Goal: Information Seeking & Learning: Learn about a topic

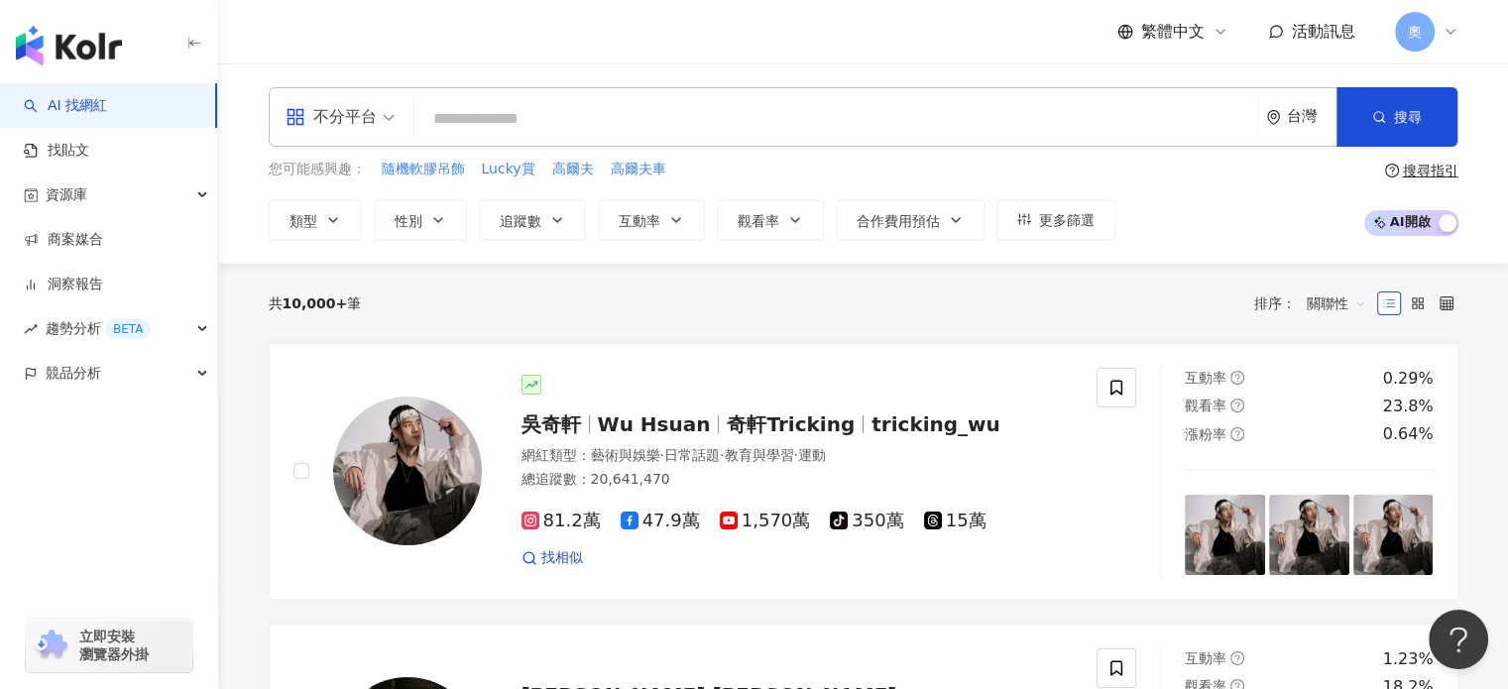
click at [484, 114] on input "search" at bounding box center [835, 119] width 827 height 38
paste input "**********"
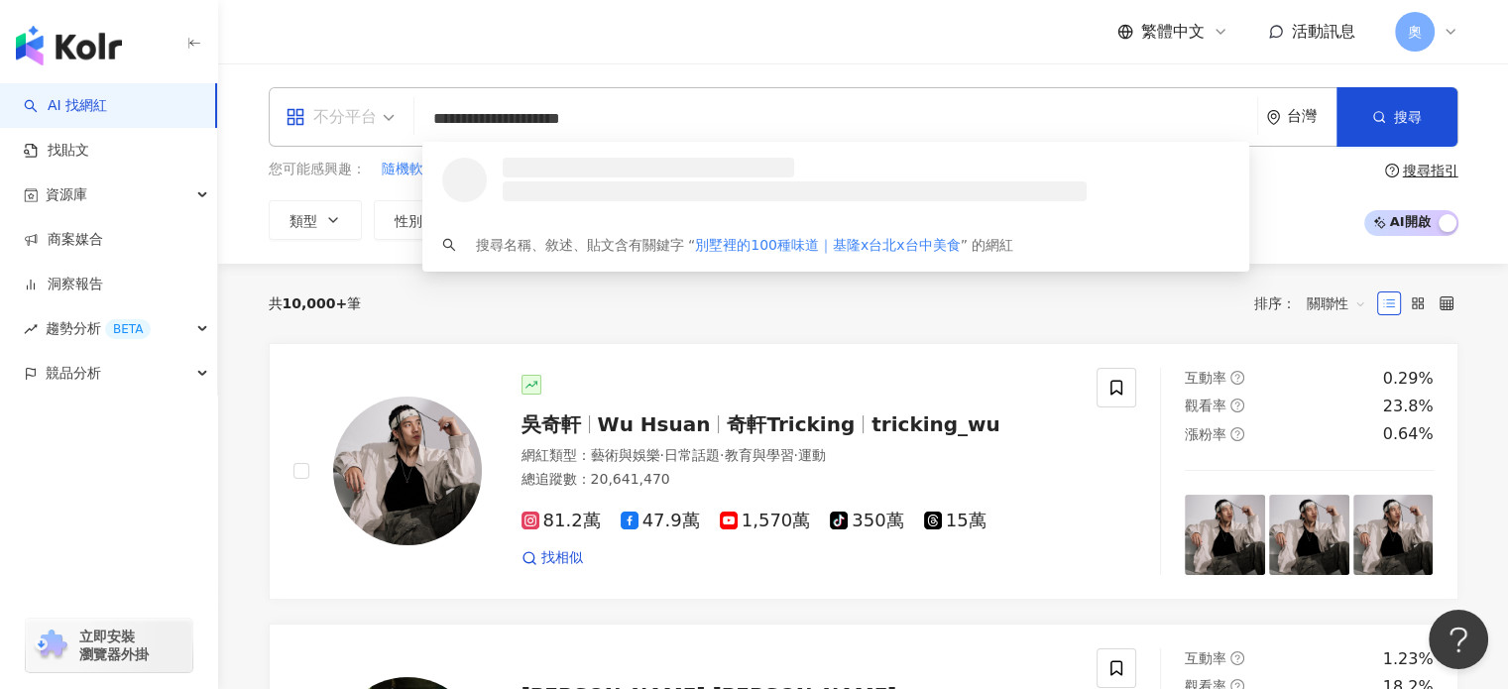
click at [376, 115] on span "不分平台" at bounding box center [340, 117] width 109 height 32
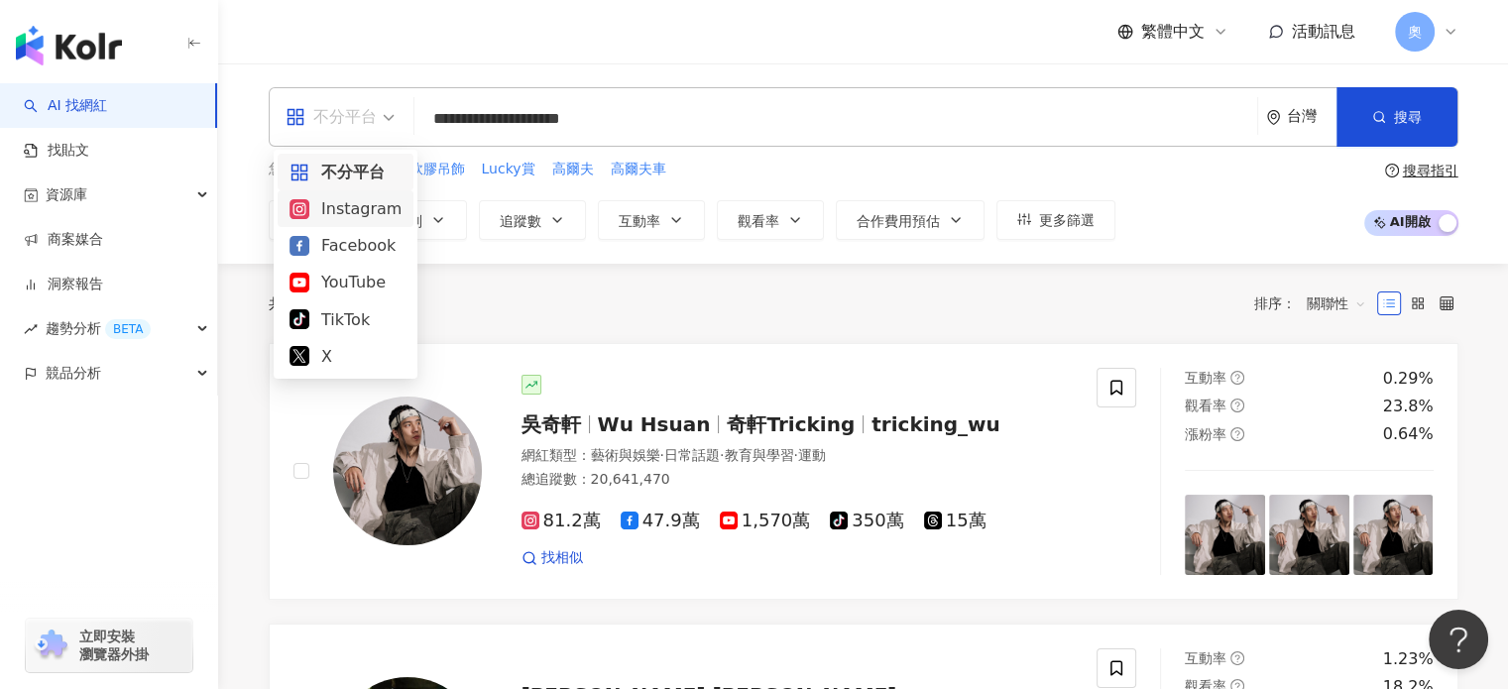
click at [362, 203] on div "Instagram" at bounding box center [346, 208] width 112 height 25
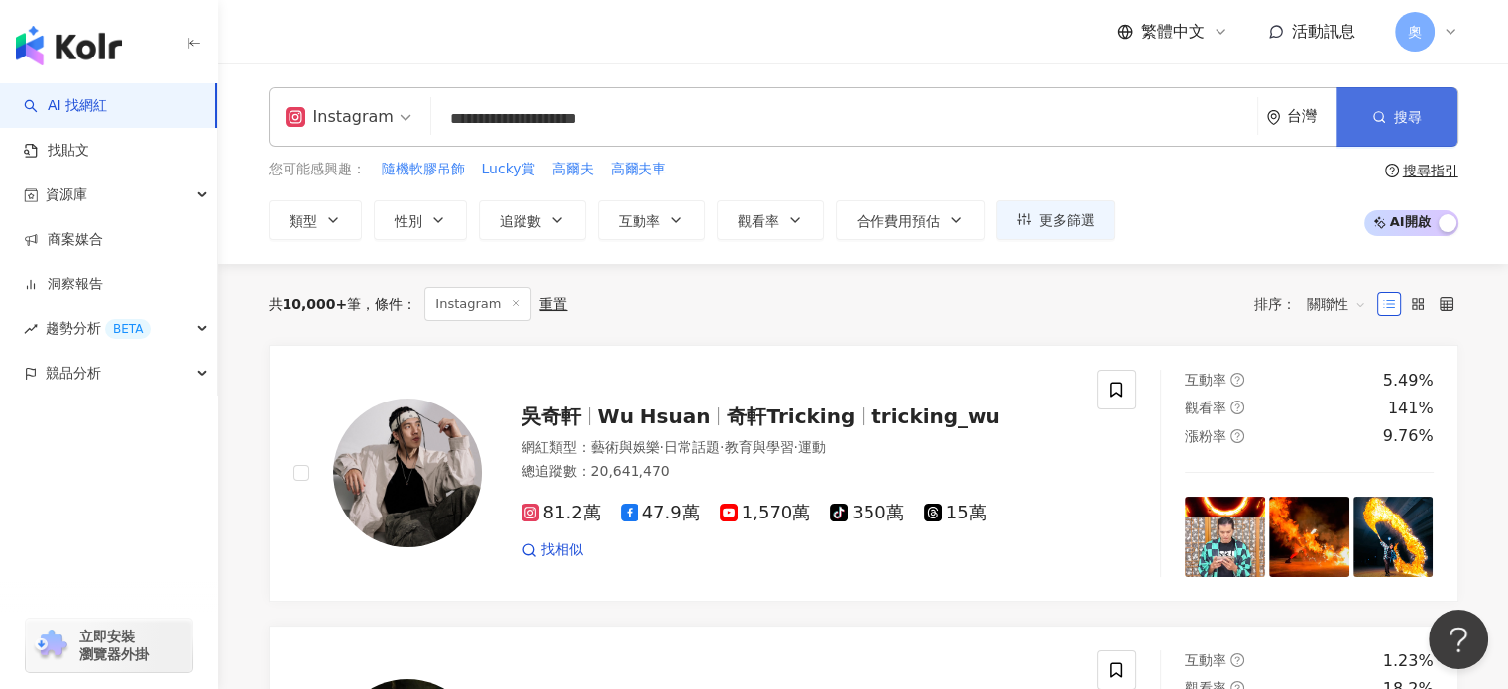
click at [1392, 120] on button "搜尋" at bounding box center [1397, 117] width 121 height 60
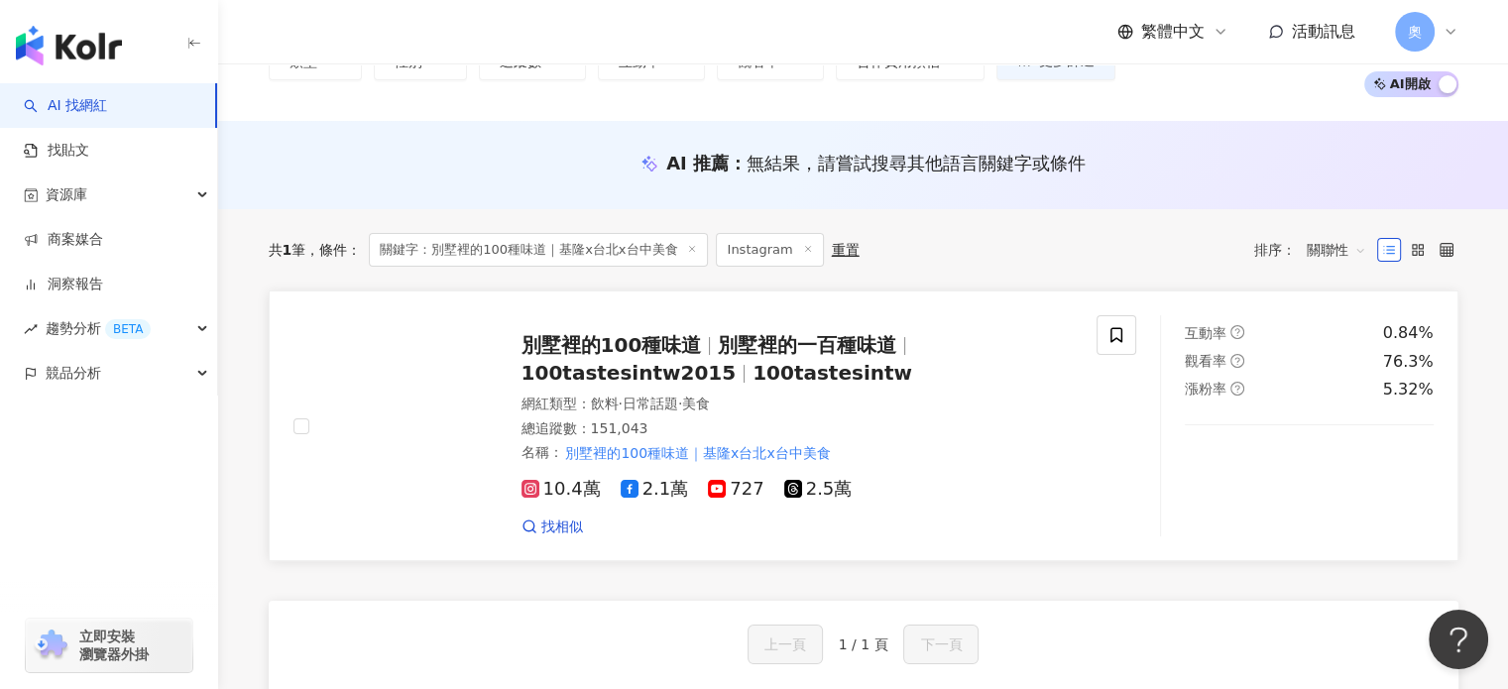
scroll to position [198, 0]
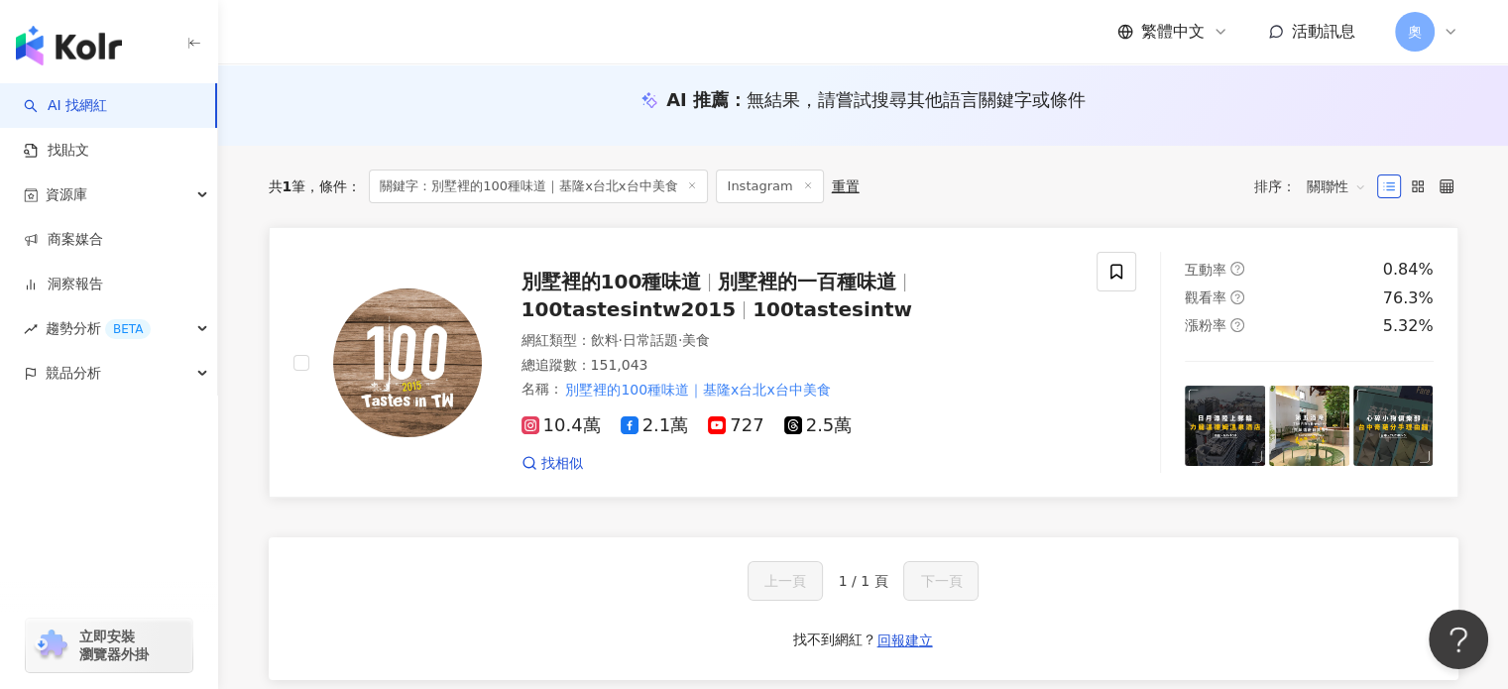
click at [384, 316] on img at bounding box center [407, 363] width 149 height 149
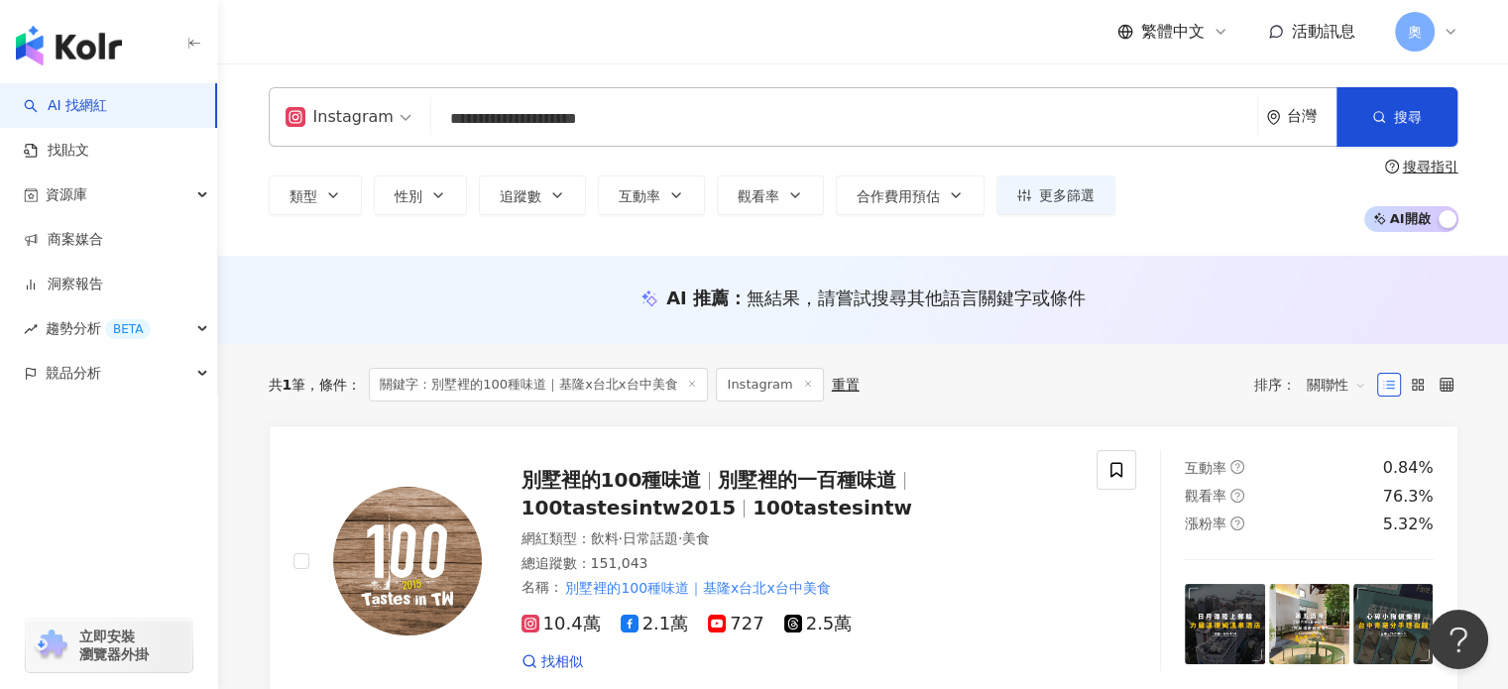
drag, startPoint x: 744, startPoint y: 122, endPoint x: 290, endPoint y: 111, distance: 454.3
click at [290, 111] on div "**********" at bounding box center [864, 117] width 1190 height 60
paste input "search"
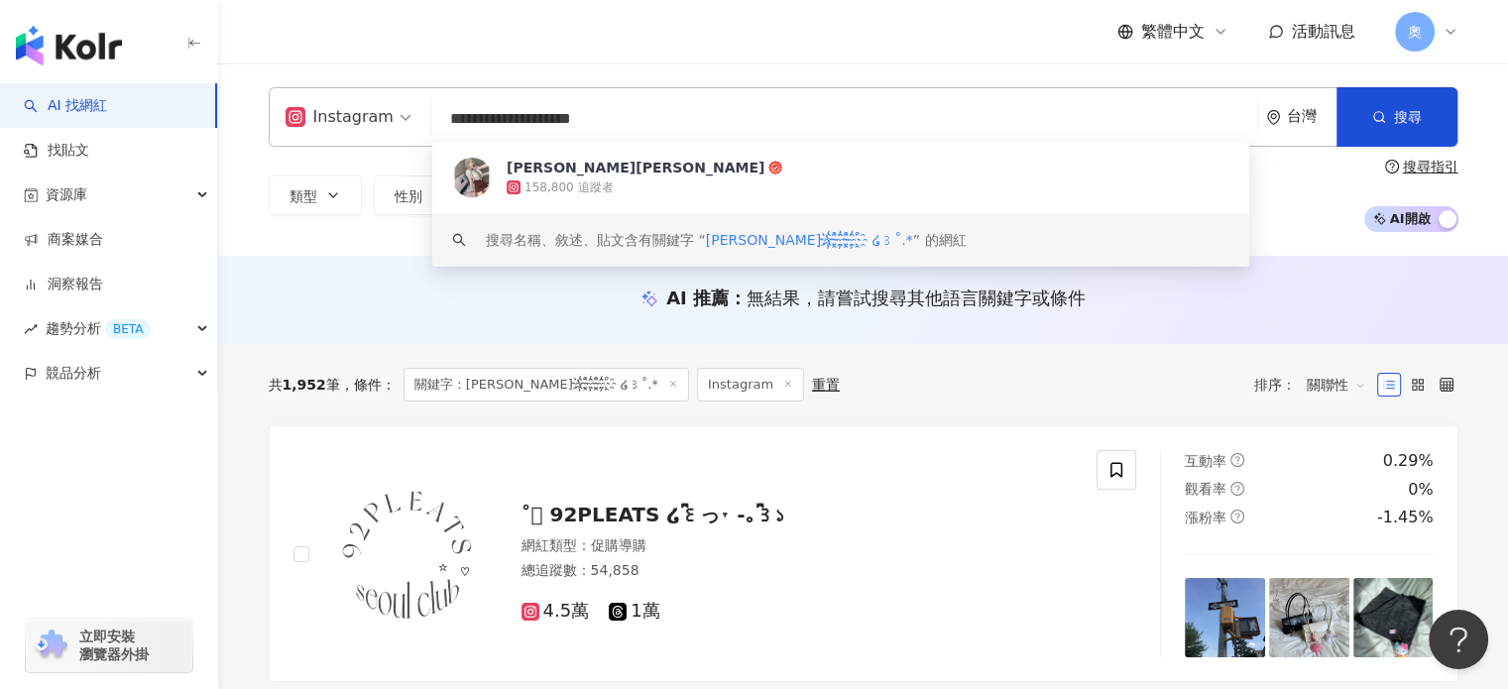
drag, startPoint x: 670, startPoint y: 116, endPoint x: 319, endPoint y: 121, distance: 351.1
click at [319, 121] on div "**********" at bounding box center [864, 117] width 1190 height 60
paste input "search"
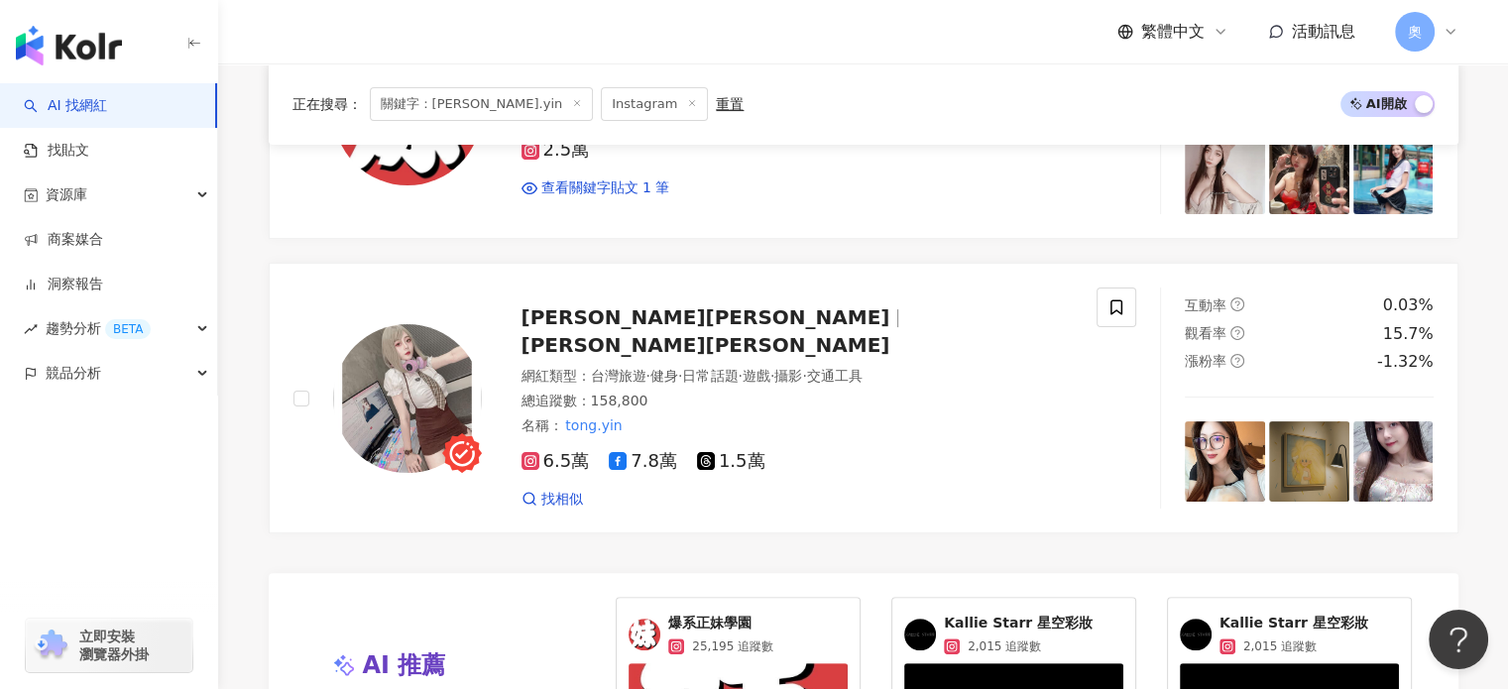
scroll to position [595, 0]
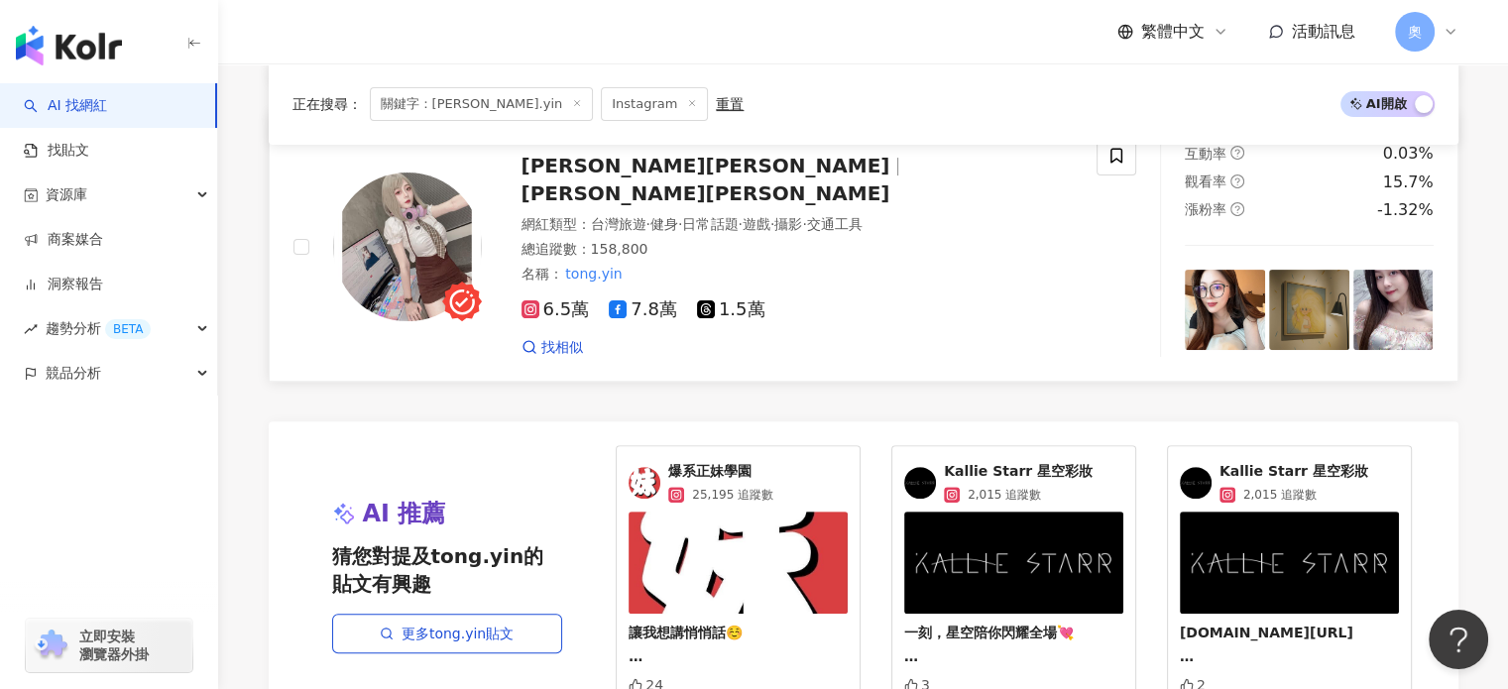
click at [646, 181] on span "林彤殷" at bounding box center [706, 193] width 369 height 24
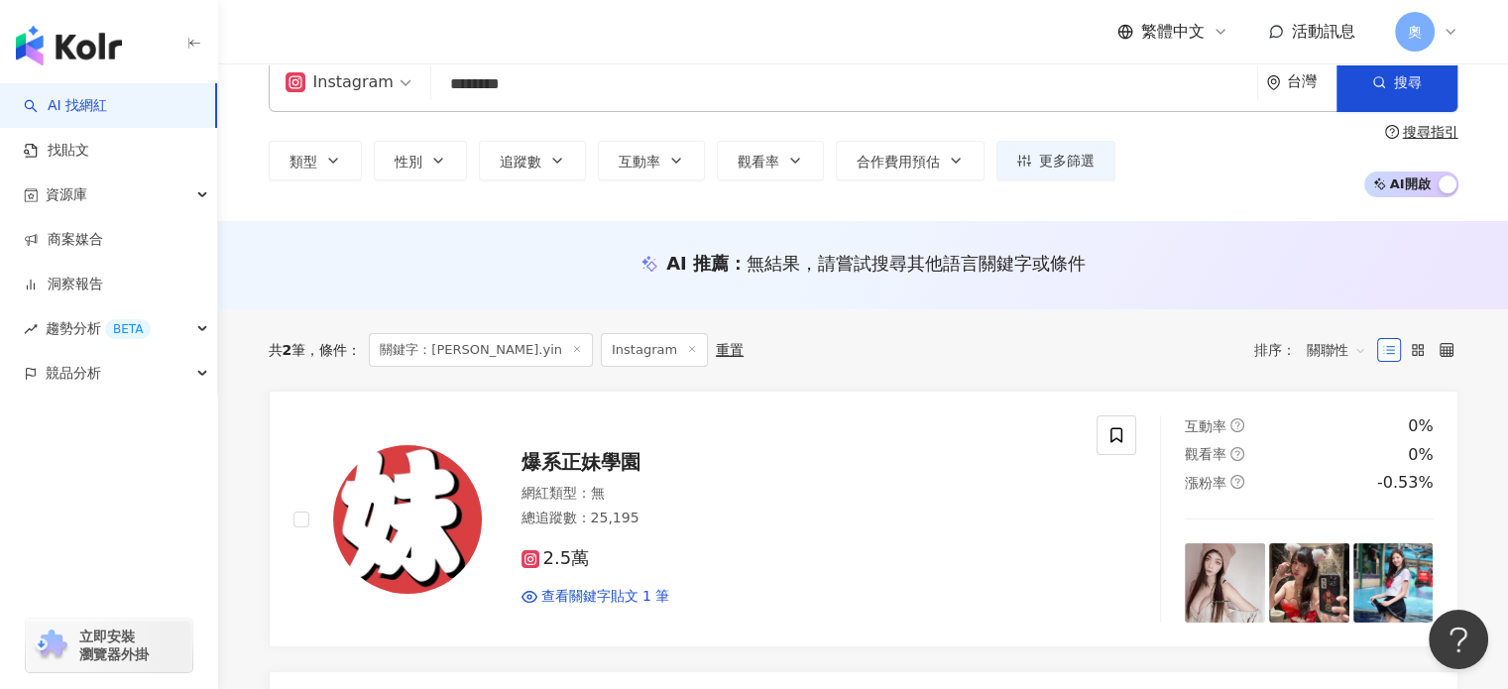
scroll to position [0, 0]
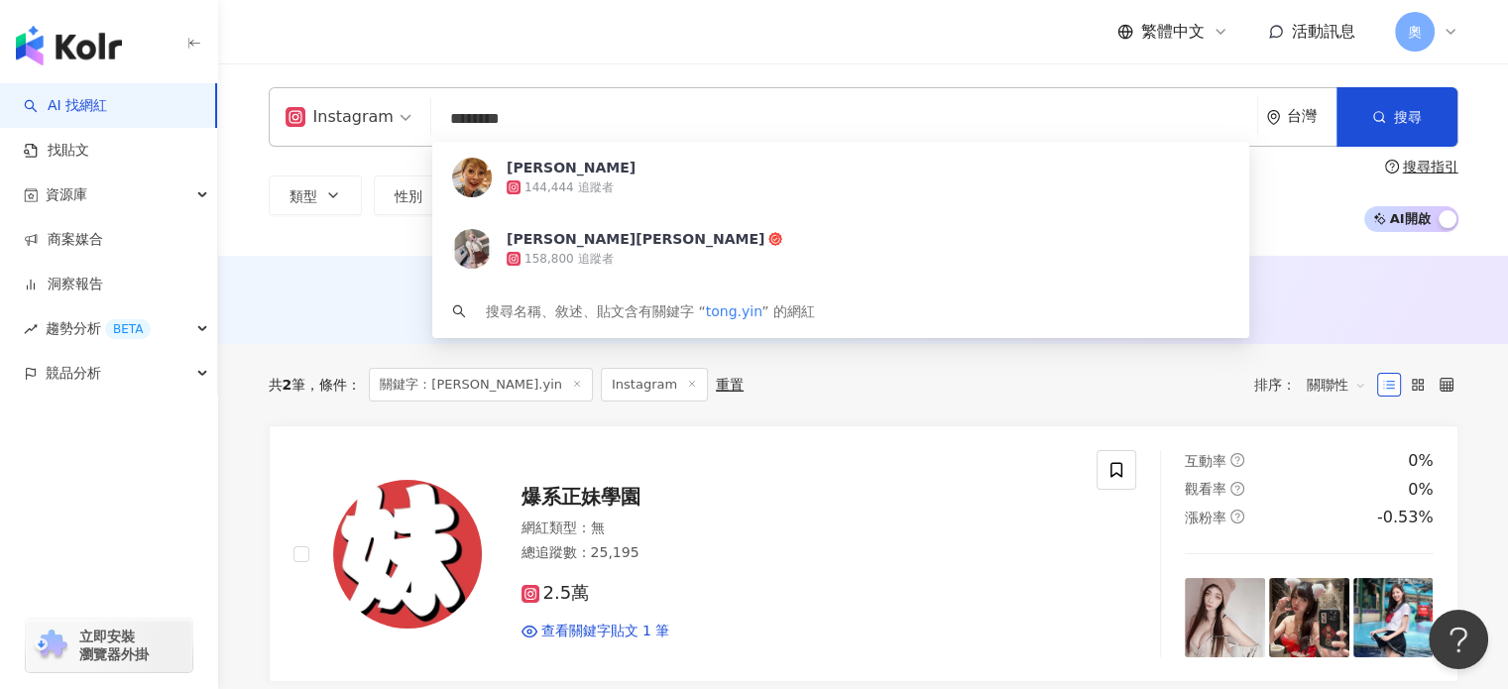
drag, startPoint x: 770, startPoint y: 118, endPoint x: 47, endPoint y: 67, distance: 724.7
paste input "search"
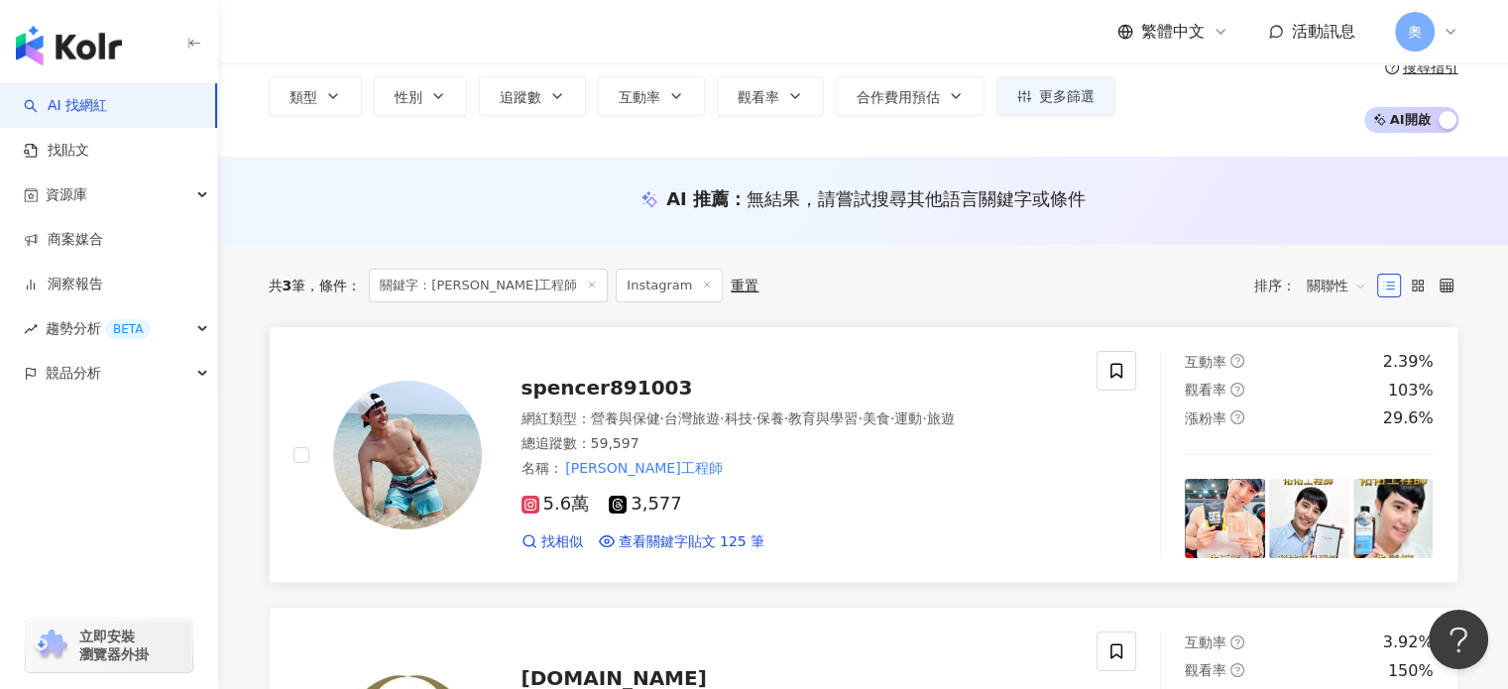
scroll to position [298, 0]
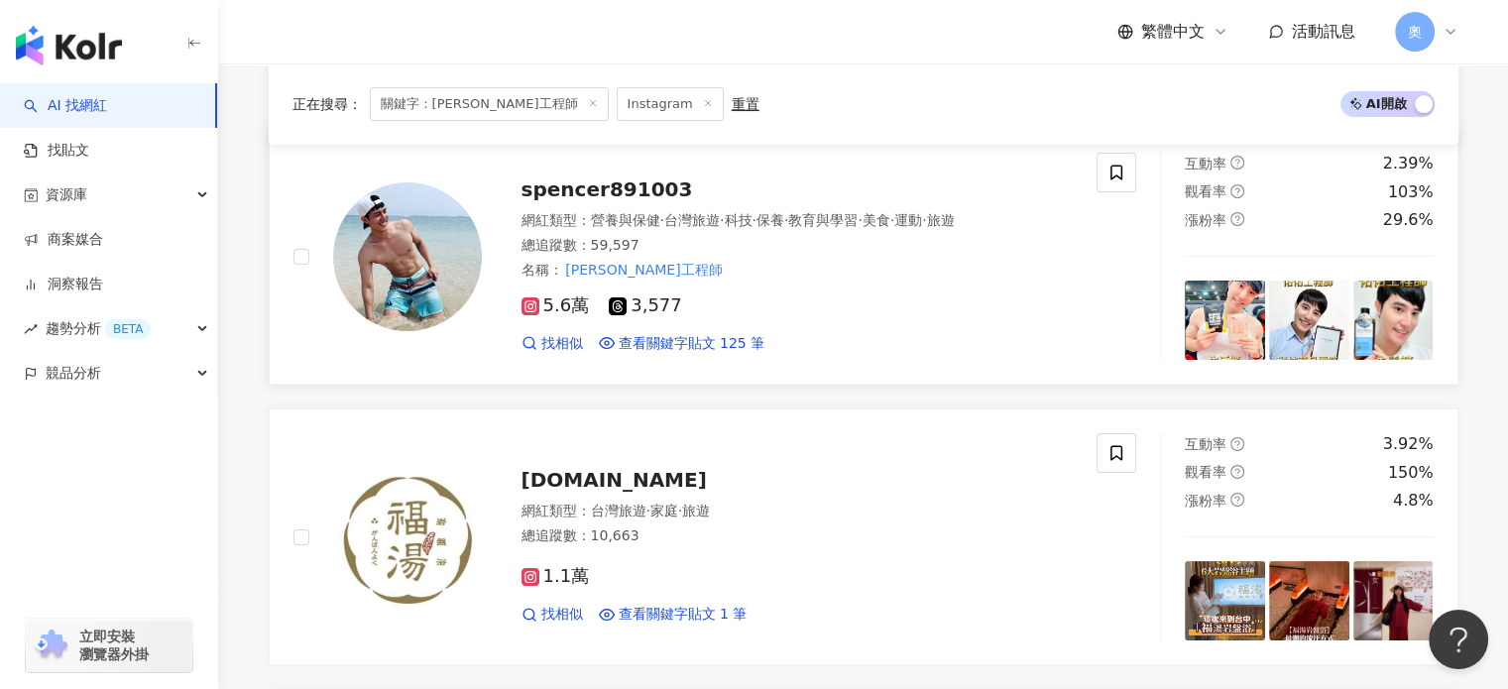
click at [754, 271] on div "名稱 ： 佑佑工程師" at bounding box center [798, 271] width 552 height 20
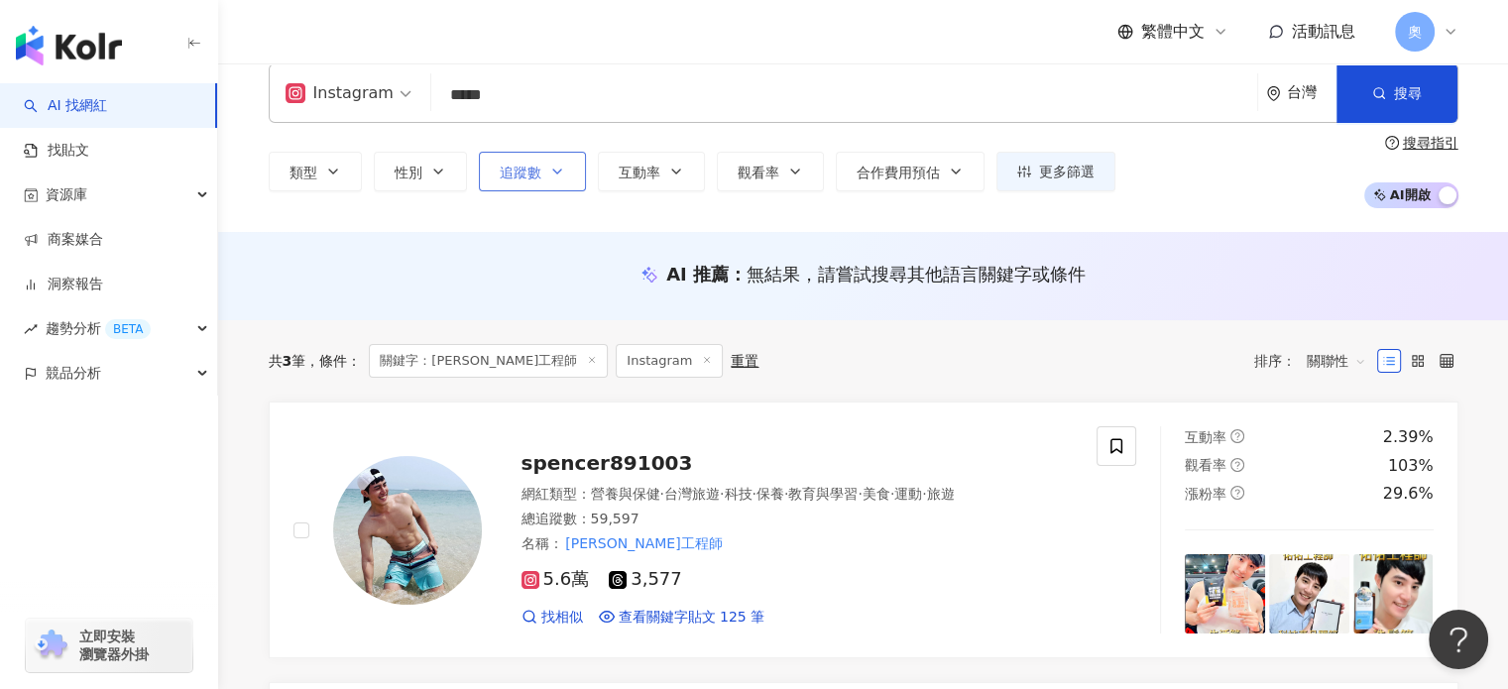
scroll to position [0, 0]
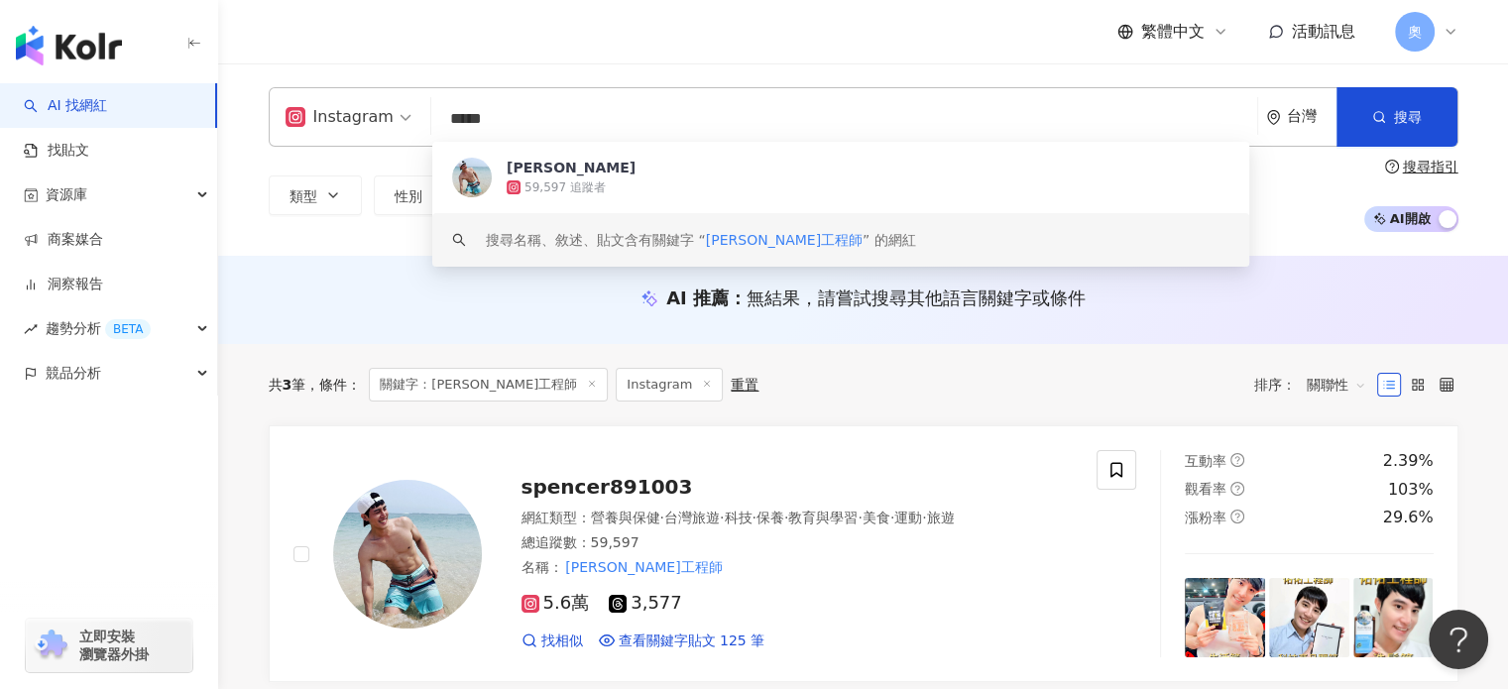
drag, startPoint x: 606, startPoint y: 116, endPoint x: 288, endPoint y: 89, distance: 319.5
click at [288, 89] on div "Instagram ***** 台灣 搜尋 4647ad61-31a4-4d2e-9643-2df315a1abd2 keyword 林俊佑 59,597 追…" at bounding box center [864, 117] width 1190 height 60
paste input "******"
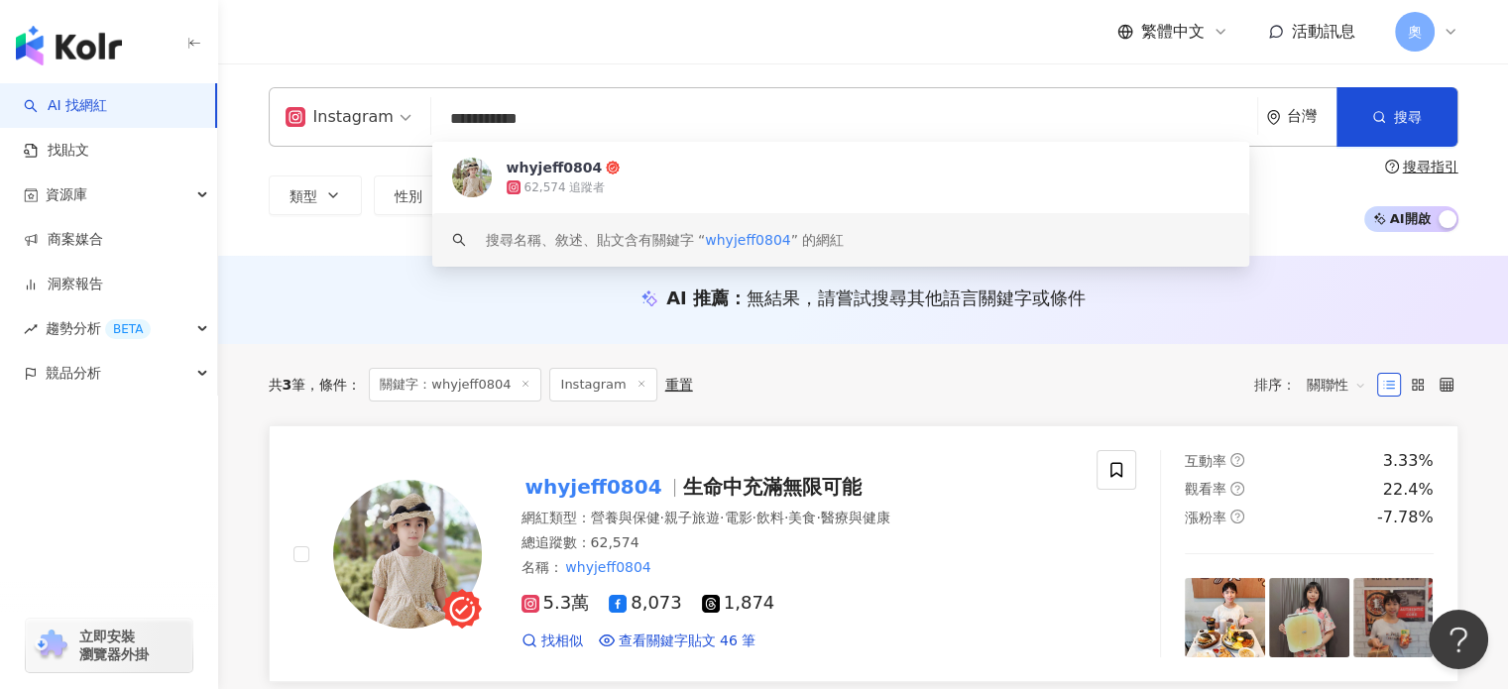
click at [365, 506] on img at bounding box center [407, 554] width 149 height 149
drag, startPoint x: 564, startPoint y: 105, endPoint x: 262, endPoint y: 108, distance: 302.5
click at [262, 108] on div "**********" at bounding box center [863, 159] width 1269 height 145
paste input "**"
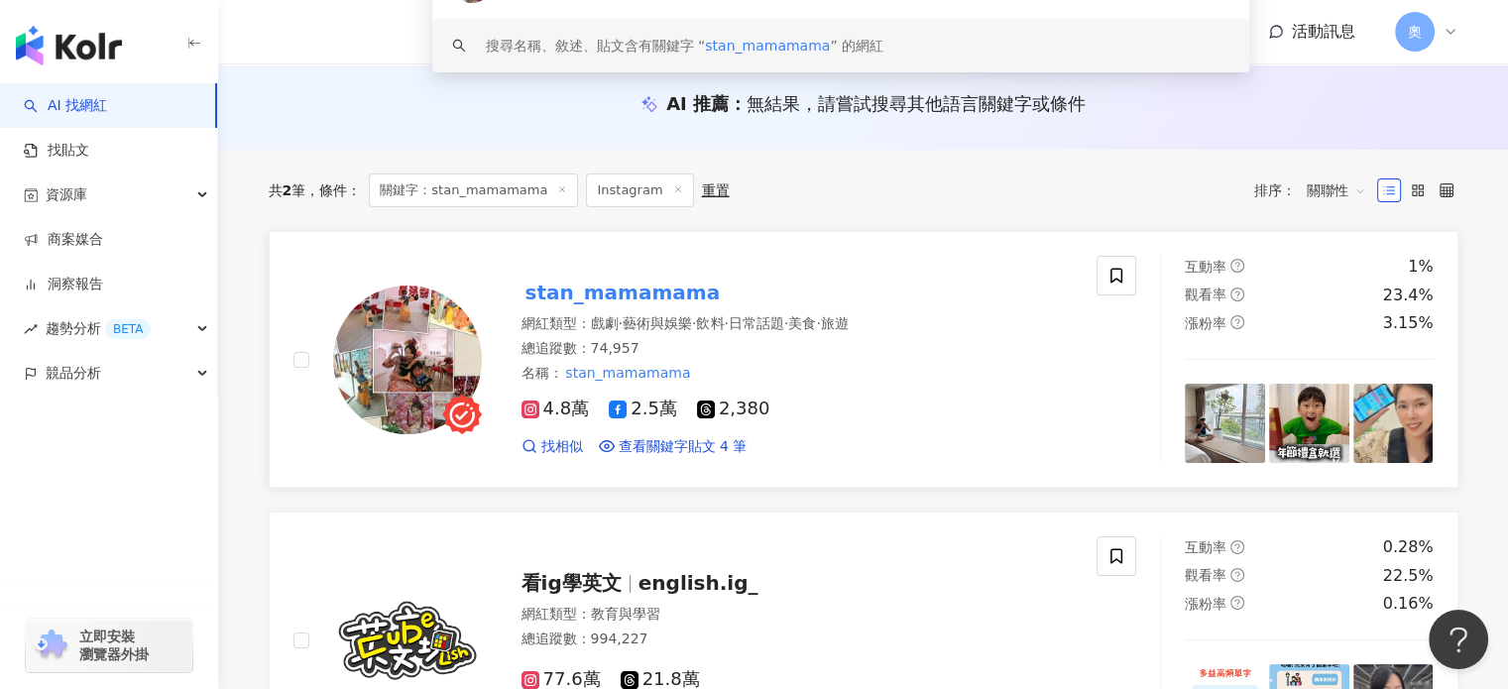
scroll to position [198, 0]
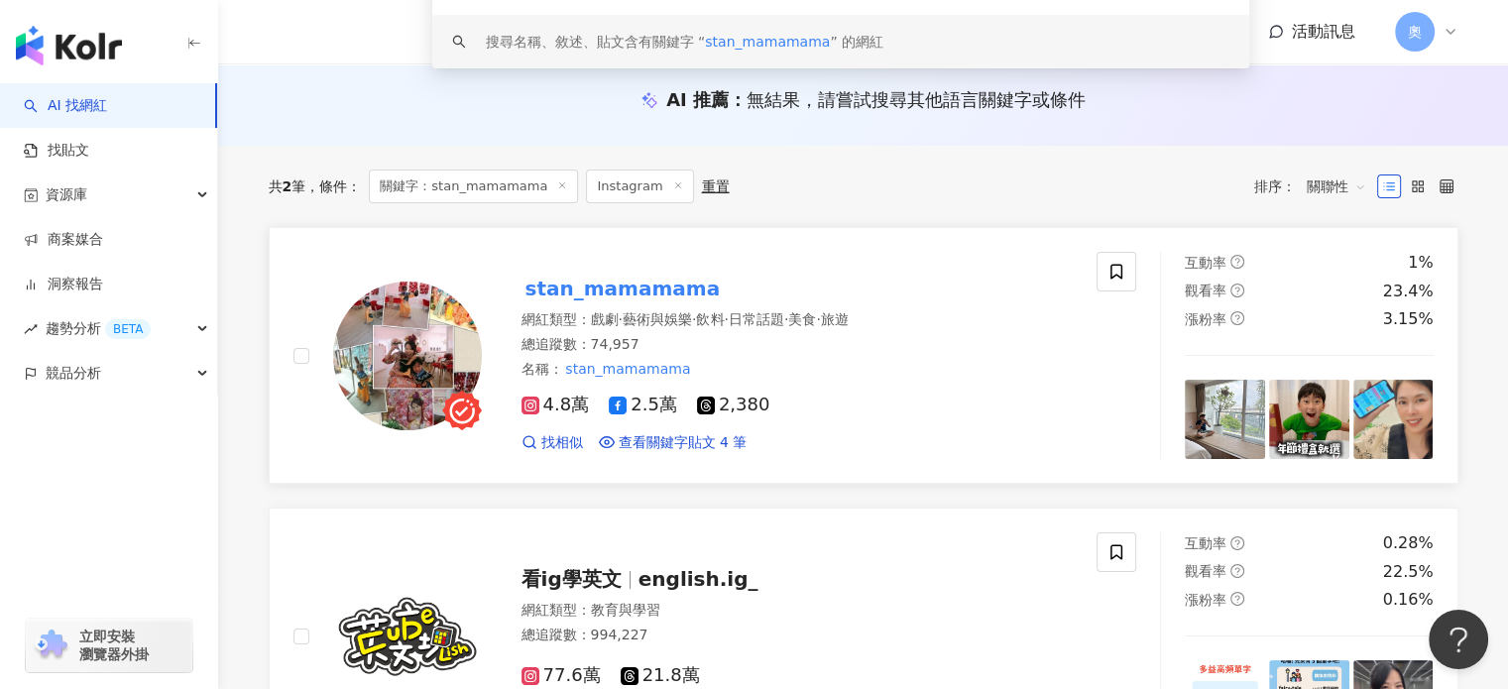
click at [425, 345] on img at bounding box center [407, 356] width 149 height 149
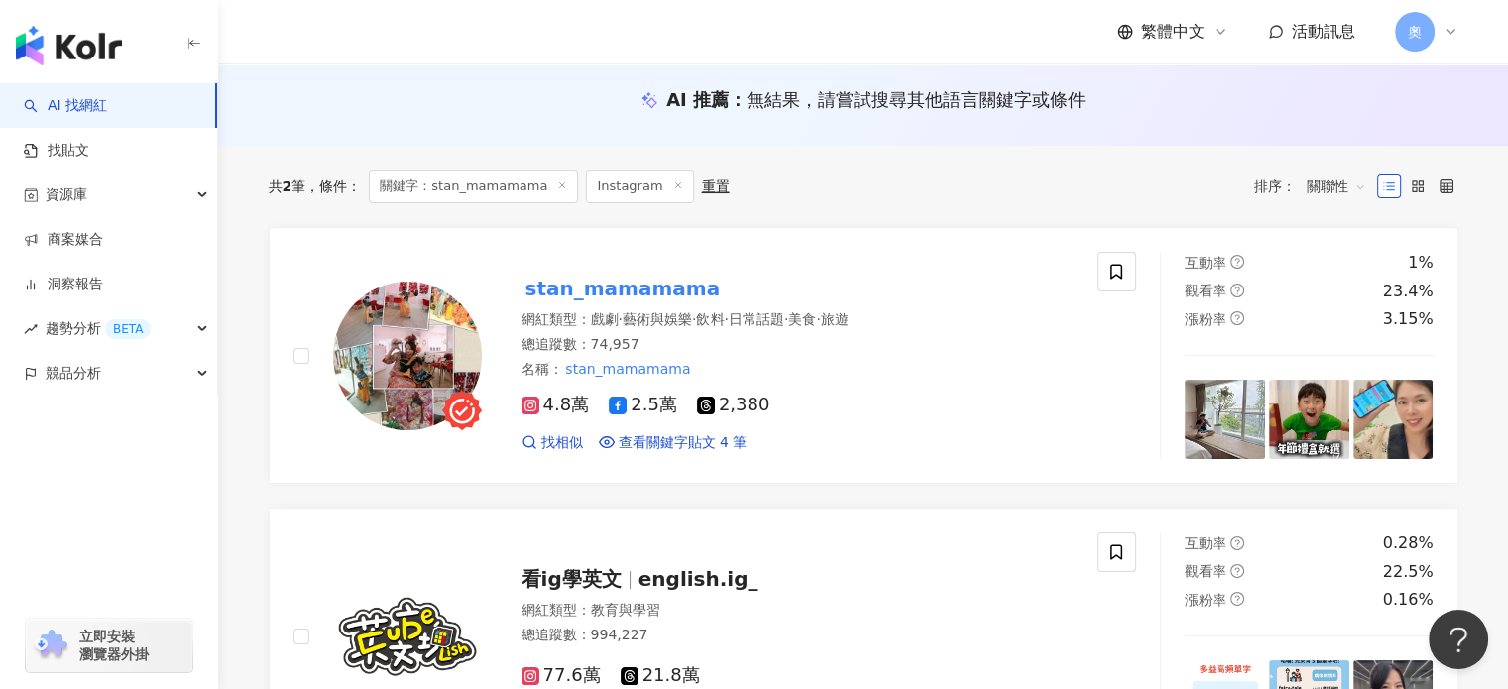
scroll to position [0, 0]
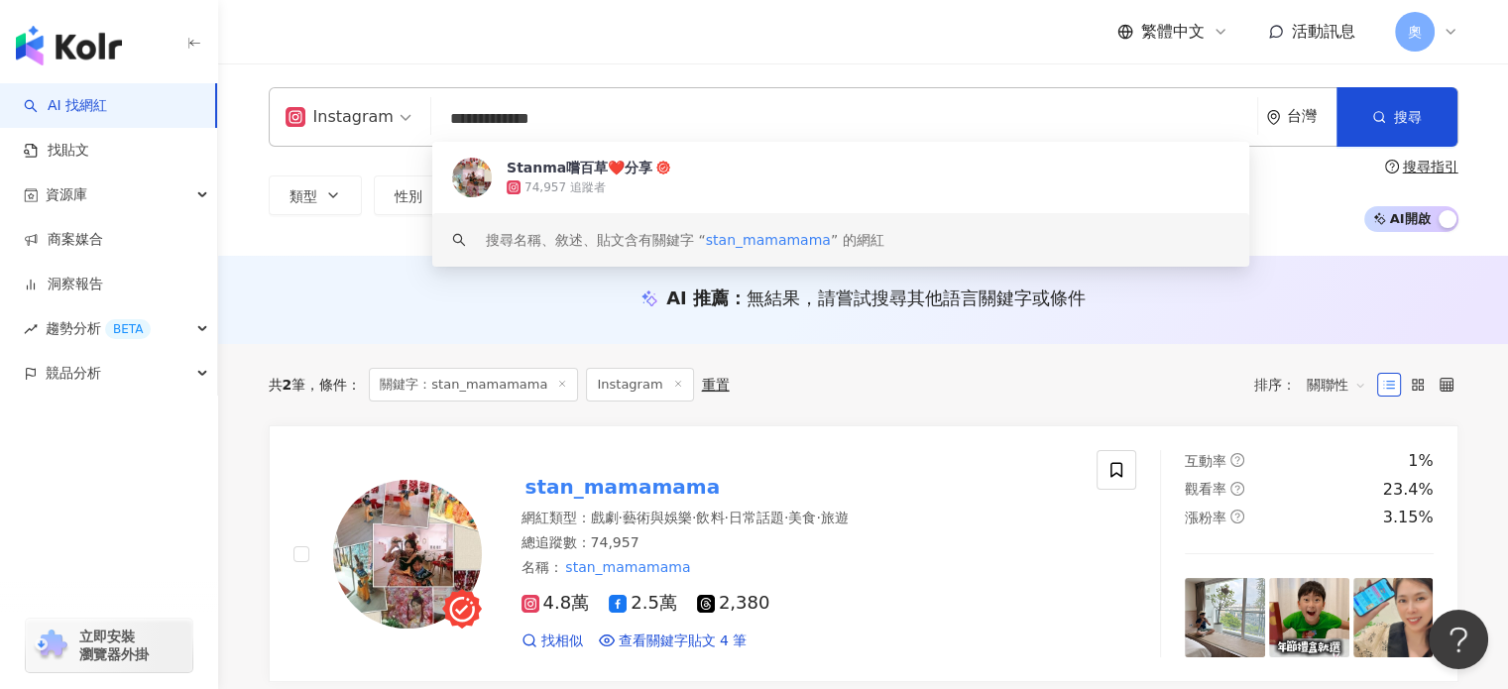
drag, startPoint x: 648, startPoint y: 118, endPoint x: 372, endPoint y: 118, distance: 275.7
click at [372, 118] on div "**********" at bounding box center [864, 117] width 1190 height 60
paste input "search"
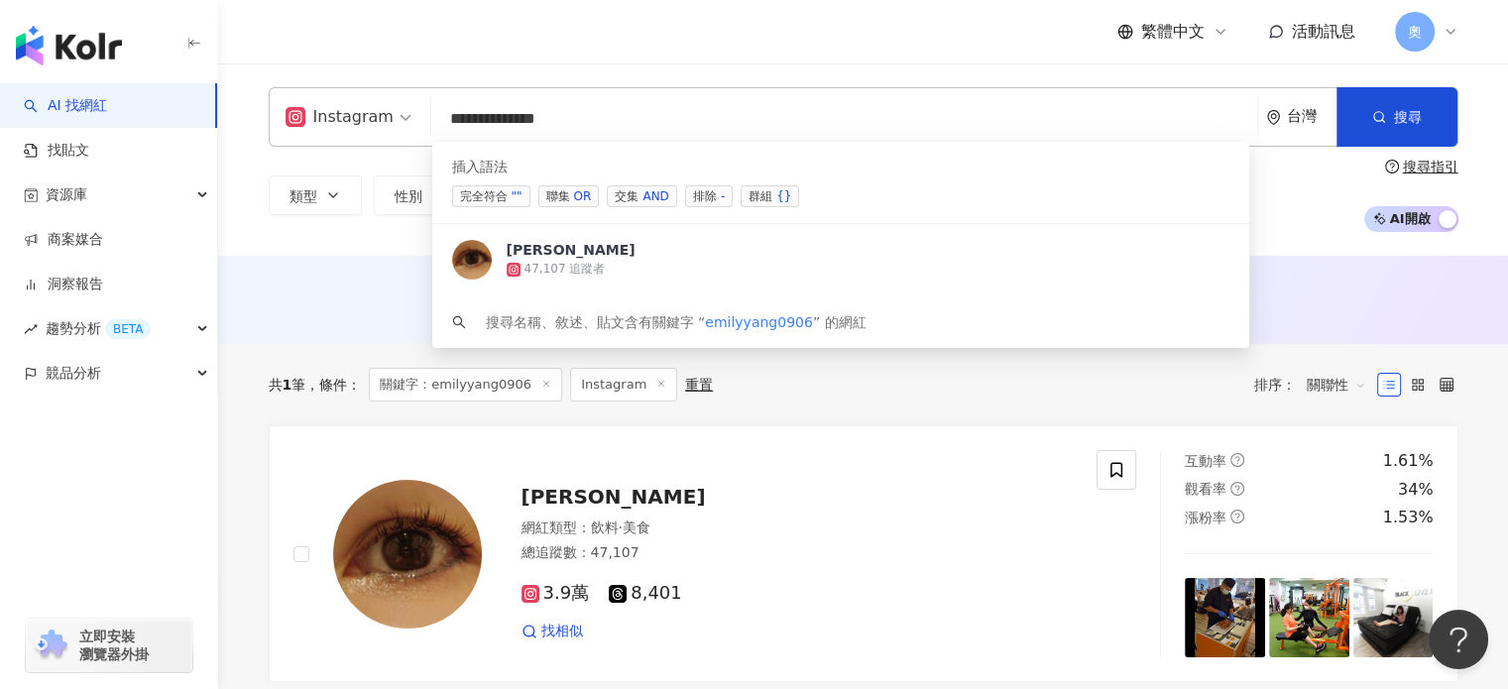
drag, startPoint x: 597, startPoint y: 113, endPoint x: 367, endPoint y: 114, distance: 230.1
click at [367, 114] on div "**********" at bounding box center [864, 117] width 1190 height 60
paste input "search"
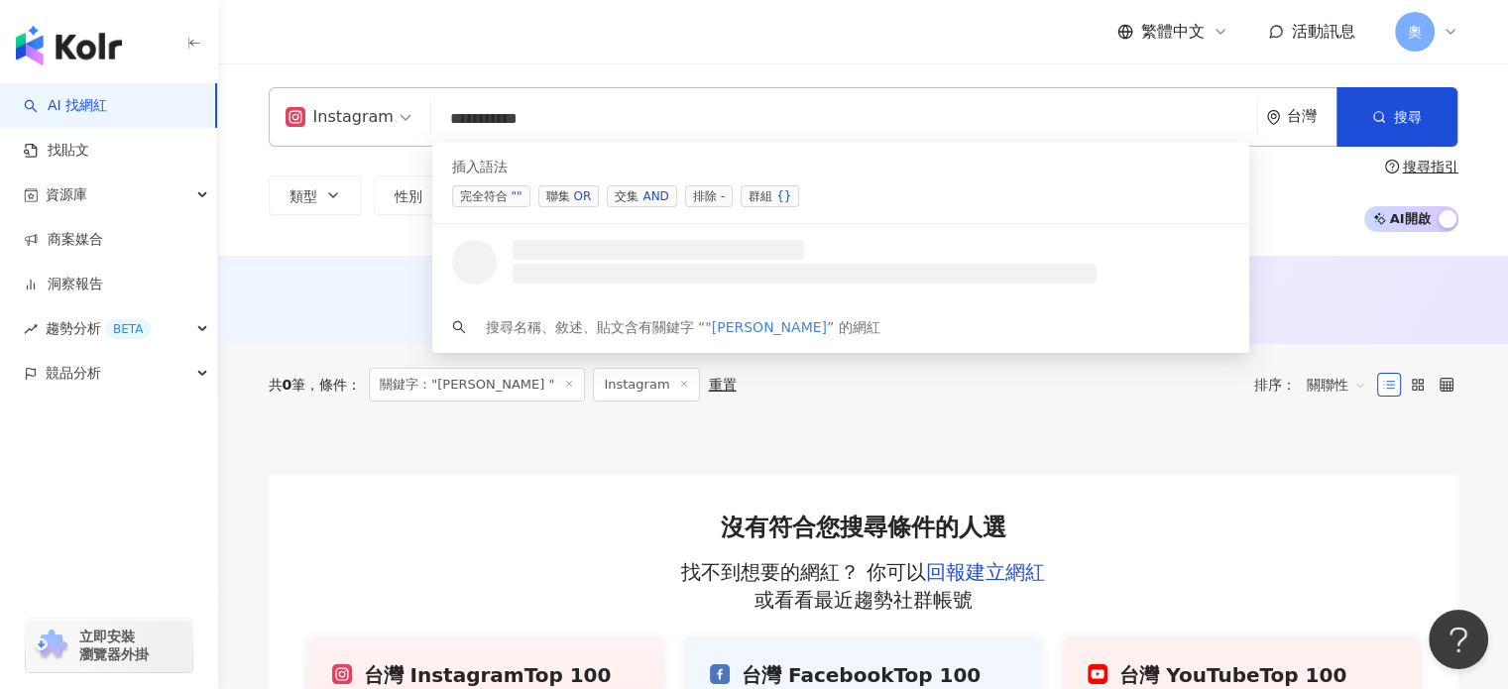
click at [451, 116] on input "**********" at bounding box center [844, 119] width 810 height 38
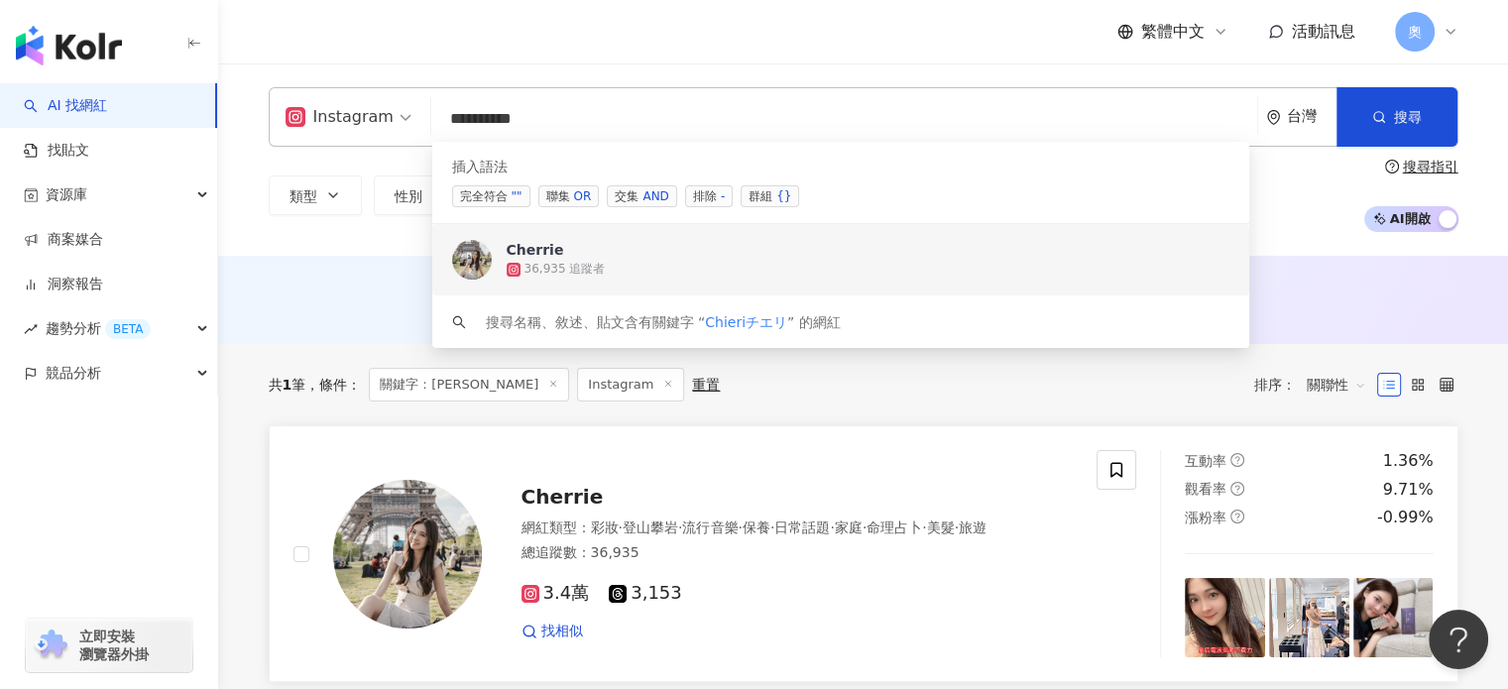
click at [762, 563] on div "總追蹤數 ： 36,935" at bounding box center [798, 553] width 552 height 20
drag, startPoint x: 569, startPoint y: 114, endPoint x: 234, endPoint y: 111, distance: 335.2
click at [234, 111] on div "Instagram ********* 台灣 搜尋 searchOperator c5d353f9-572a-4a51-b745-bc55fe435154 k…" at bounding box center [863, 159] width 1269 height 145
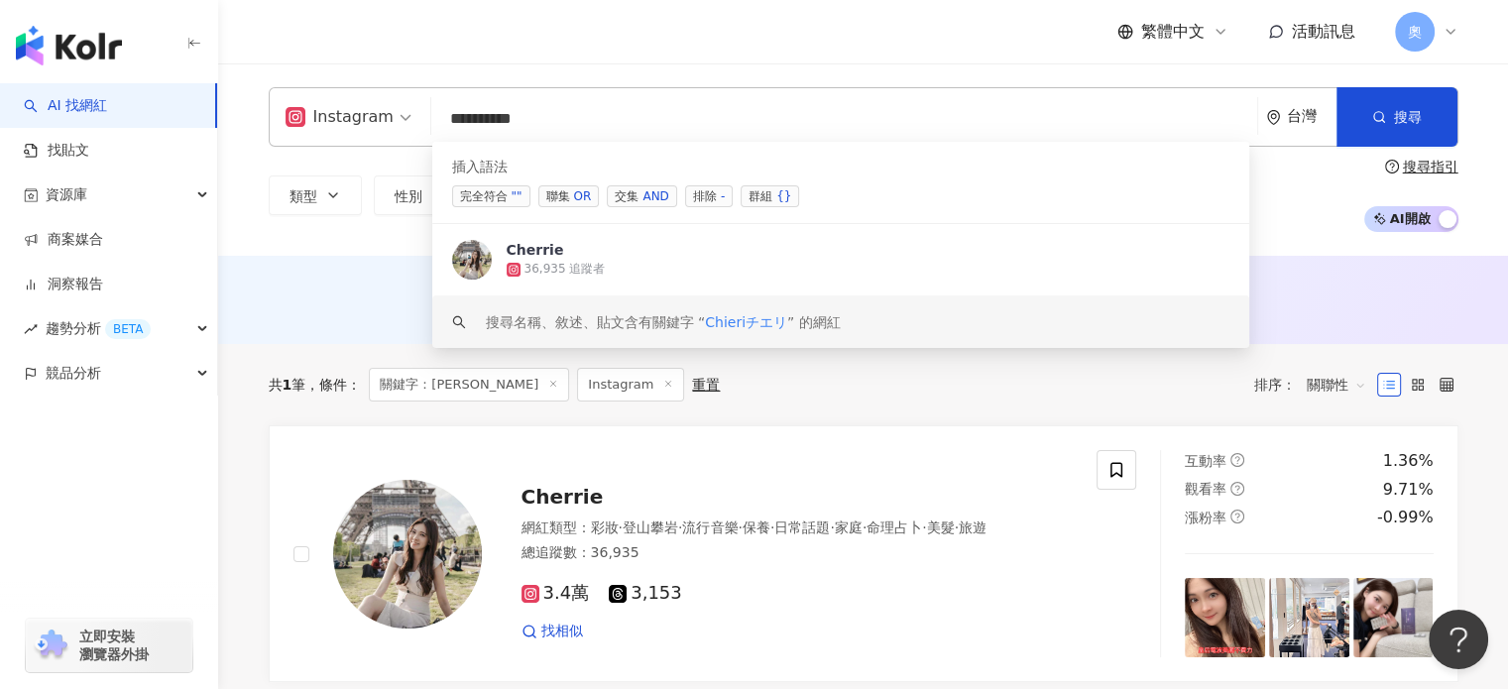
paste input "****"
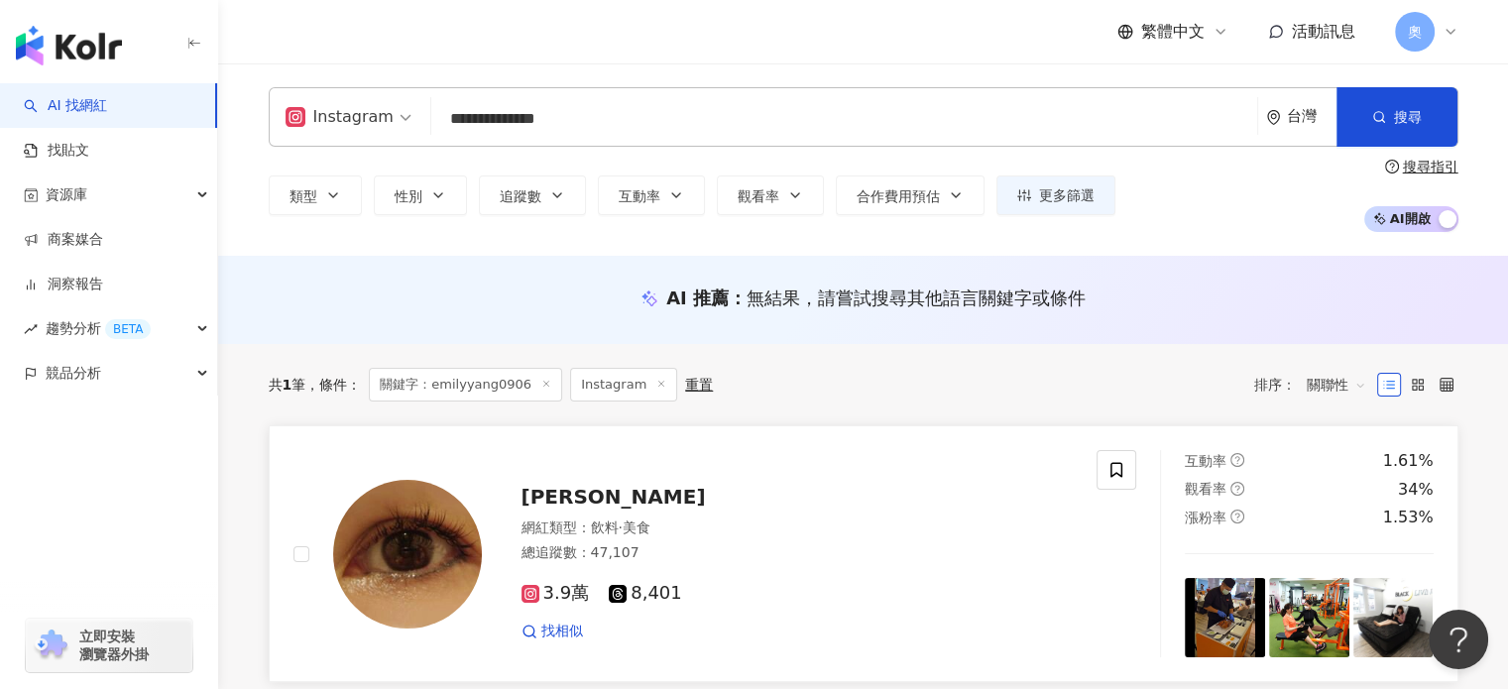
click at [599, 499] on span "Emily Yang" at bounding box center [614, 497] width 184 height 24
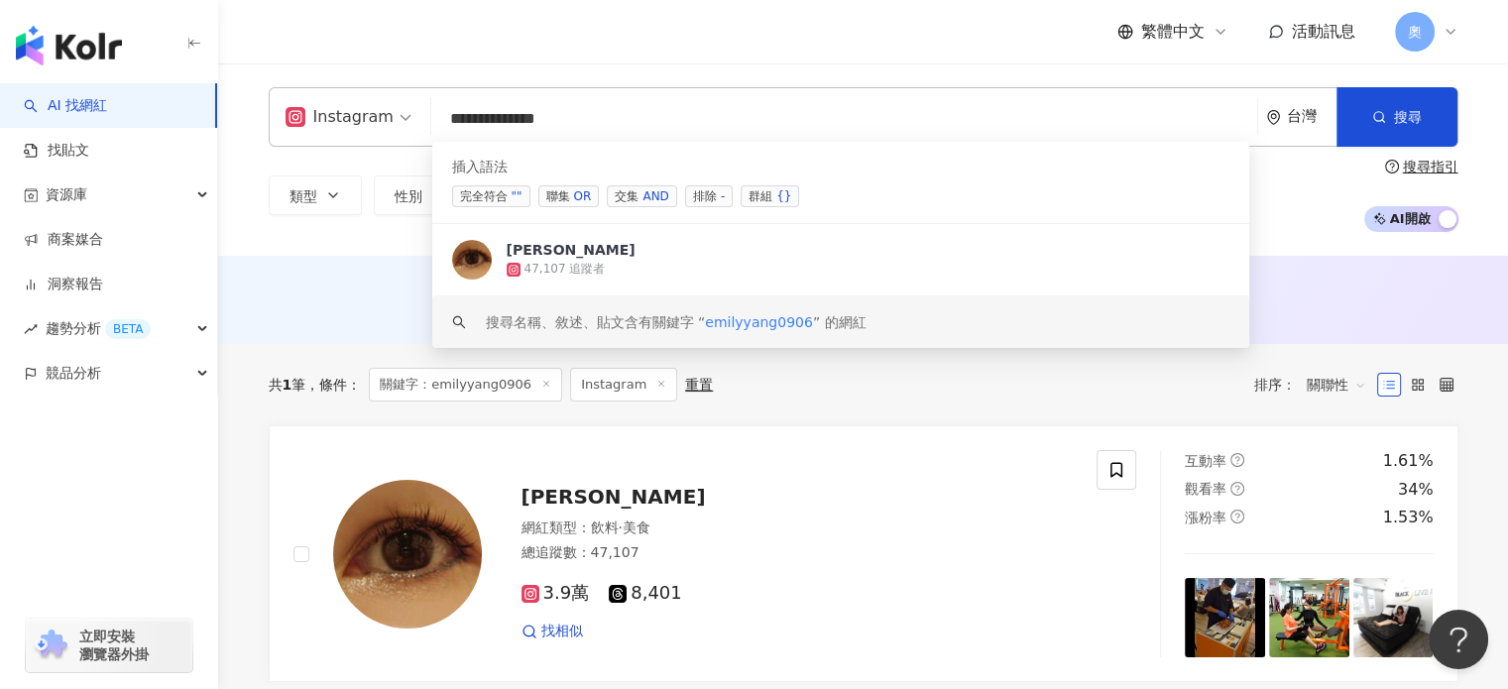
drag, startPoint x: 596, startPoint y: 110, endPoint x: 413, endPoint y: 104, distance: 183.6
click at [413, 104] on div "**********" at bounding box center [864, 117] width 1190 height 60
paste input "search"
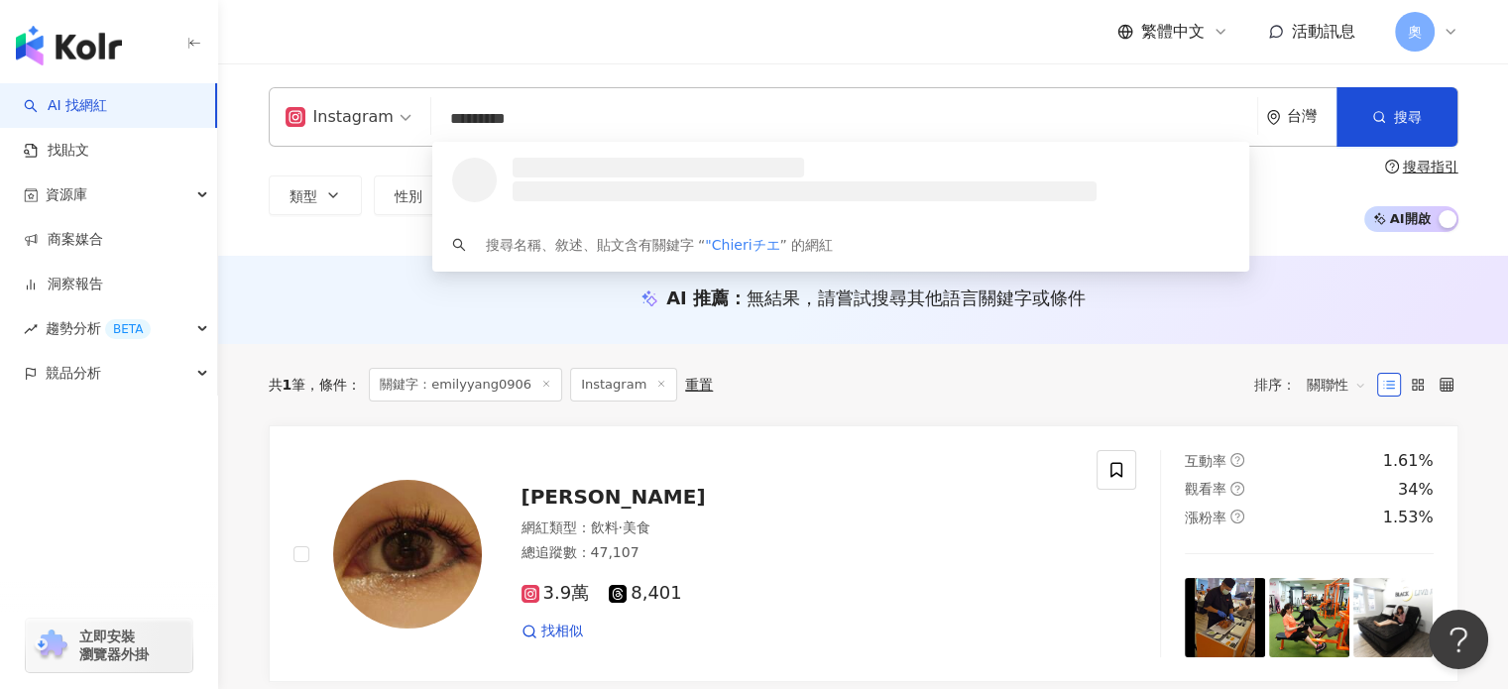
click at [452, 117] on input "*********" at bounding box center [844, 119] width 810 height 38
type input "********"
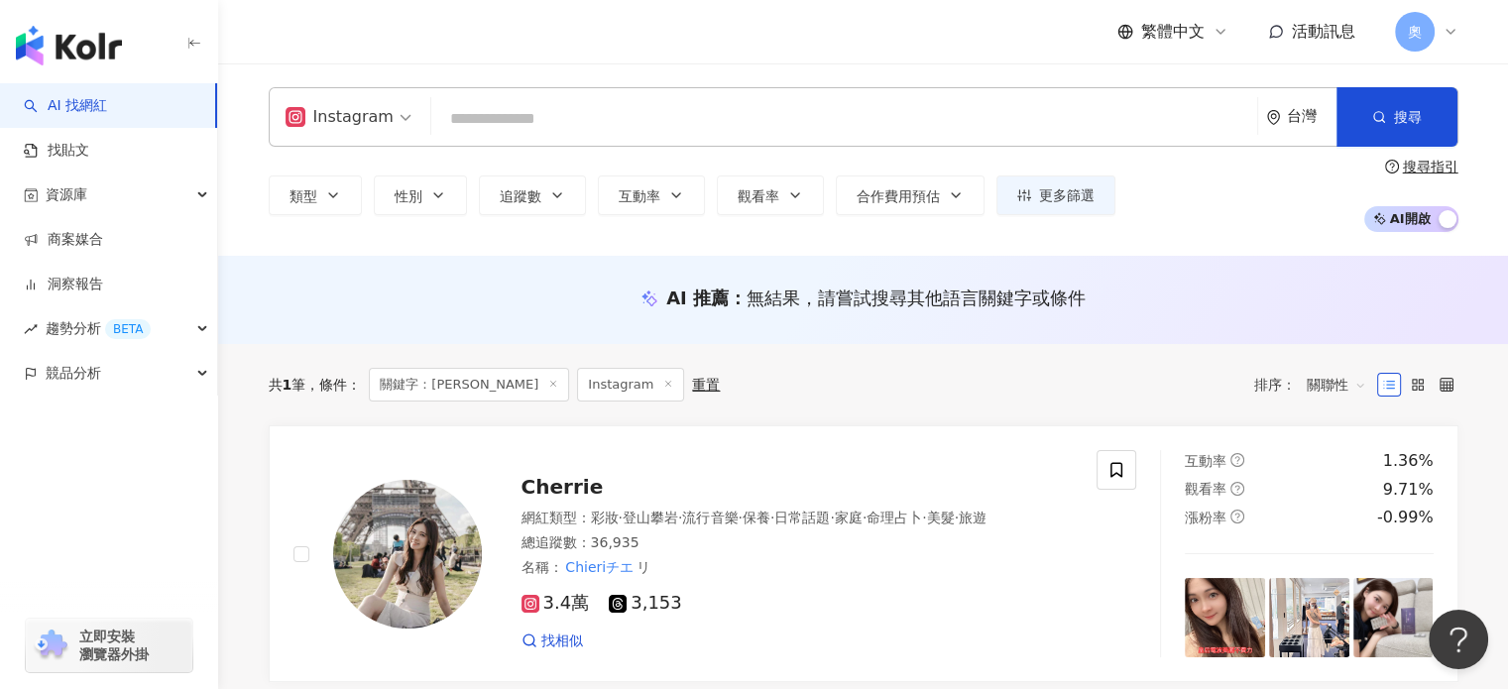
click at [532, 114] on input "search" at bounding box center [844, 119] width 810 height 38
paste input "**********"
type input "**********"
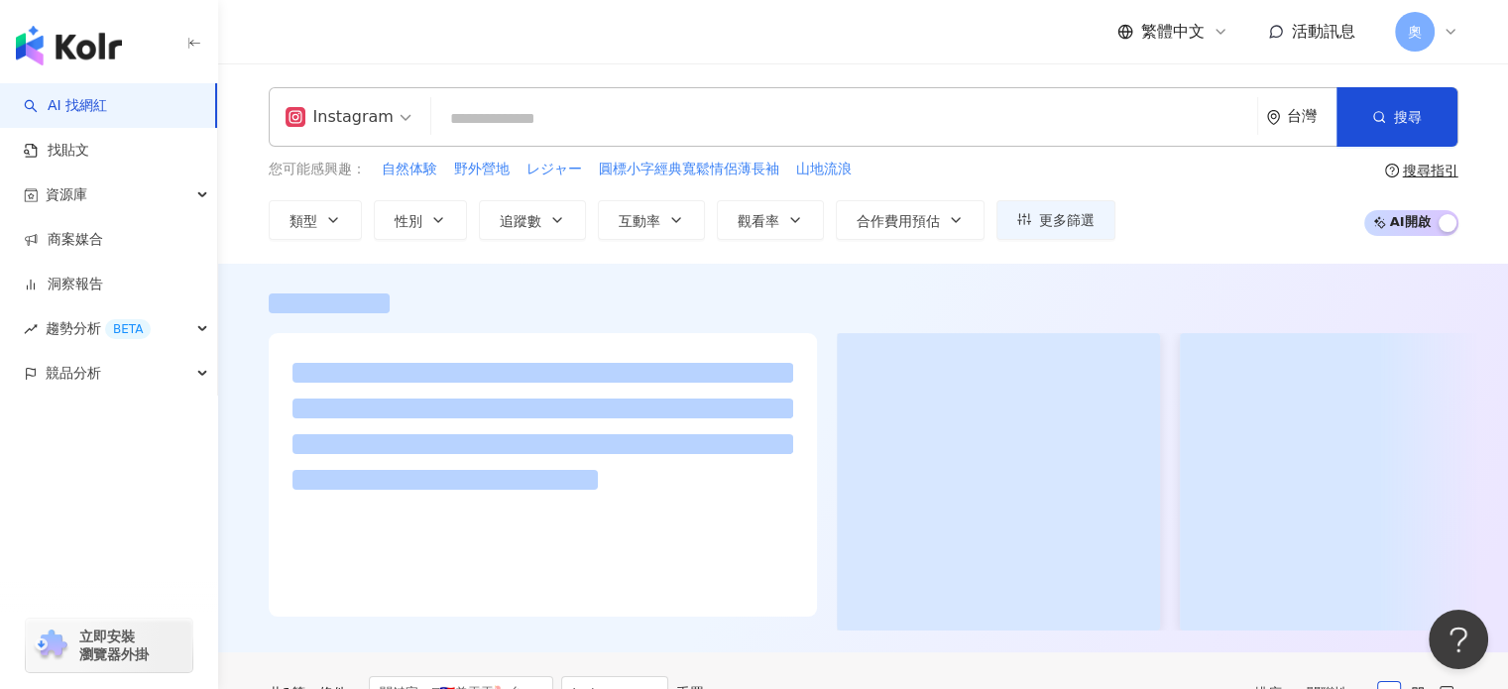
click at [563, 116] on input "search" at bounding box center [844, 119] width 810 height 38
paste input "********"
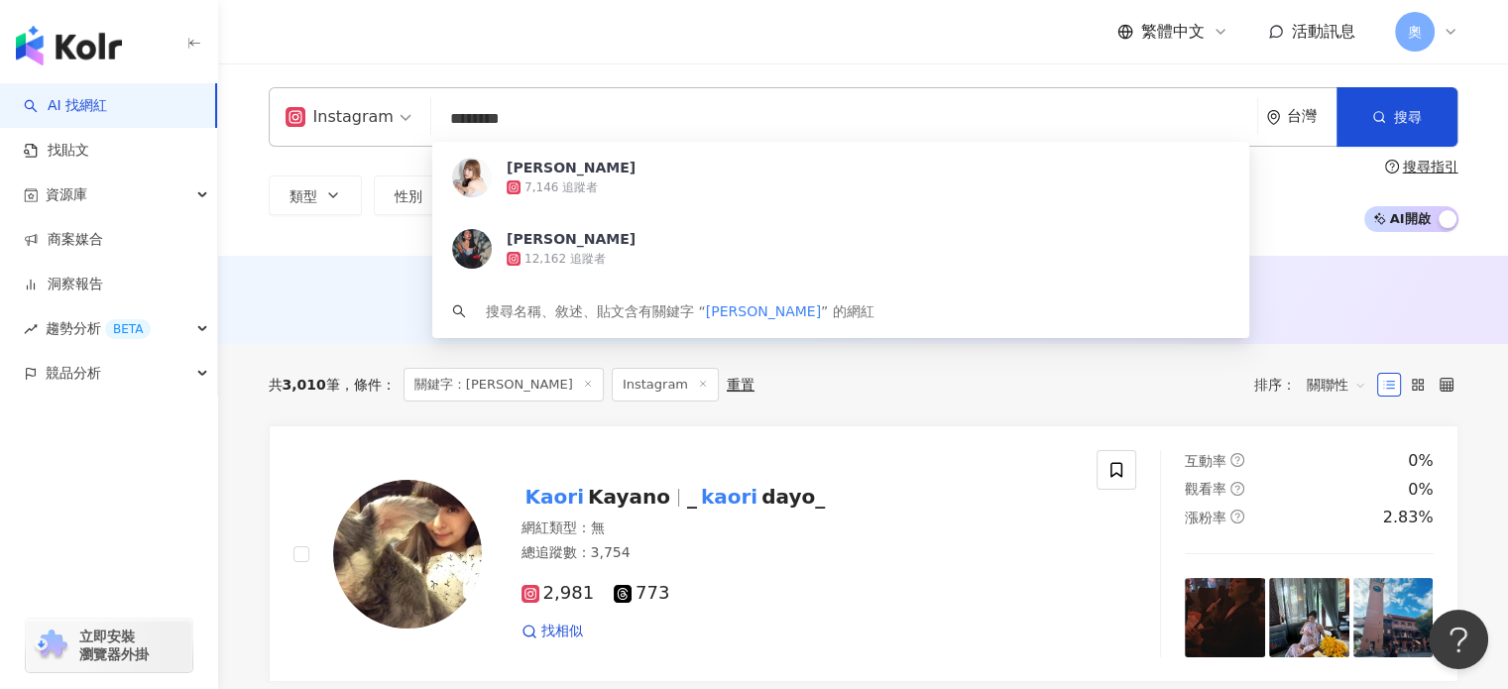
drag, startPoint x: 573, startPoint y: 121, endPoint x: 306, endPoint y: 93, distance: 268.2
click at [306, 93] on div "Instagram ******** 台灣 搜尋 de63dfdc-3e3b-4fb7-986b-30a1bdc8904c Kaori Horiuchi 7,…" at bounding box center [864, 117] width 1190 height 60
paste input "**"
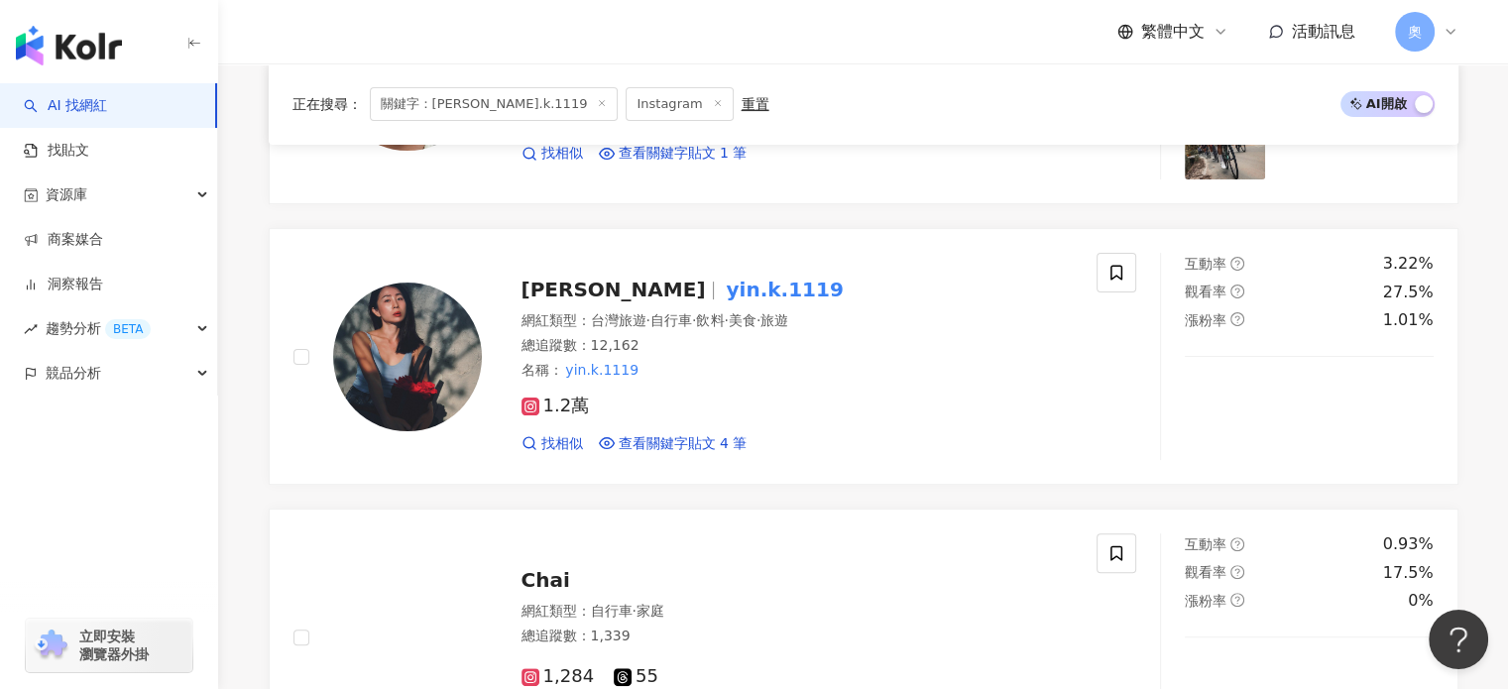
scroll to position [595, 0]
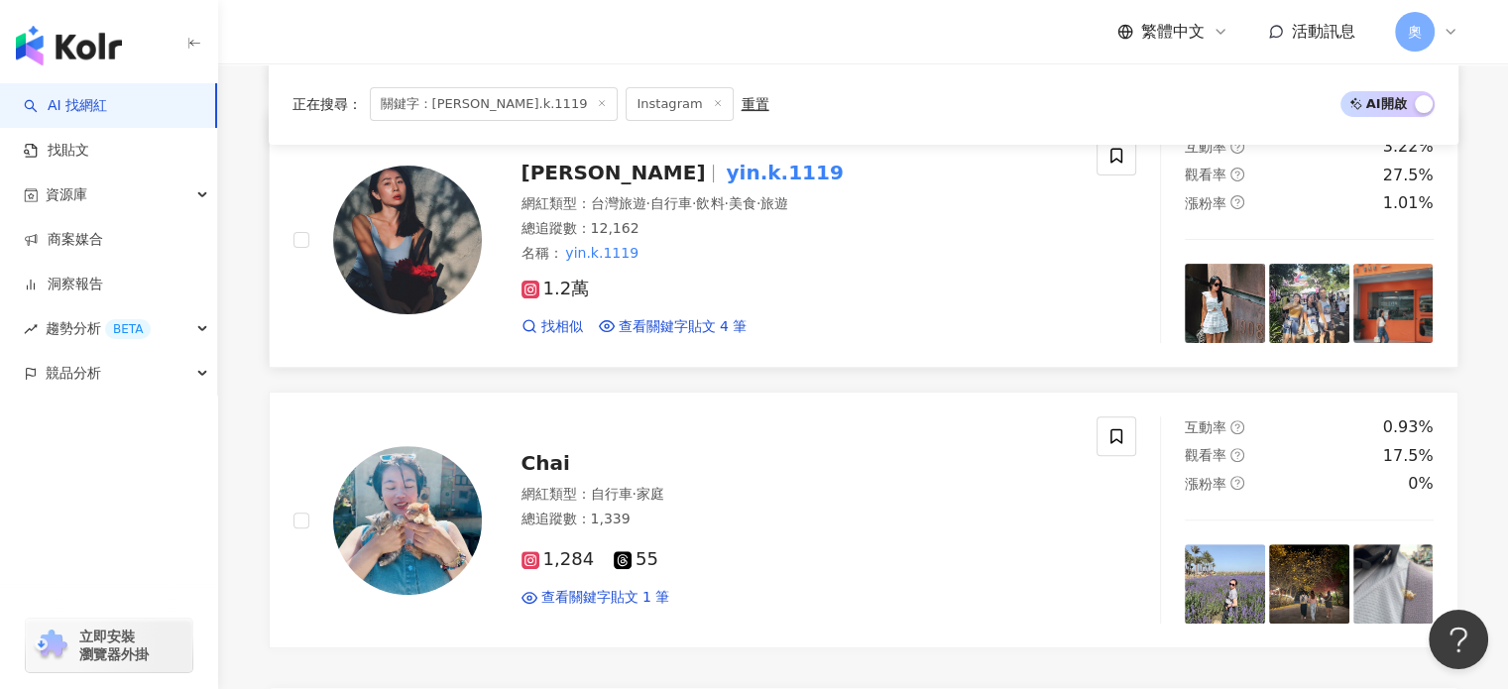
click at [448, 220] on img at bounding box center [407, 240] width 149 height 149
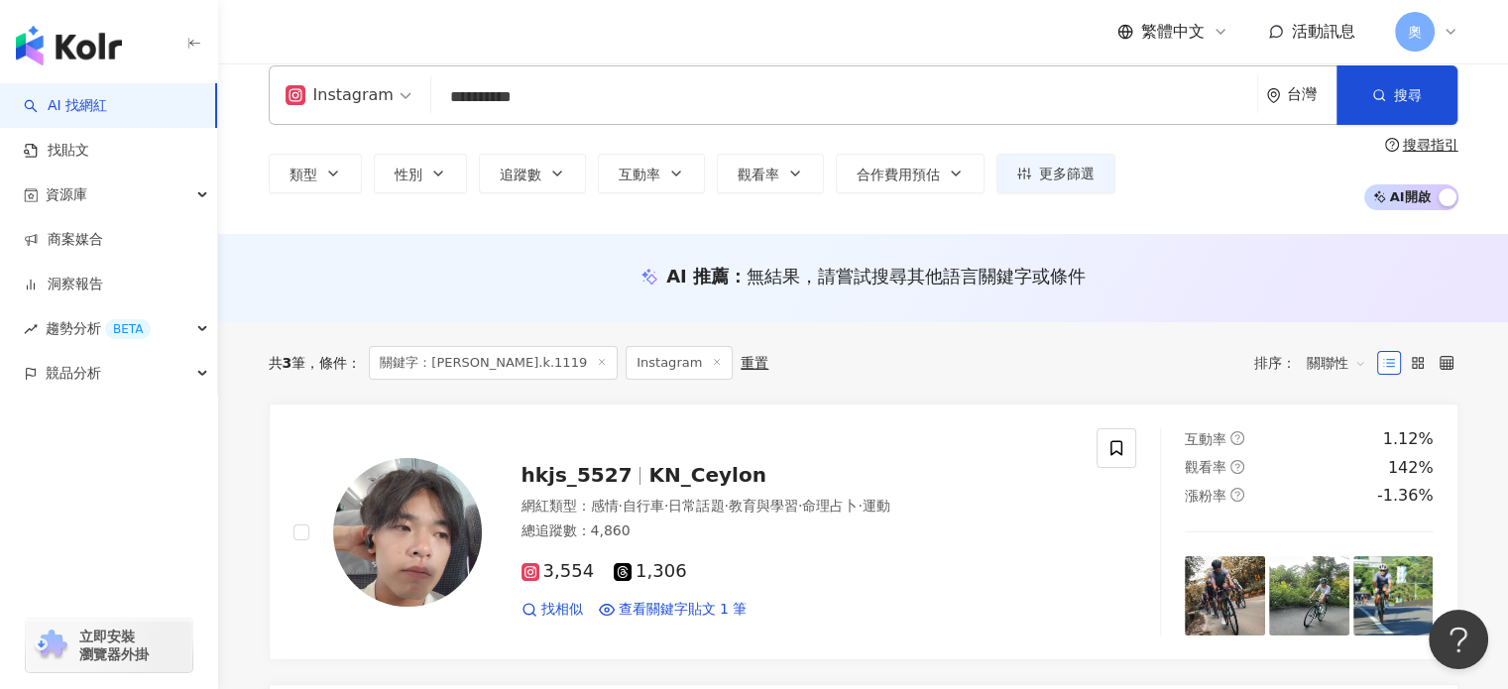
scroll to position [0, 0]
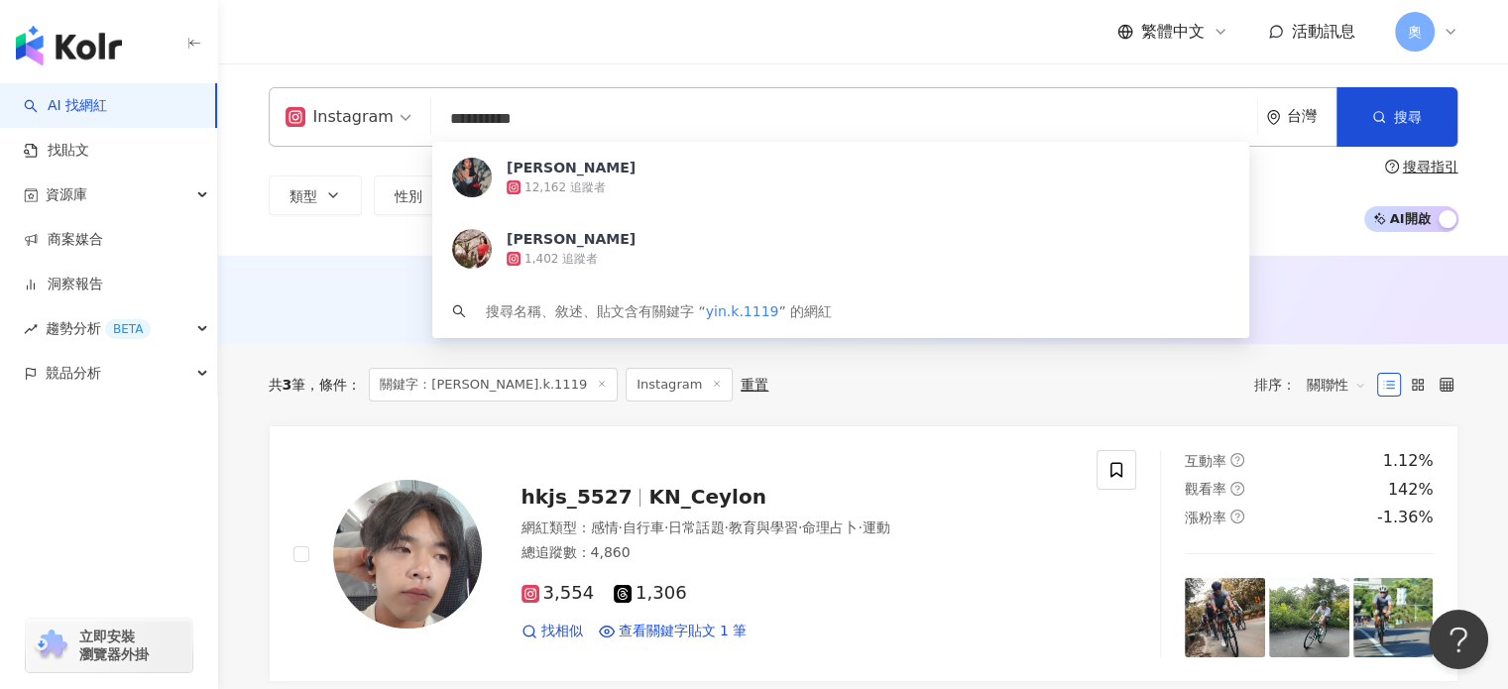
drag, startPoint x: 551, startPoint y: 133, endPoint x: 311, endPoint y: 118, distance: 240.4
click at [311, 118] on div "**********" at bounding box center [864, 117] width 1190 height 60
paste input "search"
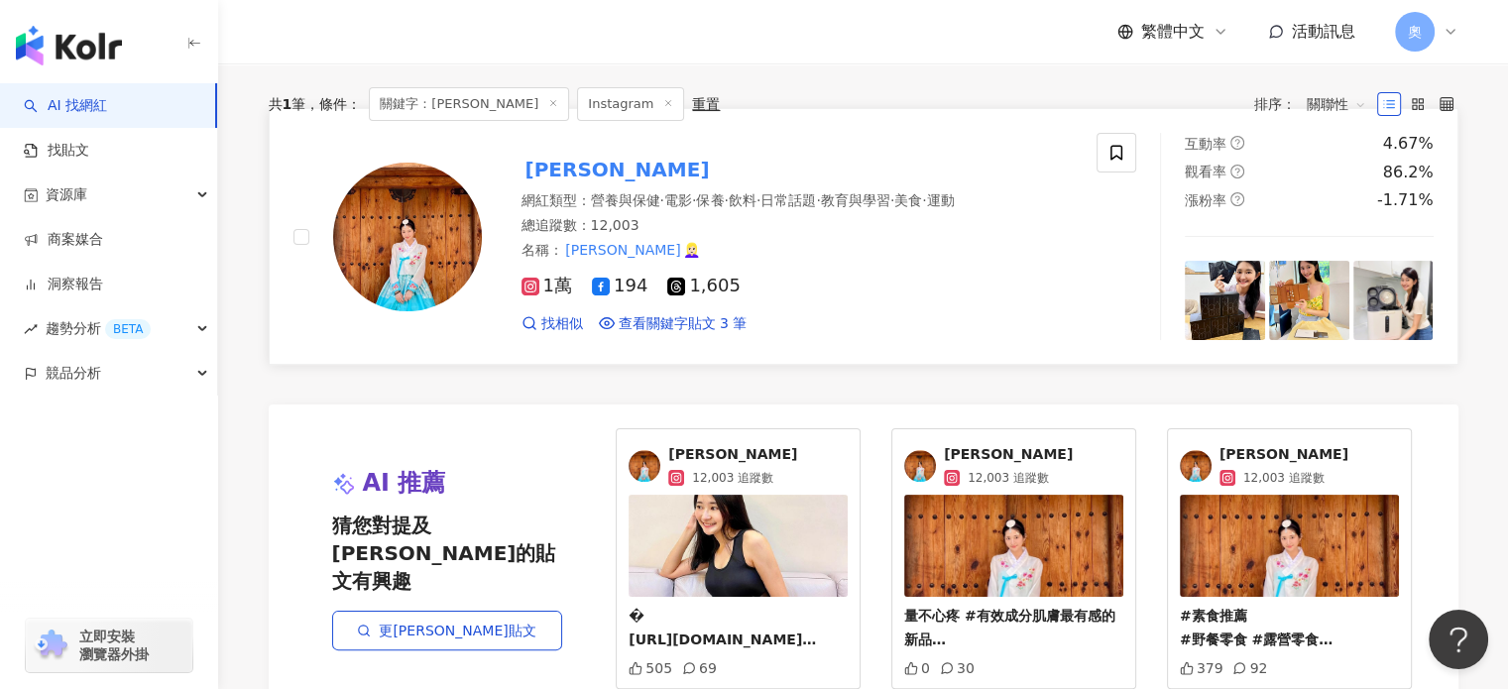
scroll to position [198, 0]
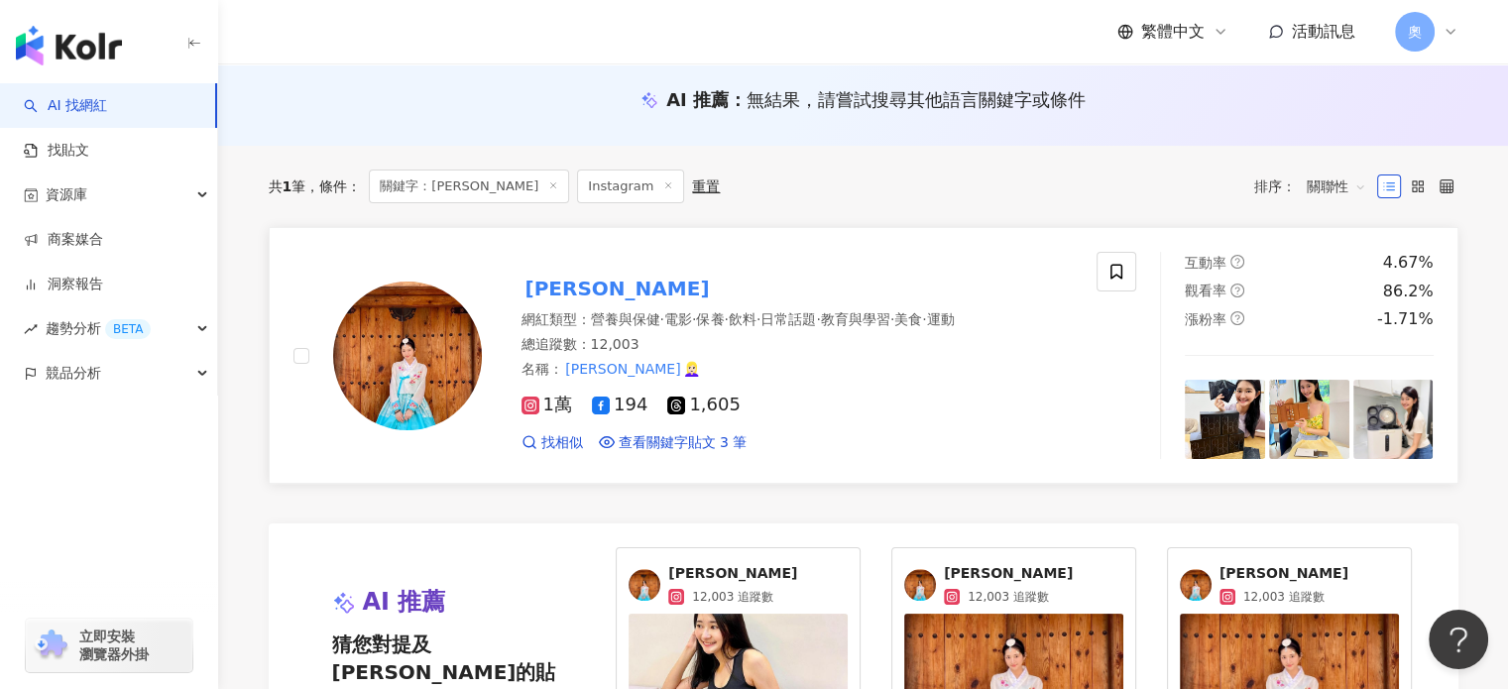
click at [421, 304] on img at bounding box center [407, 356] width 149 height 149
drag, startPoint x: 489, startPoint y: 121, endPoint x: 258, endPoint y: 106, distance: 231.5
paste input "**"
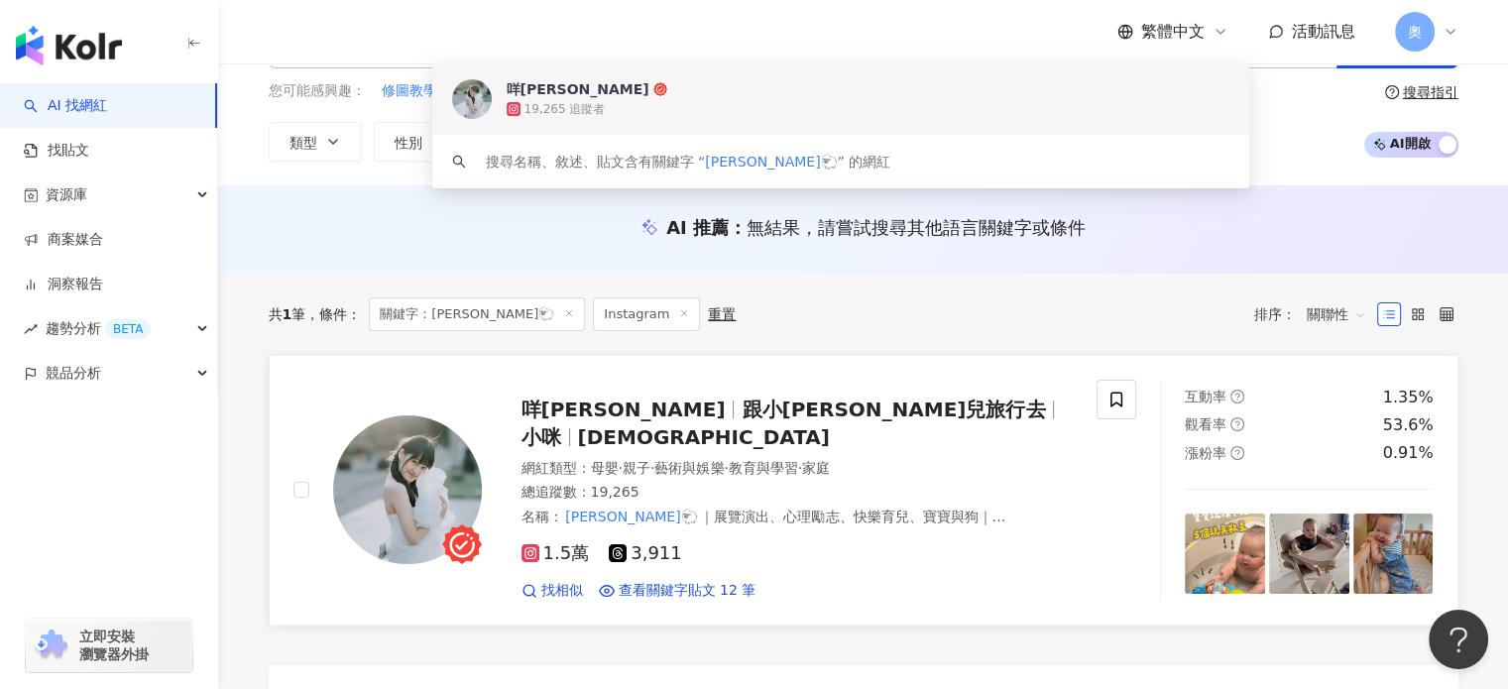
scroll to position [71, 0]
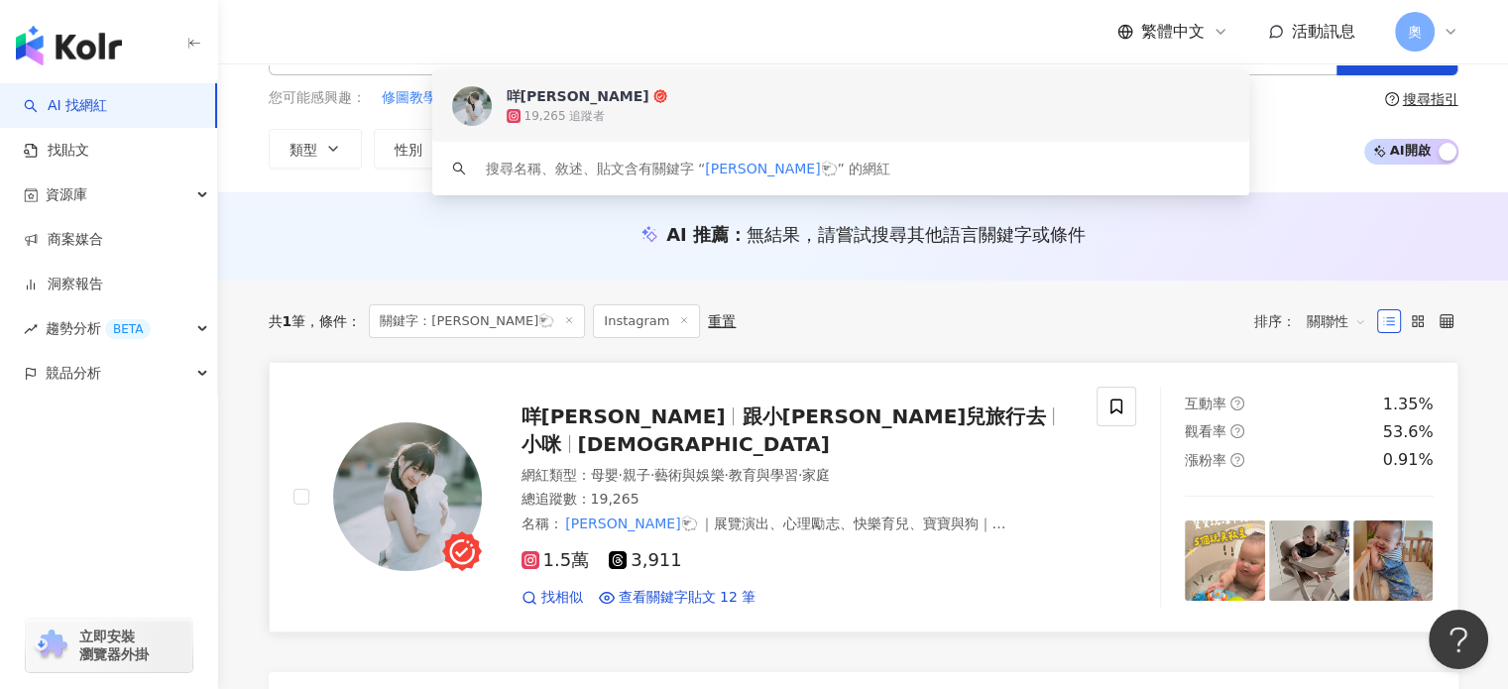
click at [395, 491] on img at bounding box center [407, 496] width 149 height 149
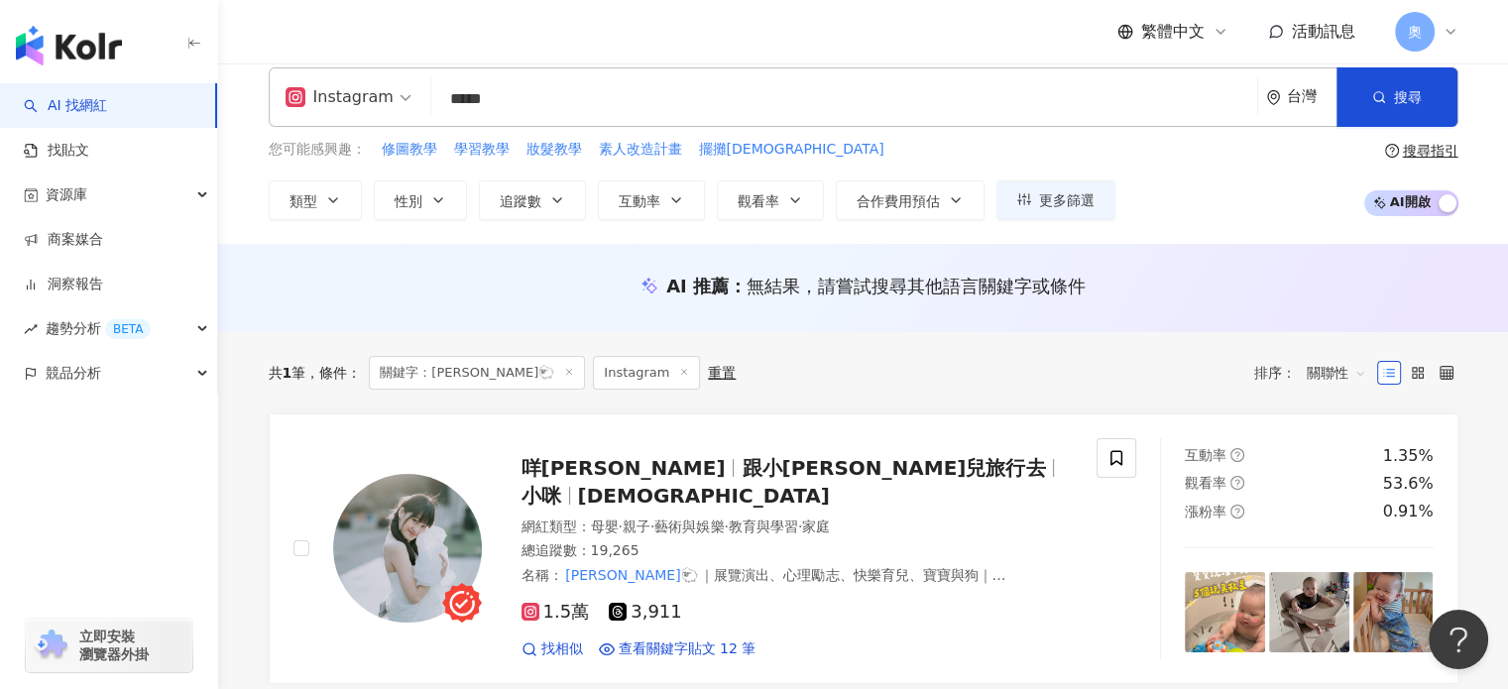
scroll to position [0, 0]
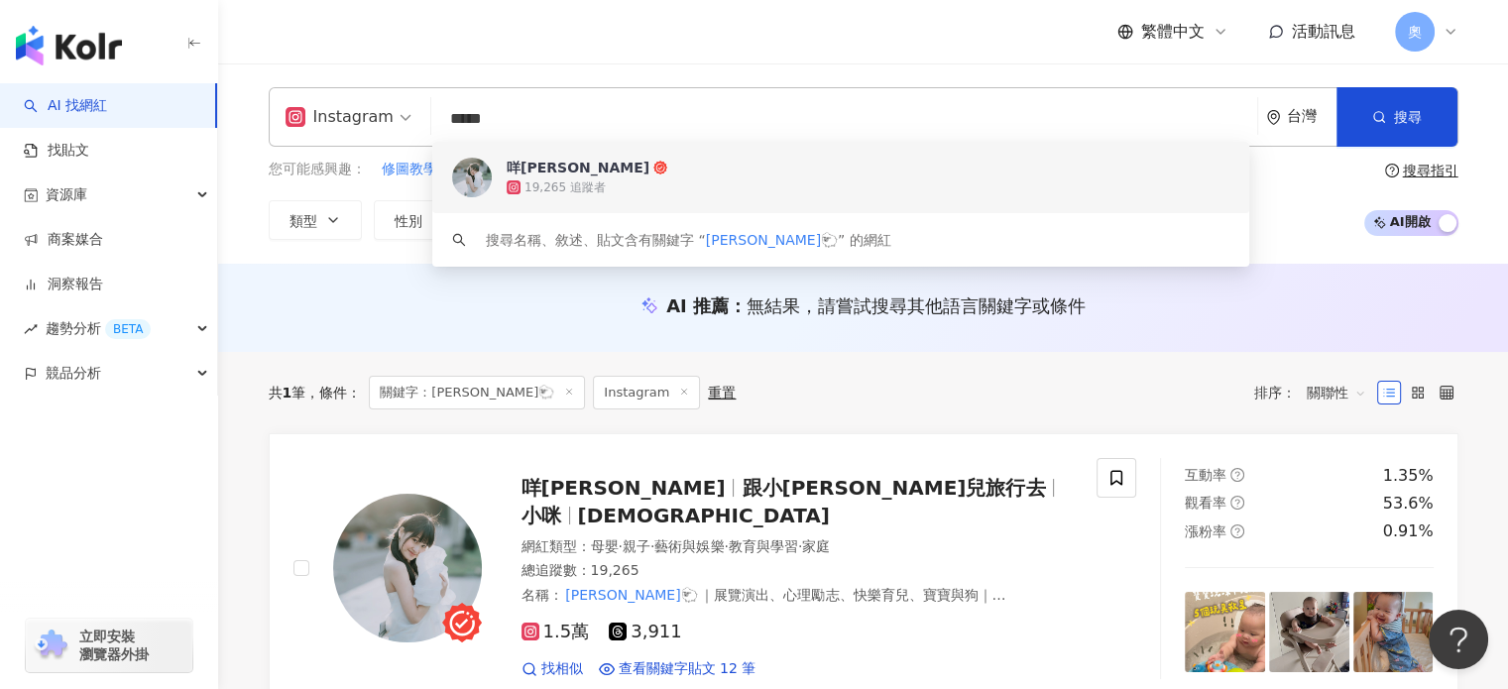
drag, startPoint x: 607, startPoint y: 123, endPoint x: 329, endPoint y: 95, distance: 279.1
click at [329, 95] on div "Instagram ***** 台灣 搜尋 08b88320-a8cd-485a-8d47-134679e82f3a keyword 咩小妤 19,265 追…" at bounding box center [864, 117] width 1190 height 60
paste input "**********"
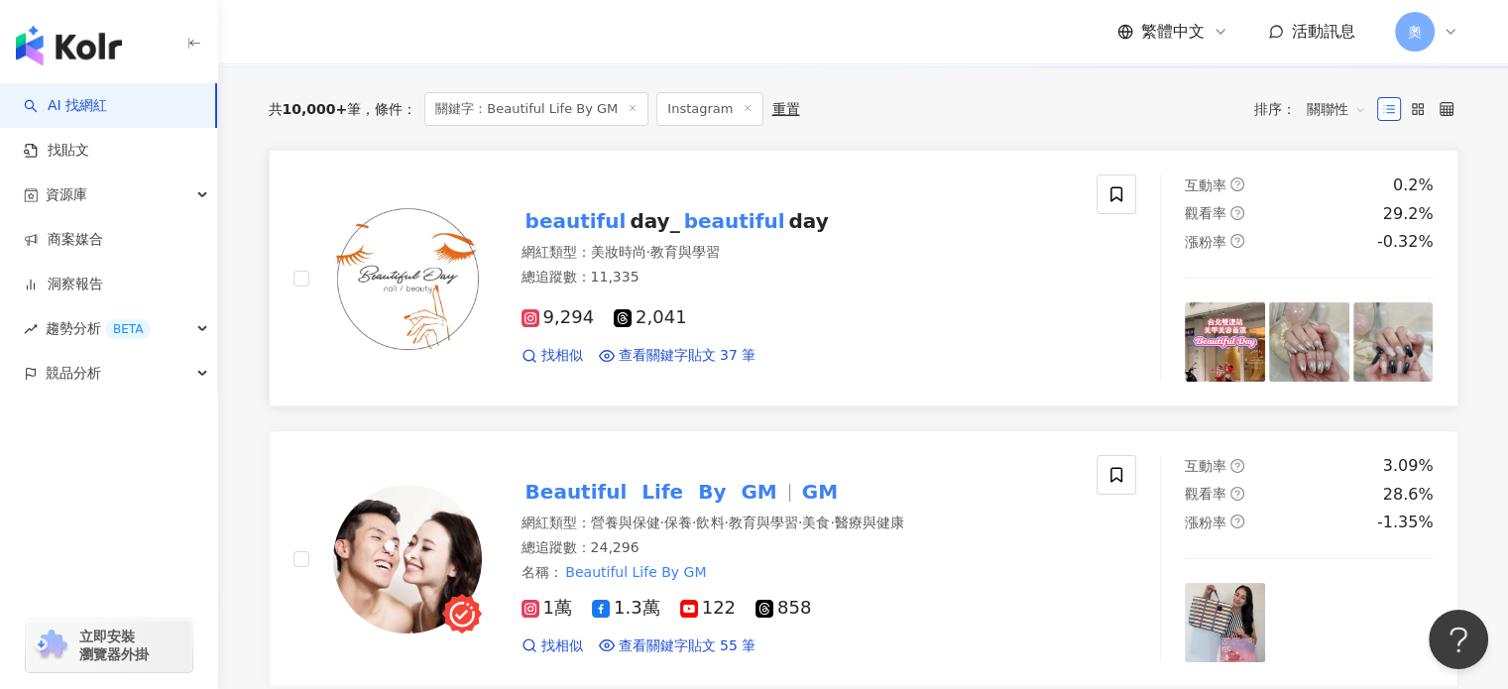
scroll to position [298, 0]
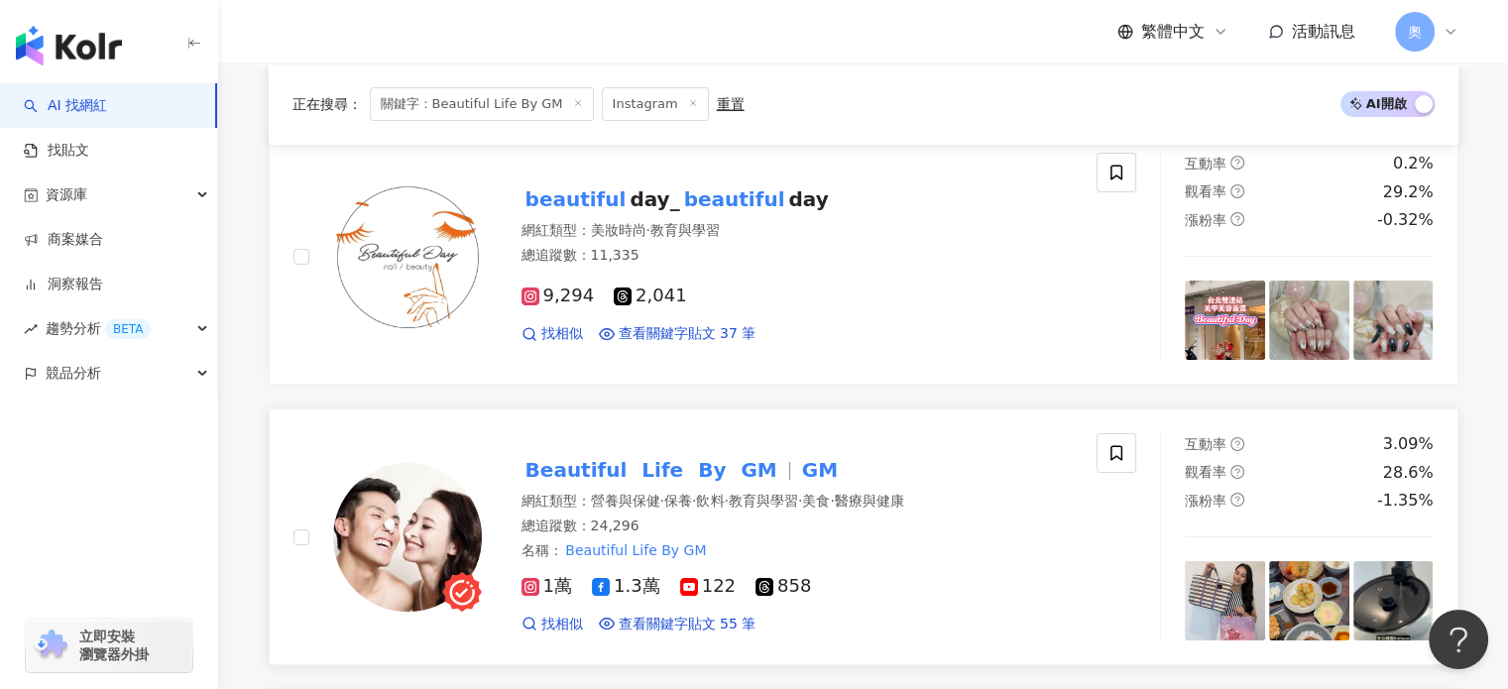
click at [413, 517] on img at bounding box center [407, 537] width 149 height 149
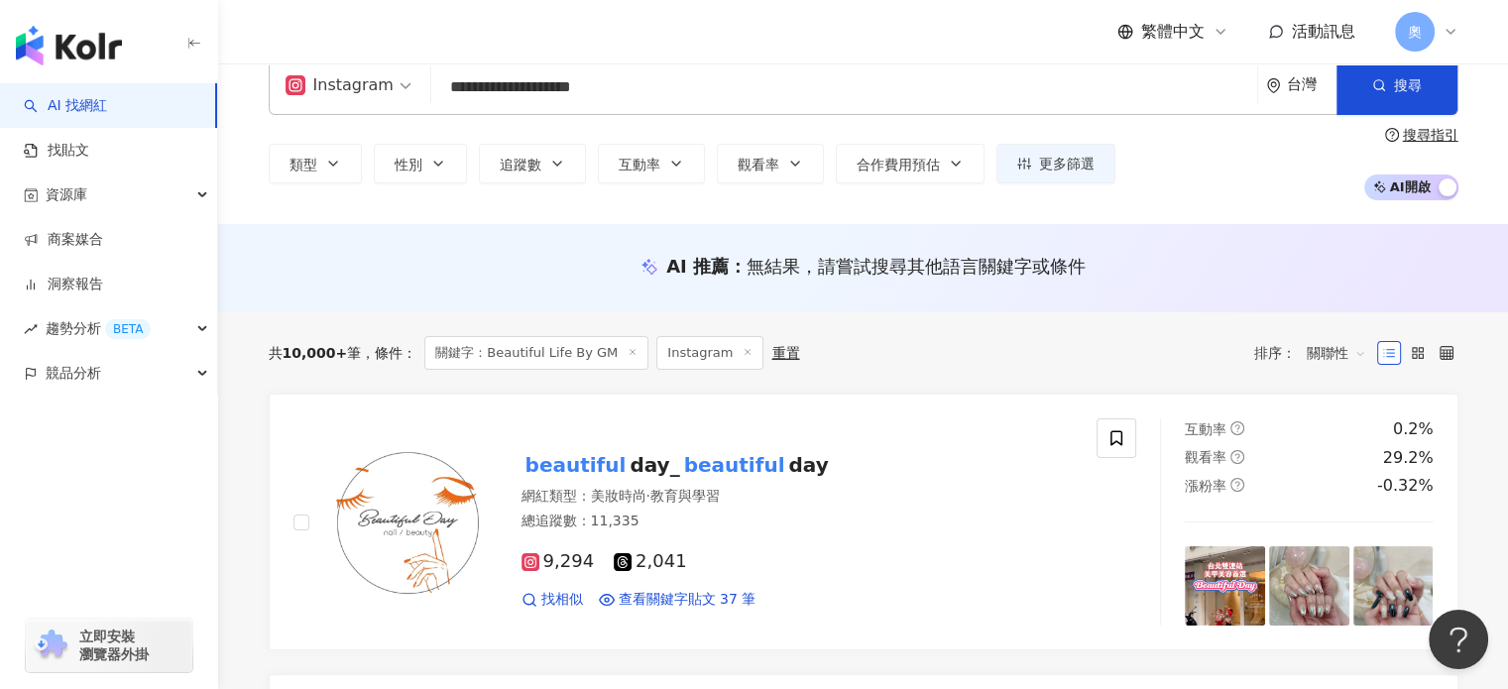
scroll to position [0, 0]
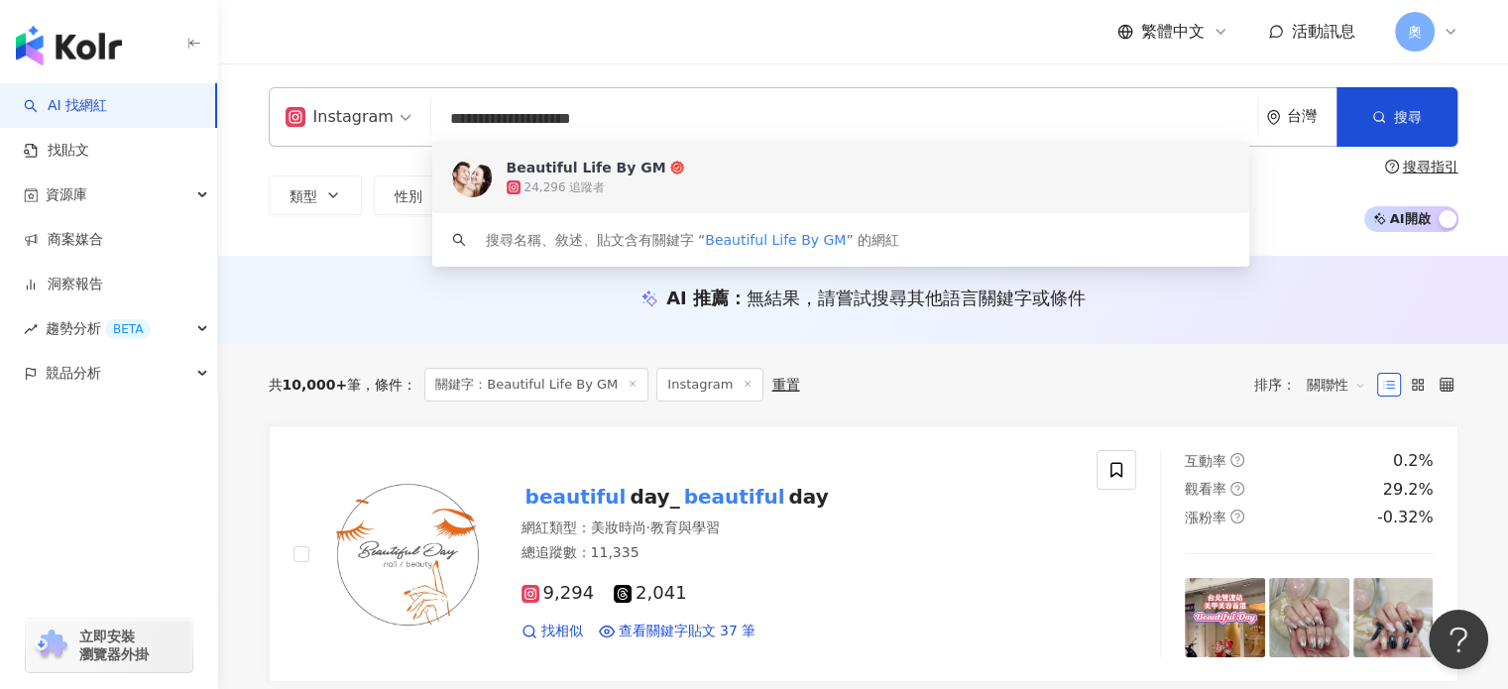
drag, startPoint x: 610, startPoint y: 121, endPoint x: 59, endPoint y: 89, distance: 552.3
paste input "search"
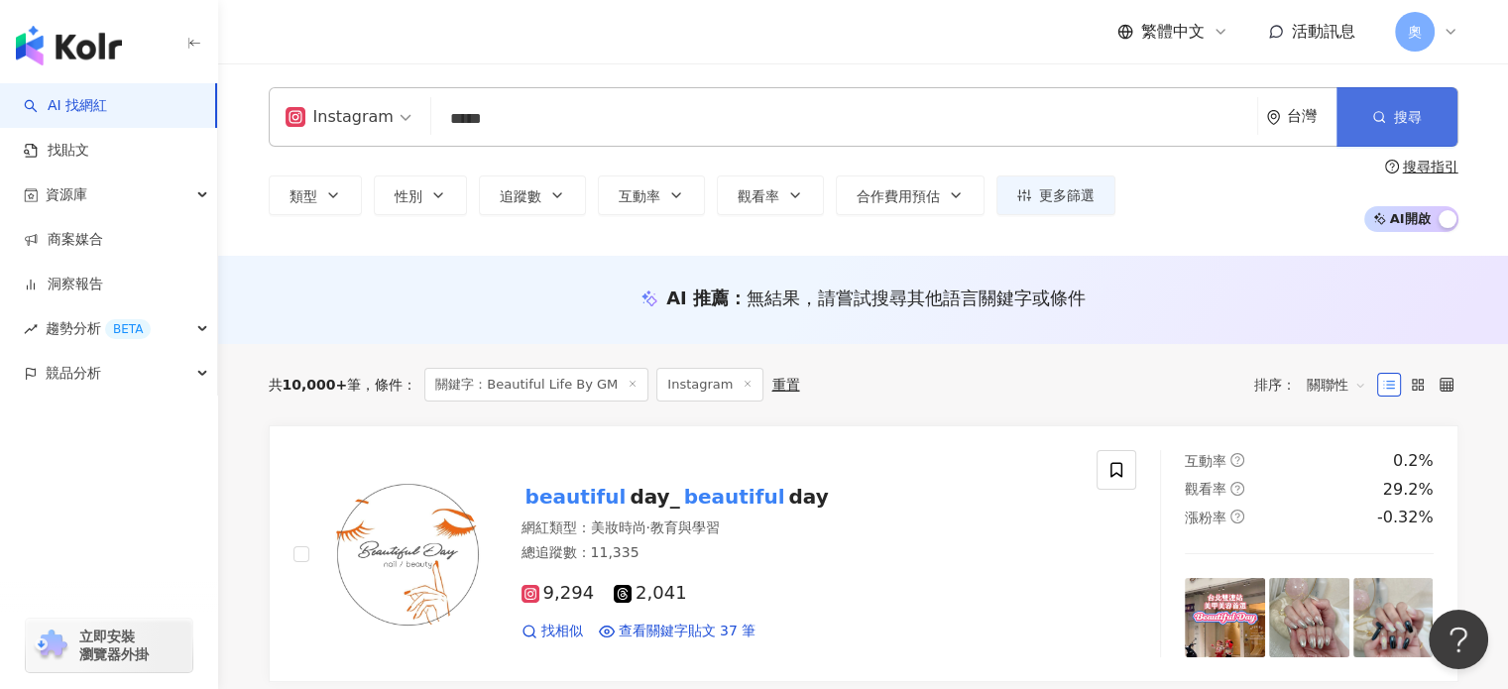
type input "*****"
click at [1372, 123] on icon "button" at bounding box center [1379, 117] width 14 height 14
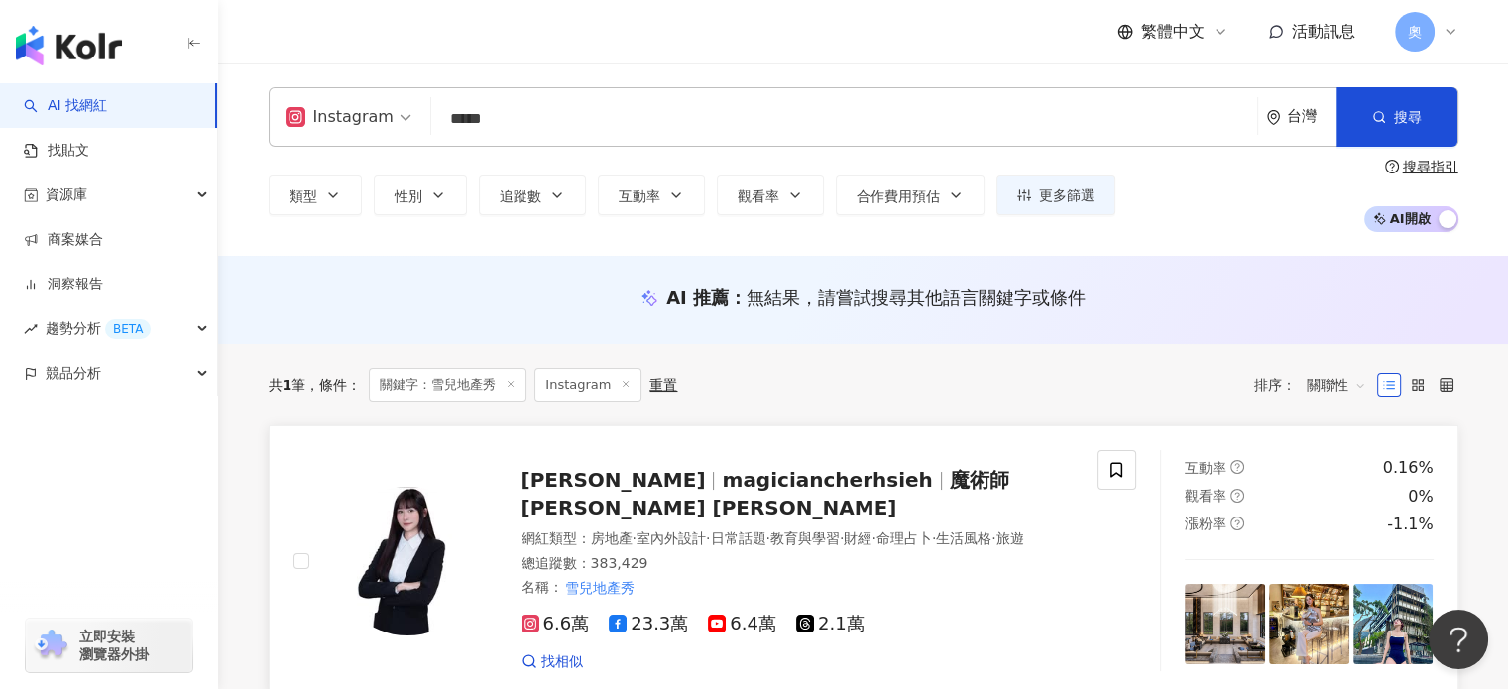
click at [722, 476] on span "magiciancherhsieh" at bounding box center [827, 480] width 210 height 24
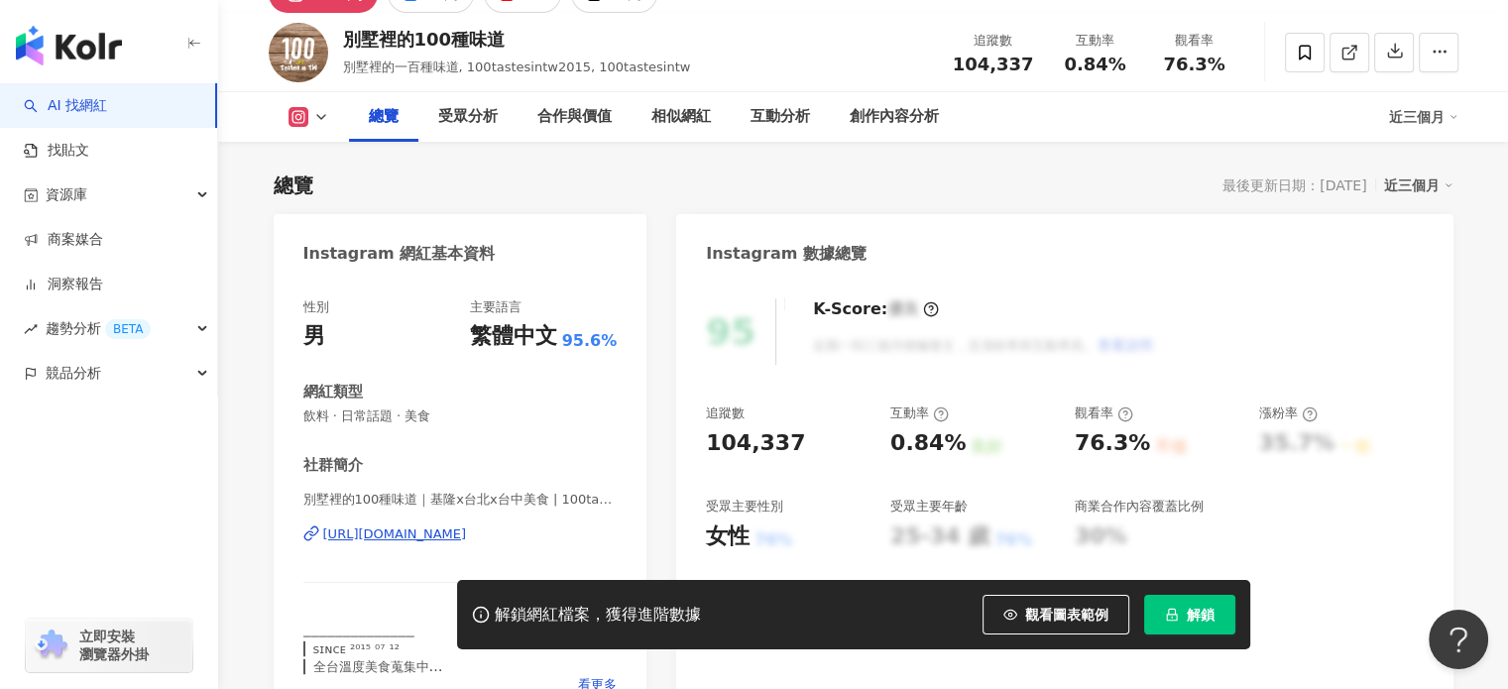
scroll to position [198, 0]
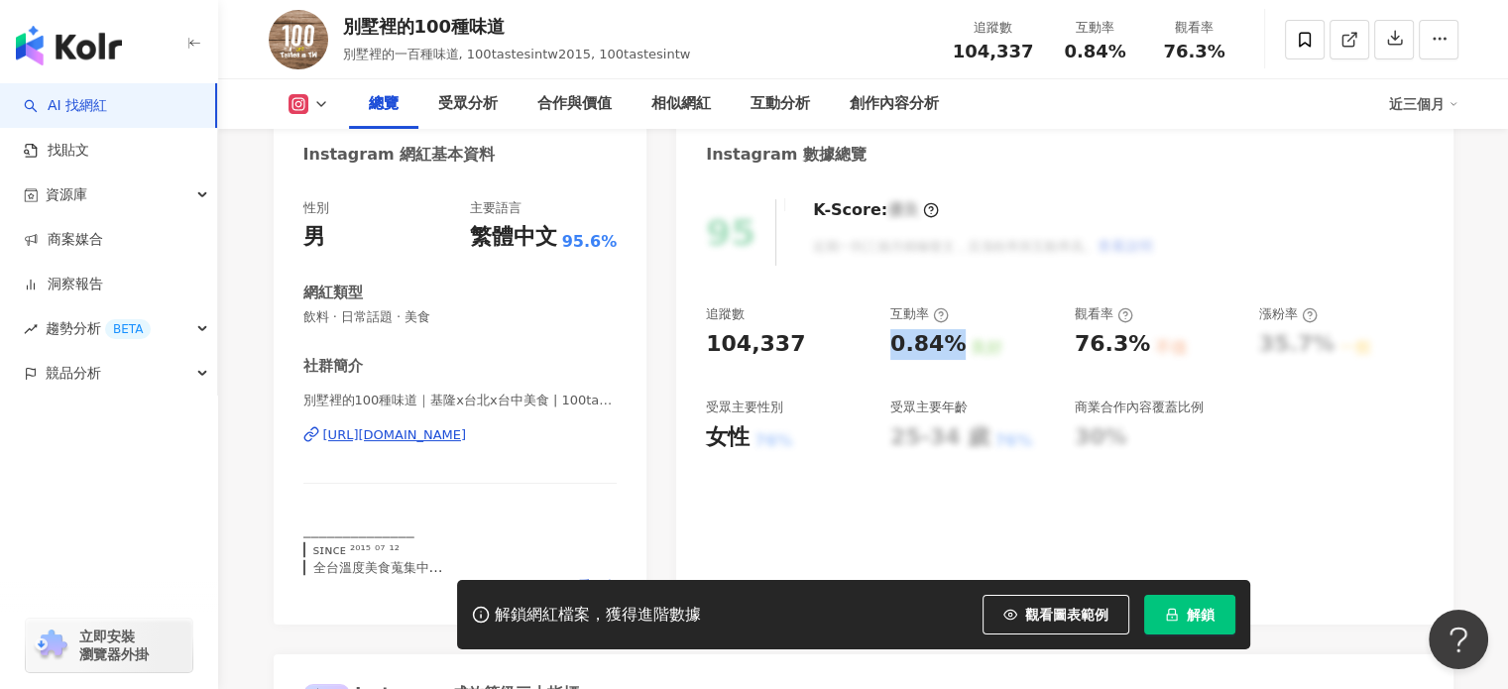
drag, startPoint x: 893, startPoint y: 348, endPoint x: 949, endPoint y: 348, distance: 56.5
click at [949, 348] on div "0.84%" at bounding box center [928, 344] width 75 height 31
copy div "0.84%"
drag, startPoint x: 1076, startPoint y: 347, endPoint x: 1137, endPoint y: 348, distance: 61.5
click at [1137, 348] on div "76.3%" at bounding box center [1112, 344] width 75 height 31
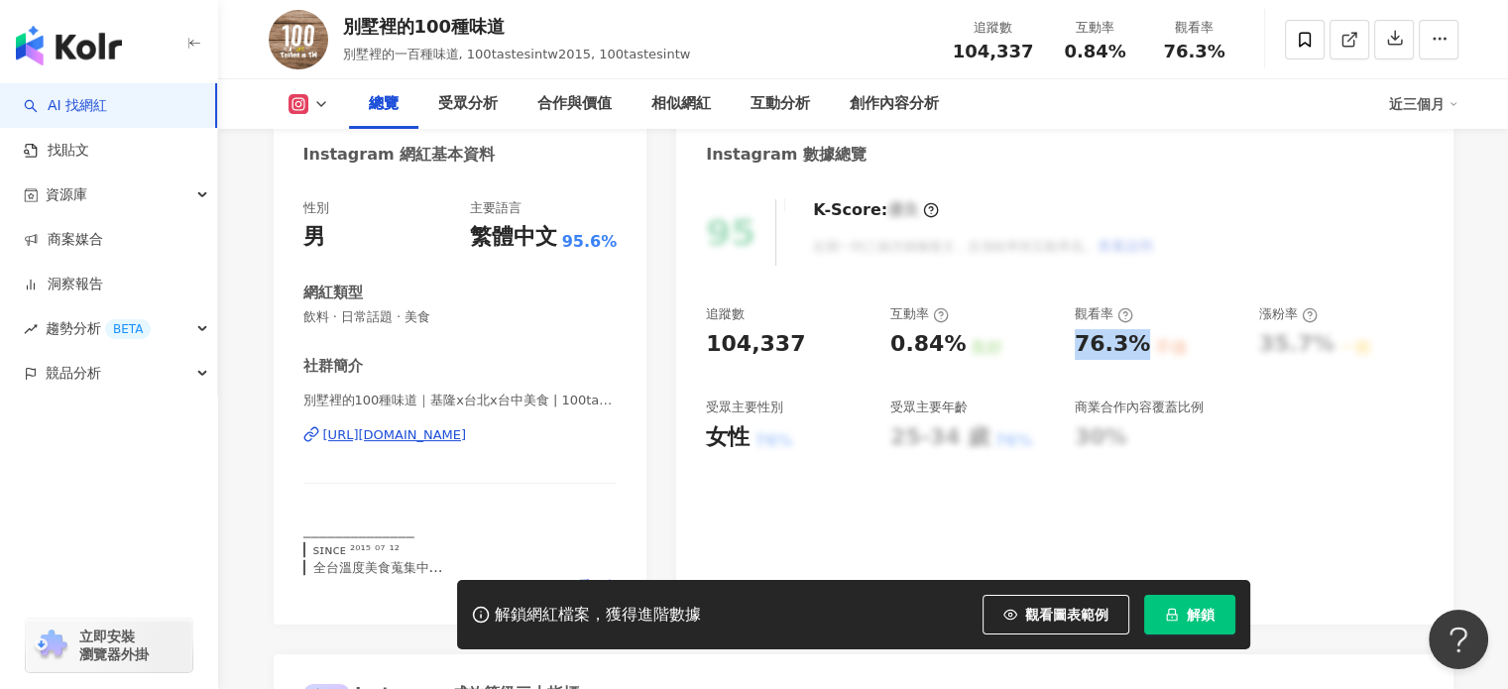
copy div "76.3%"
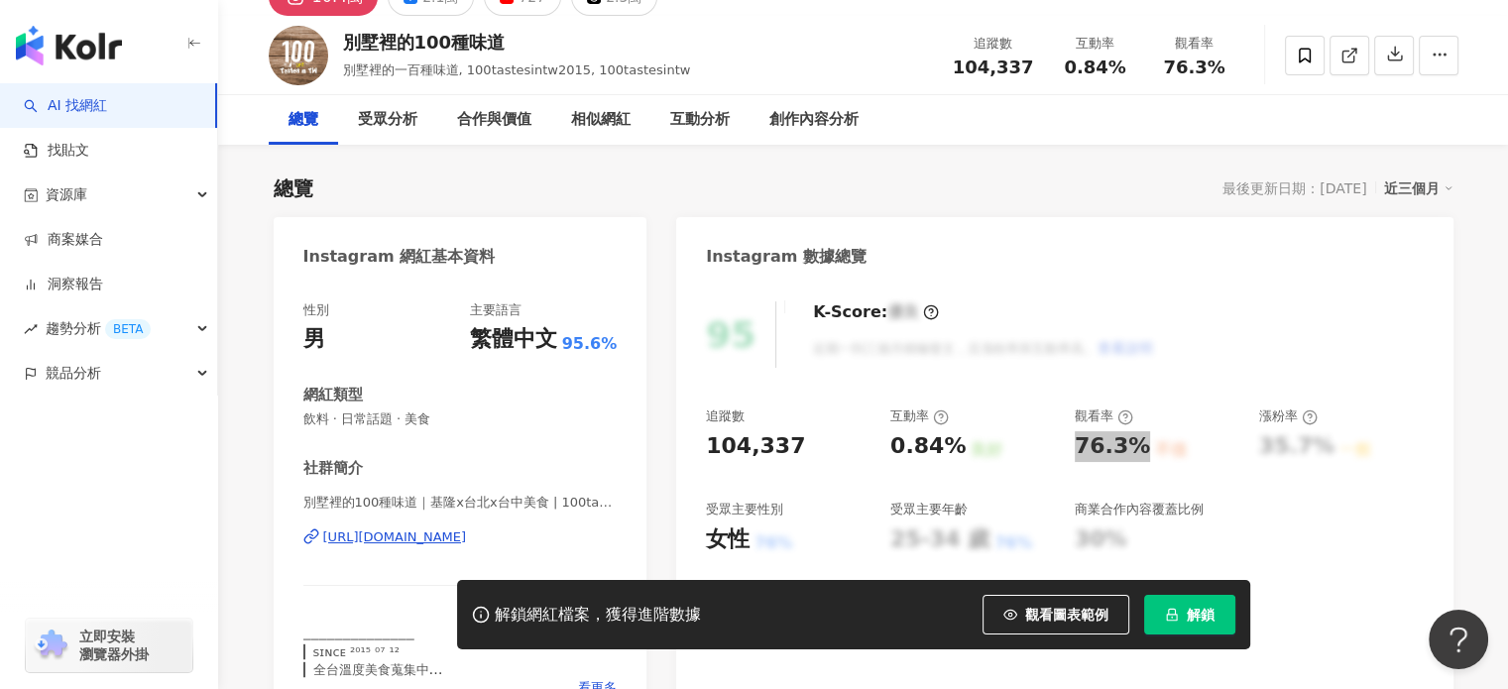
scroll to position [0, 0]
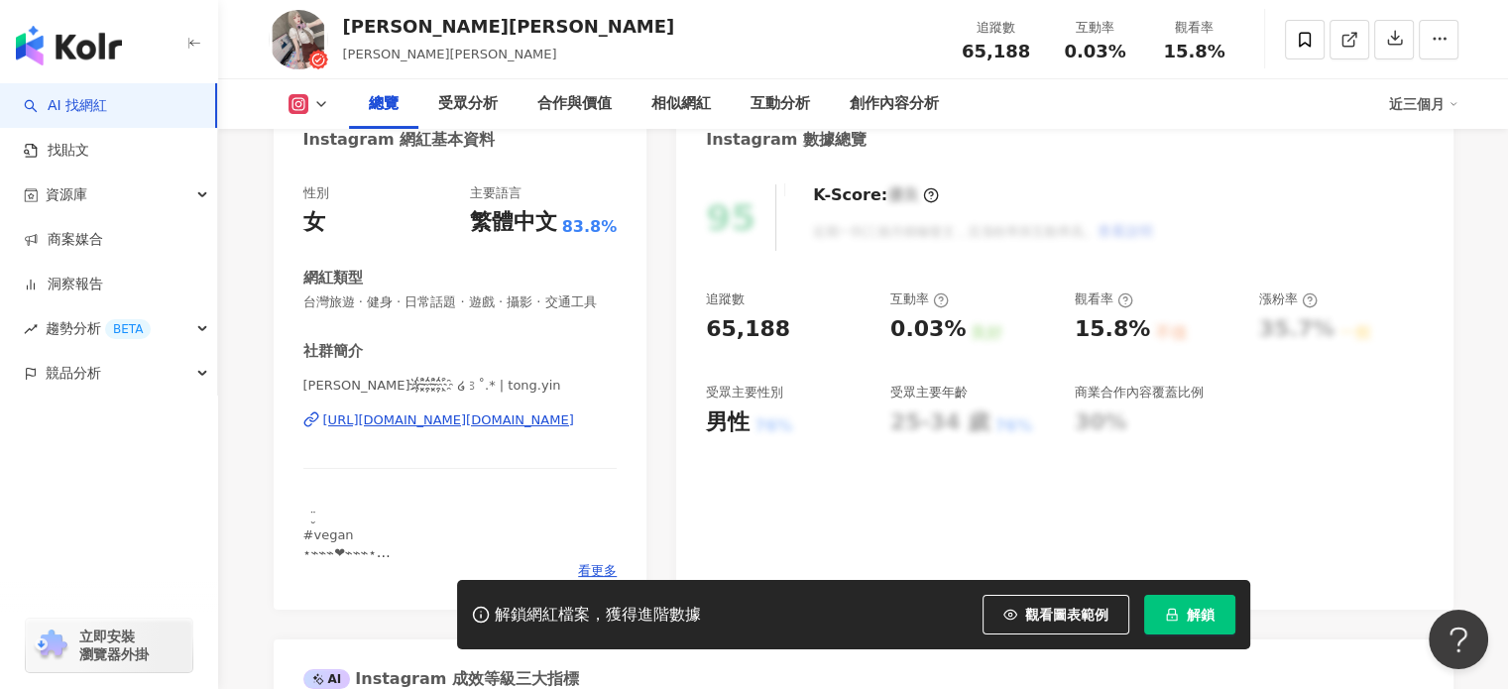
scroll to position [298, 0]
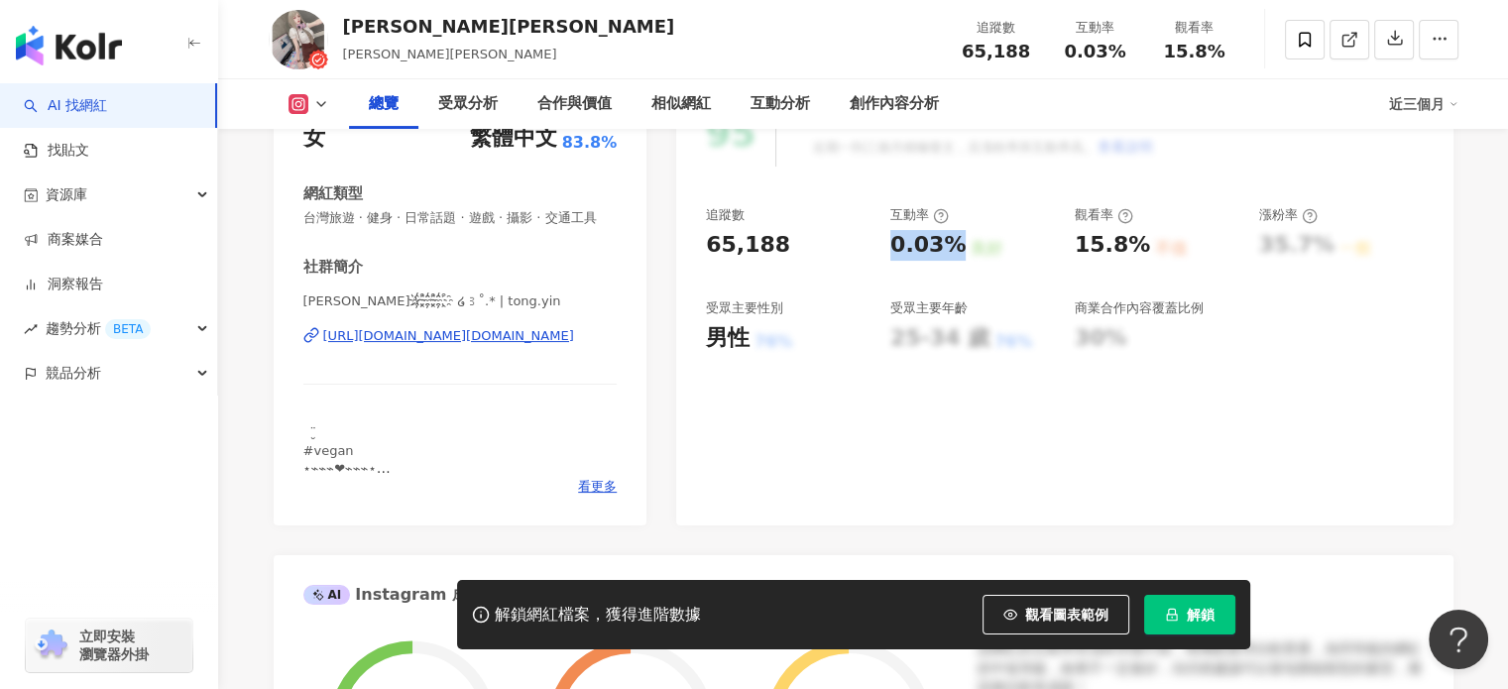
click at [950, 249] on div "0.03%" at bounding box center [928, 245] width 75 height 31
drag, startPoint x: 1067, startPoint y: 248, endPoint x: 1134, endPoint y: 246, distance: 66.5
click at [1134, 246] on div "追蹤數 65,188 互動率 0.03% 良好 觀看率 15.8% 不佳 漲粉率 35.7% 一般 受眾主要性別 男性 76% 受眾主要年齡 25-34 歲 …" at bounding box center [1064, 279] width 717 height 147
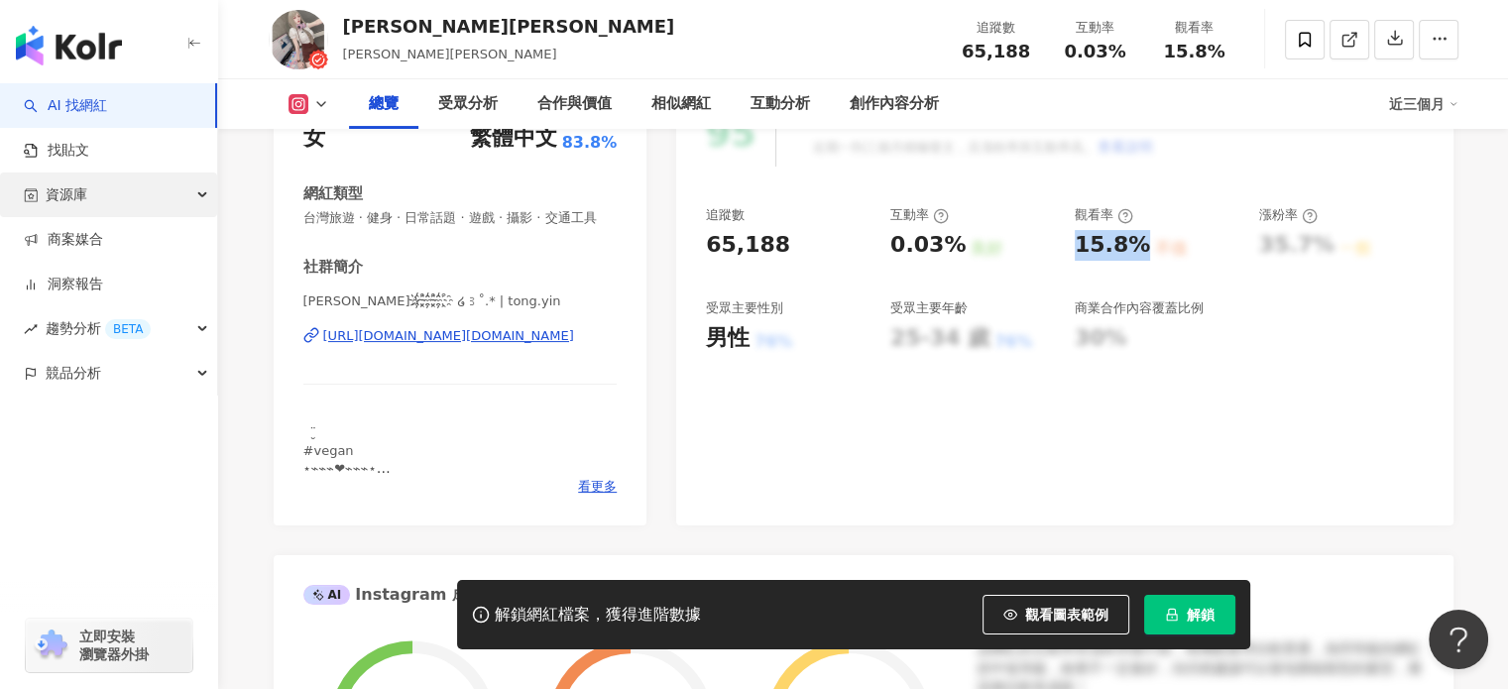
copy div "15.8%"
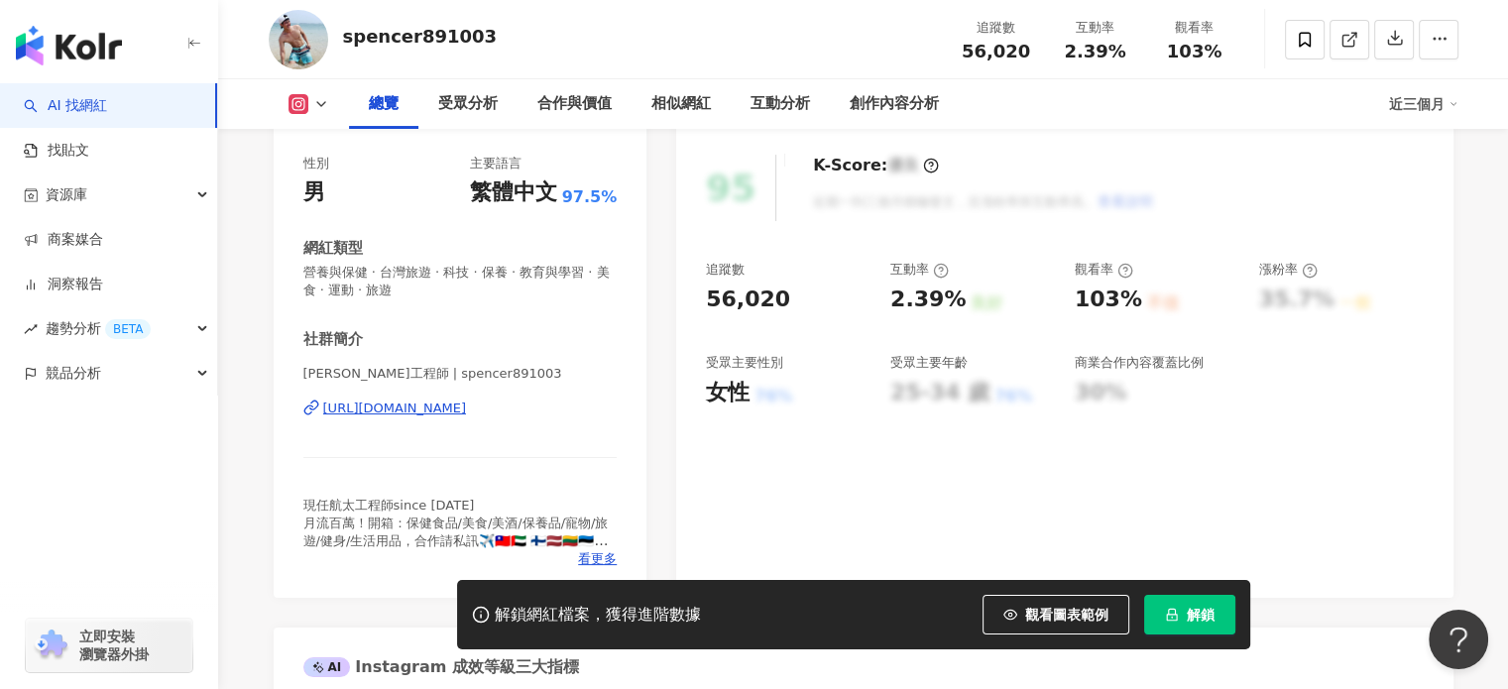
scroll to position [198, 0]
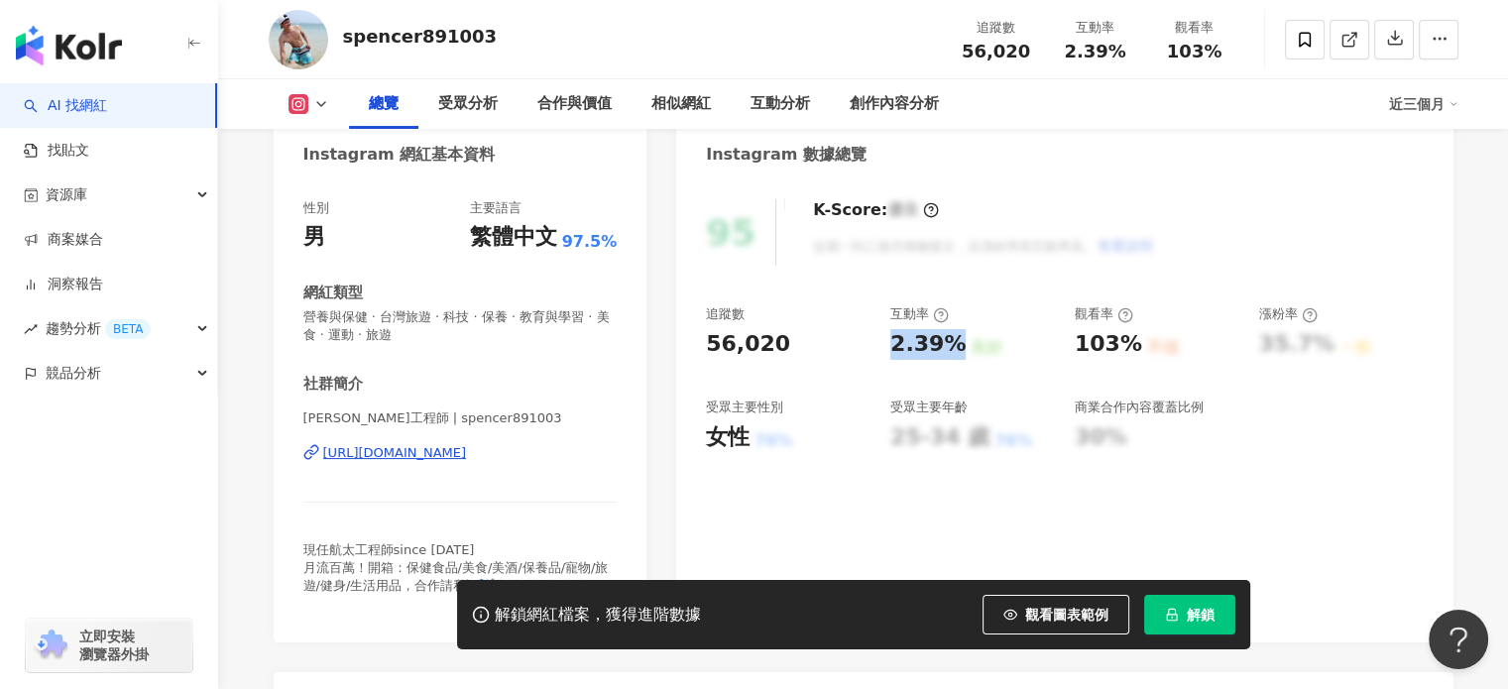
drag, startPoint x: 885, startPoint y: 340, endPoint x: 959, endPoint y: 340, distance: 74.4
click at [959, 340] on div "追蹤數 56,020 互動率 2.39% 良好 觀看率 103% 不佳 漲粉率 35.7% 一般 受眾主要性別 女性 76% 受眾主要年齡 25-34 歲 7…" at bounding box center [1064, 378] width 717 height 147
copy div "2.39%"
click at [1138, 350] on div "103% 不佳" at bounding box center [1157, 344] width 165 height 31
click at [1076, 352] on div "103%" at bounding box center [1108, 344] width 67 height 31
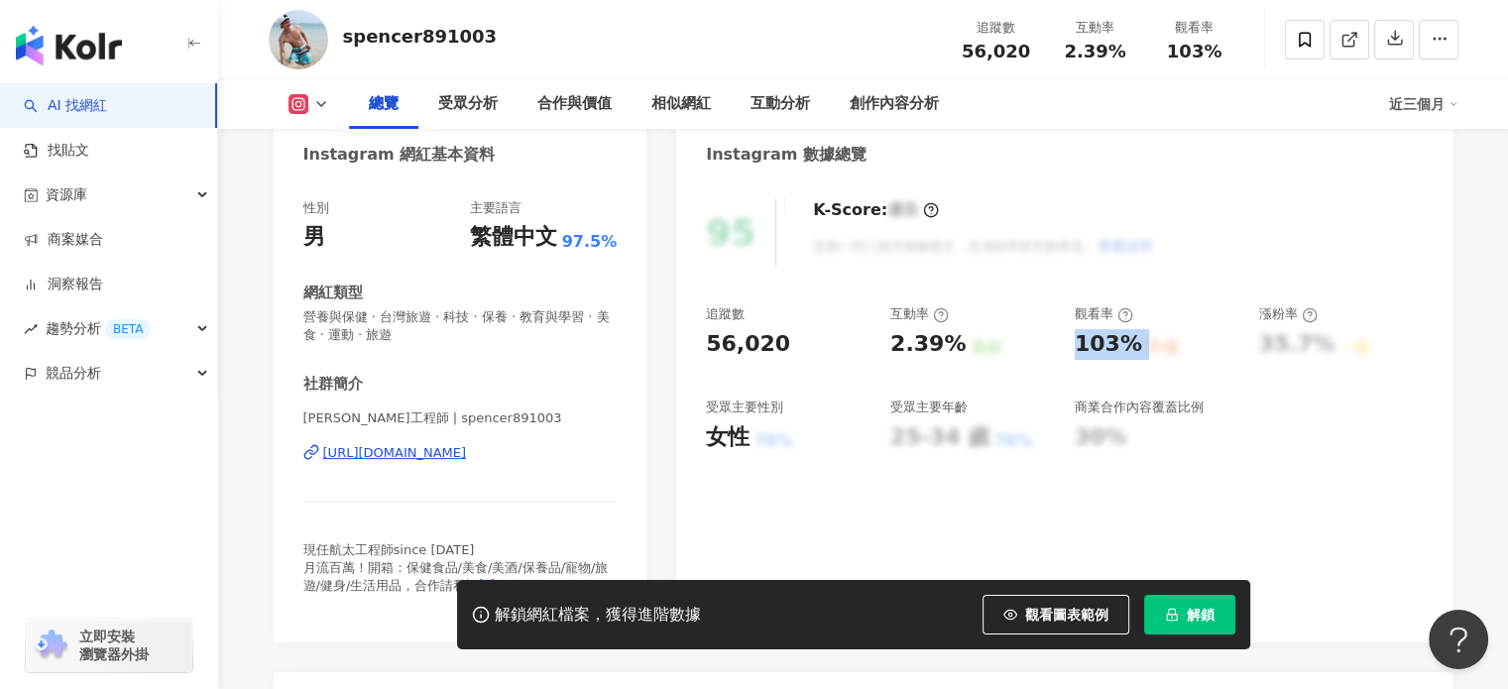
drag, startPoint x: 1077, startPoint y: 348, endPoint x: 1142, endPoint y: 343, distance: 65.6
click at [1142, 343] on div "103% 不佳" at bounding box center [1157, 344] width 165 height 31
copy div "103% 不佳"
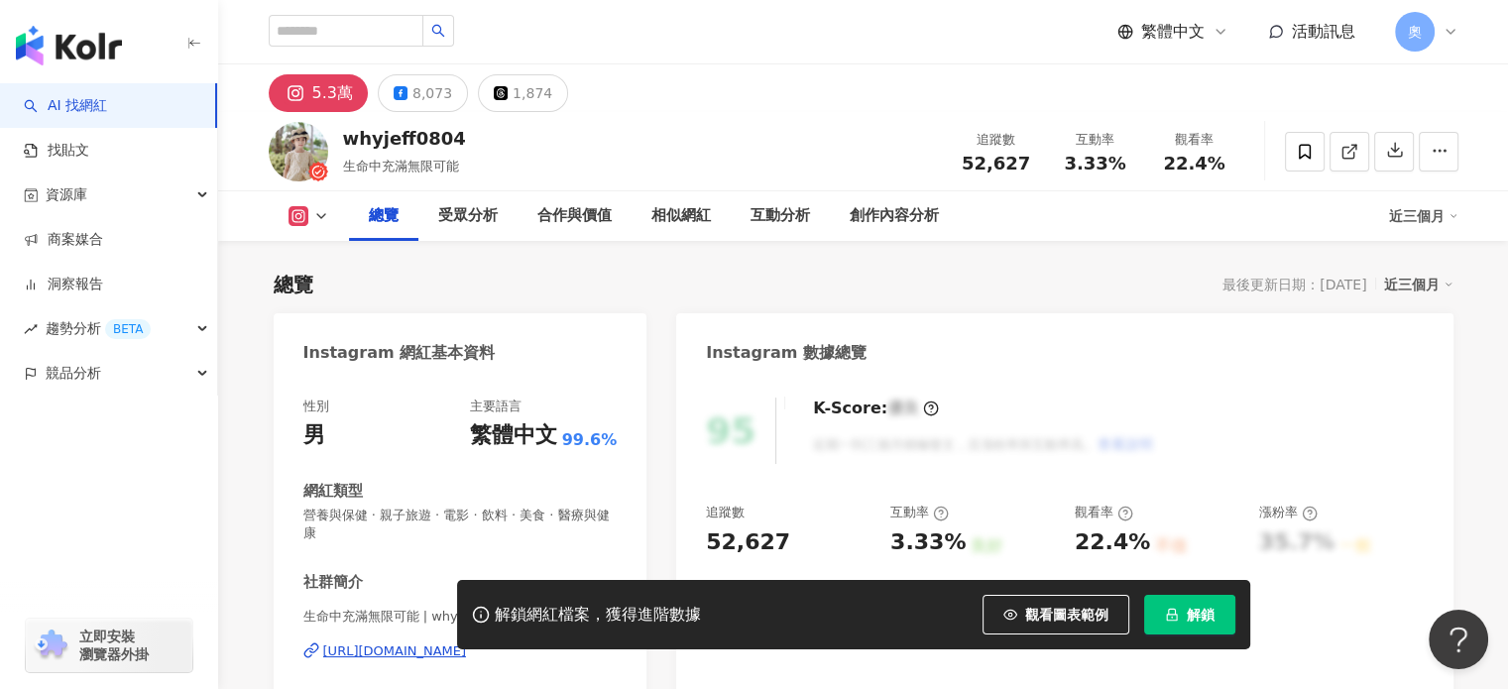
scroll to position [298, 0]
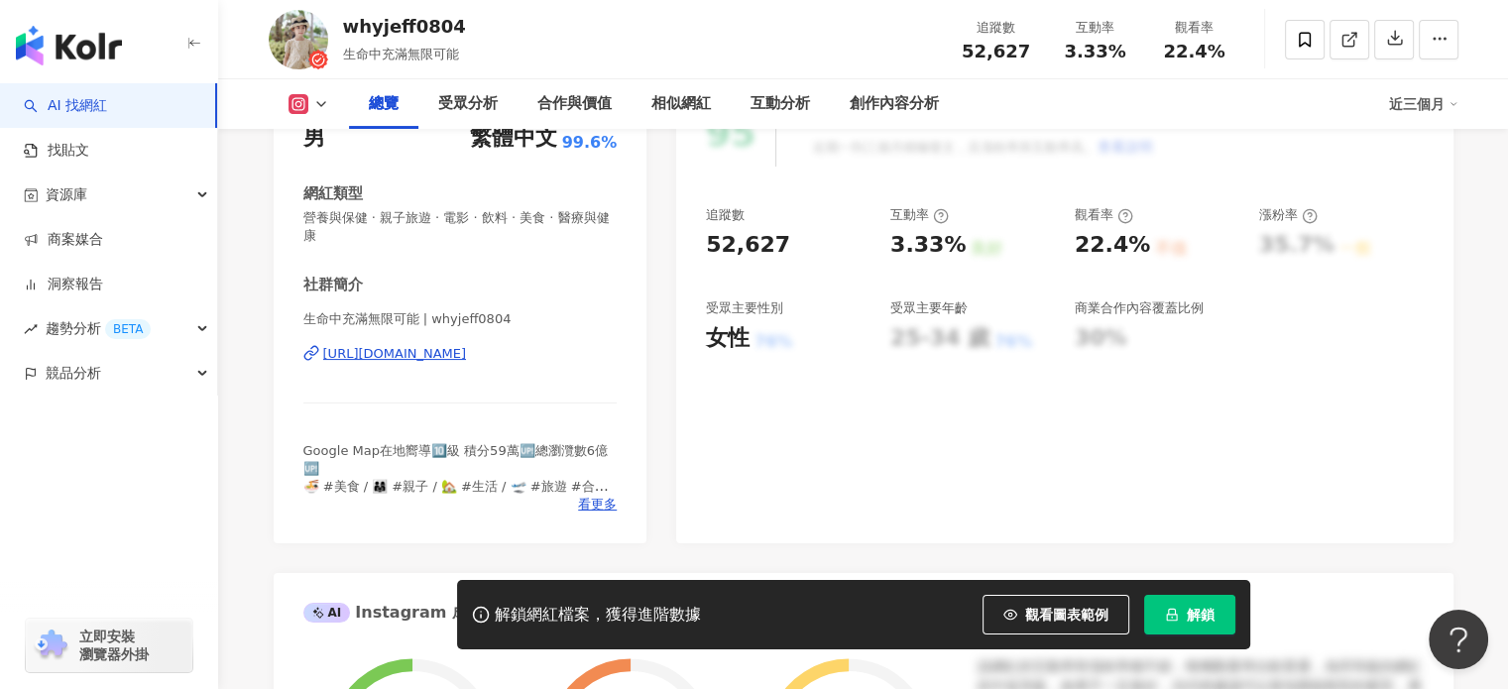
drag, startPoint x: 948, startPoint y: 248, endPoint x: 1003, endPoint y: 400, distance: 161.2
click at [951, 248] on div "追蹤數 52,627 互動率 3.33% 良好 觀看率 22.4% 不佳 漲粉率 35.7% 一般 受眾主要性別 女性 76% 受眾主要年齡 25-34 歲 …" at bounding box center [1064, 279] width 717 height 147
drag, startPoint x: 960, startPoint y: 246, endPoint x: 994, endPoint y: 244, distance: 33.8
click at [963, 245] on div "3.33% 良好" at bounding box center [973, 245] width 165 height 31
drag, startPoint x: 1072, startPoint y: 243, endPoint x: 1139, endPoint y: 247, distance: 67.6
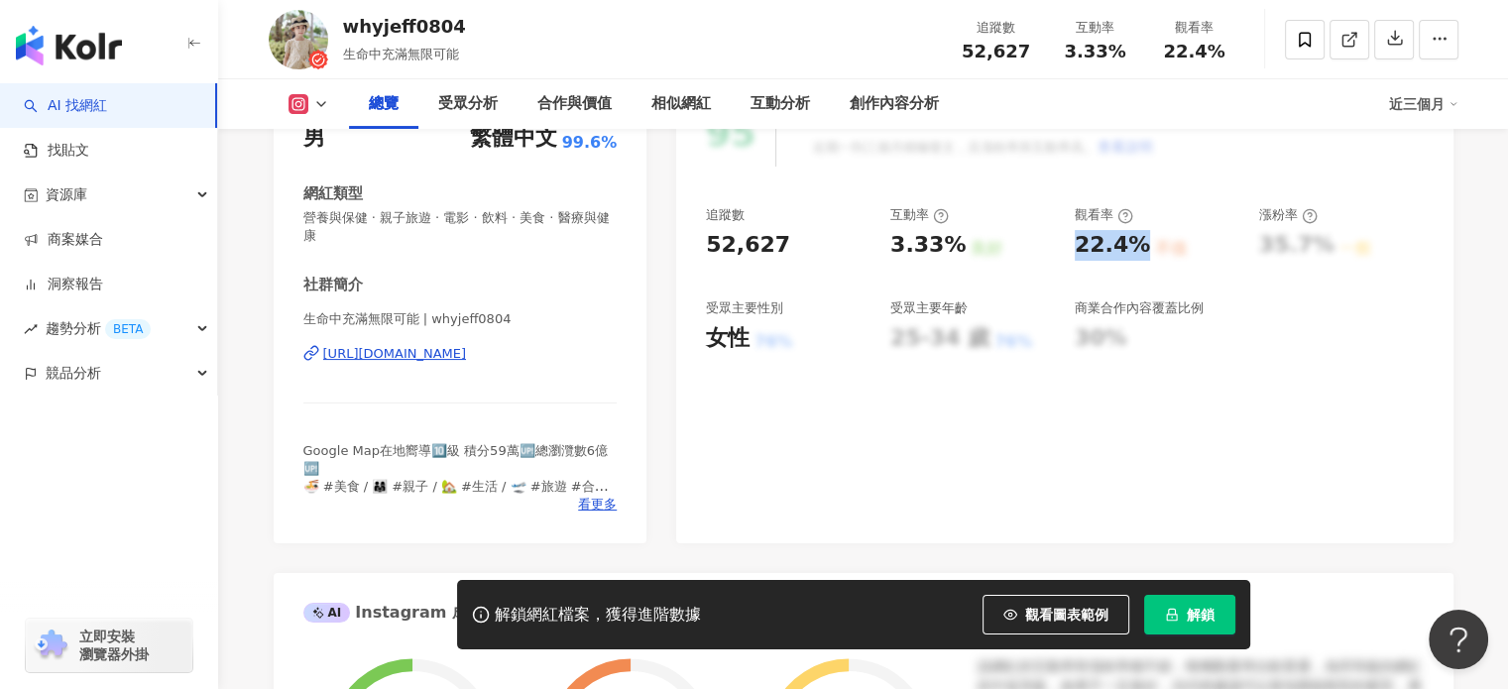
click at [1139, 247] on div "追蹤數 52,627 互動率 3.33% 良好 觀看率 22.4% 不佳 漲粉率 35.7% 一般 受眾主要性別 女性 76% 受眾主要年齡 25-34 歲 …" at bounding box center [1064, 279] width 717 height 147
copy div "22.4%"
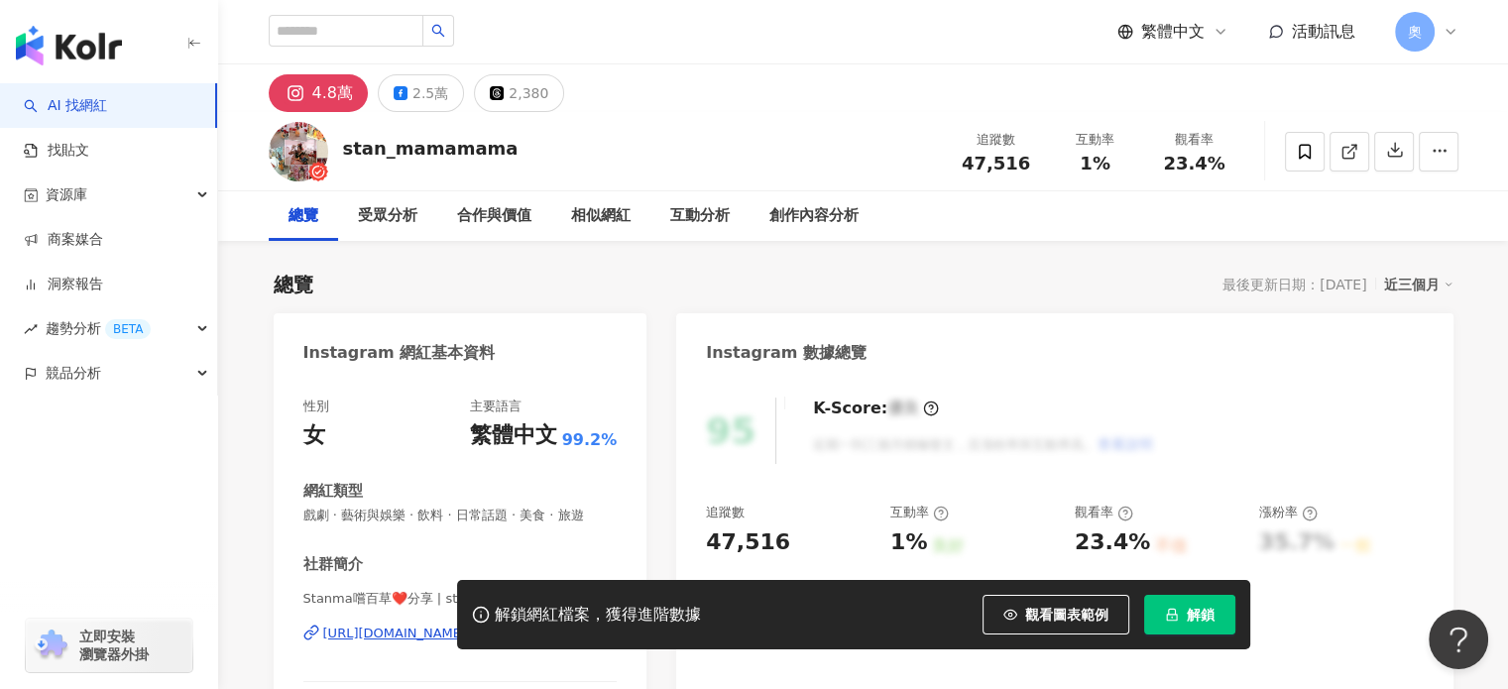
scroll to position [198, 0]
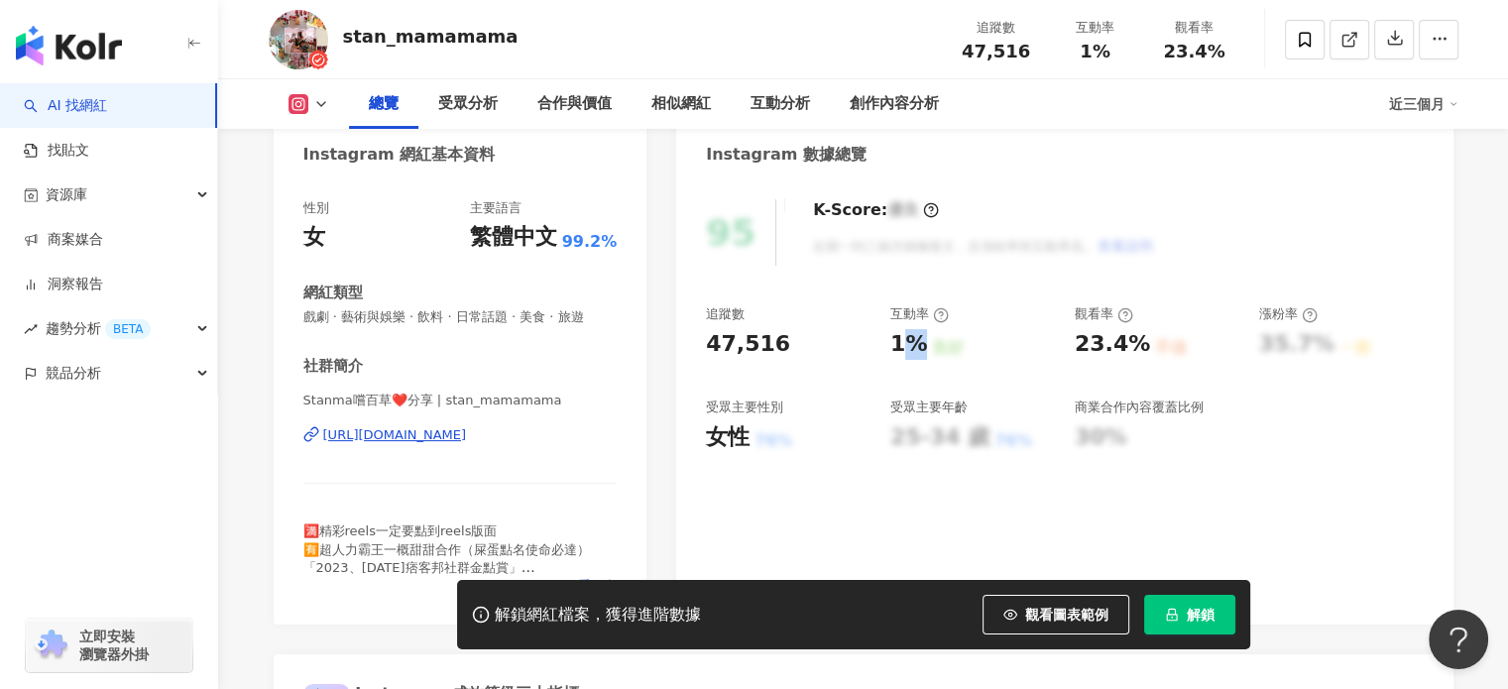
drag, startPoint x: 896, startPoint y: 340, endPoint x: 919, endPoint y: 344, distance: 23.2
click at [919, 343] on div "1%" at bounding box center [909, 344] width 37 height 31
drag, startPoint x: 880, startPoint y: 351, endPoint x: 912, endPoint y: 348, distance: 32.9
click at [912, 348] on div "追蹤數 47,516 互動率 1% 良好 觀看率 23.4% 不佳 漲粉率 35.7% 一般 受眾主要性別 女性 76% 受眾主要年齡 25-34 歲 76%…" at bounding box center [1064, 378] width 717 height 147
click at [915, 388] on div "追蹤數 47,516 互動率 1% 良好 觀看率 23.4% 不佳 漲粉率 35.7% 一般 受眾主要性別 女性 76% 受眾主要年齡 25-34 歲 76%…" at bounding box center [1064, 378] width 717 height 147
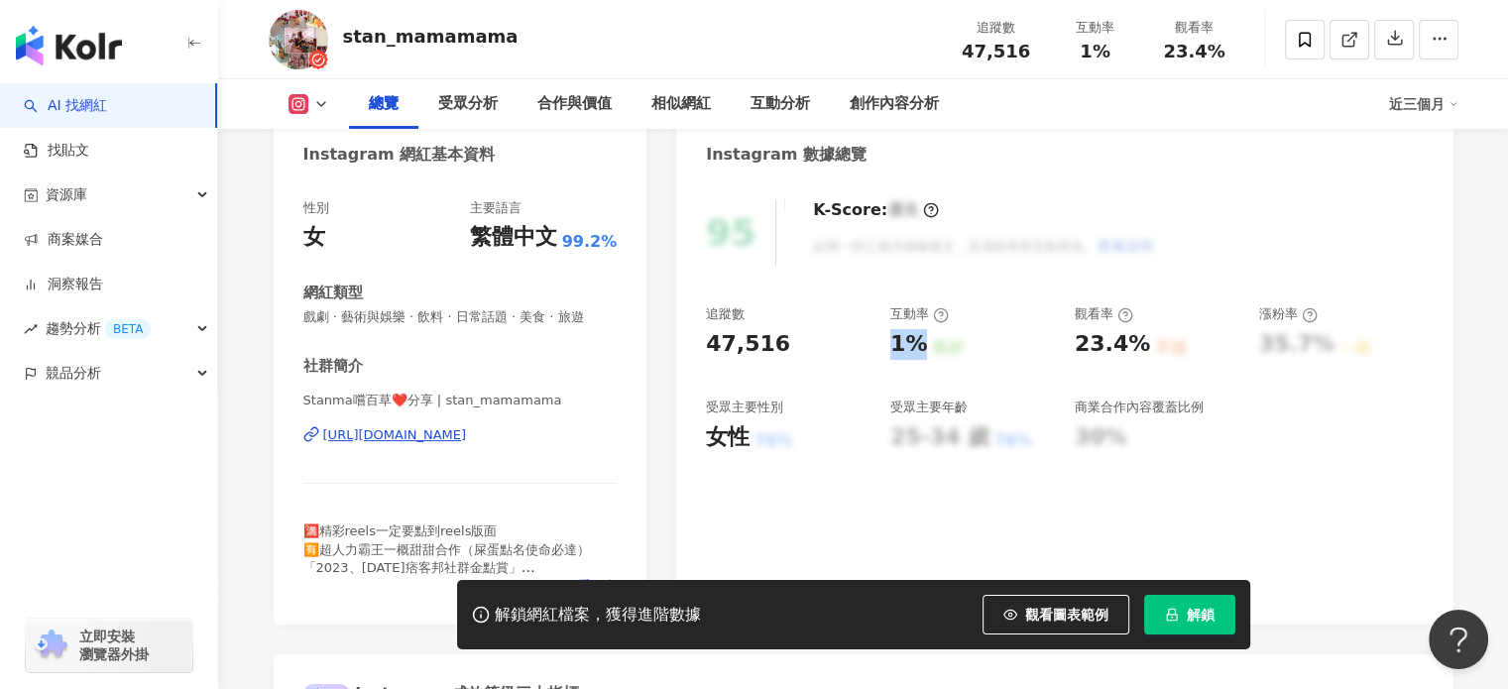
drag, startPoint x: 889, startPoint y: 334, endPoint x: 920, endPoint y: 344, distance: 33.2
click at [920, 344] on div "追蹤數 47,516 互動率 1% 良好 觀看率 23.4% 不佳 漲粉率 35.7% 一般 受眾主要性別 女性 76% 受眾主要年齡 25-34 歲 76%…" at bounding box center [1064, 378] width 717 height 147
copy div "1%"
drag, startPoint x: 1068, startPoint y: 345, endPoint x: 1138, endPoint y: 345, distance: 70.4
click at [1138, 345] on div "追蹤數 47,516 互動率 1% 良好 觀看率 23.4% 不佳 漲粉率 35.7% 一般 受眾主要性別 女性 76% 受眾主要年齡 25-34 歲 76%…" at bounding box center [1064, 378] width 717 height 147
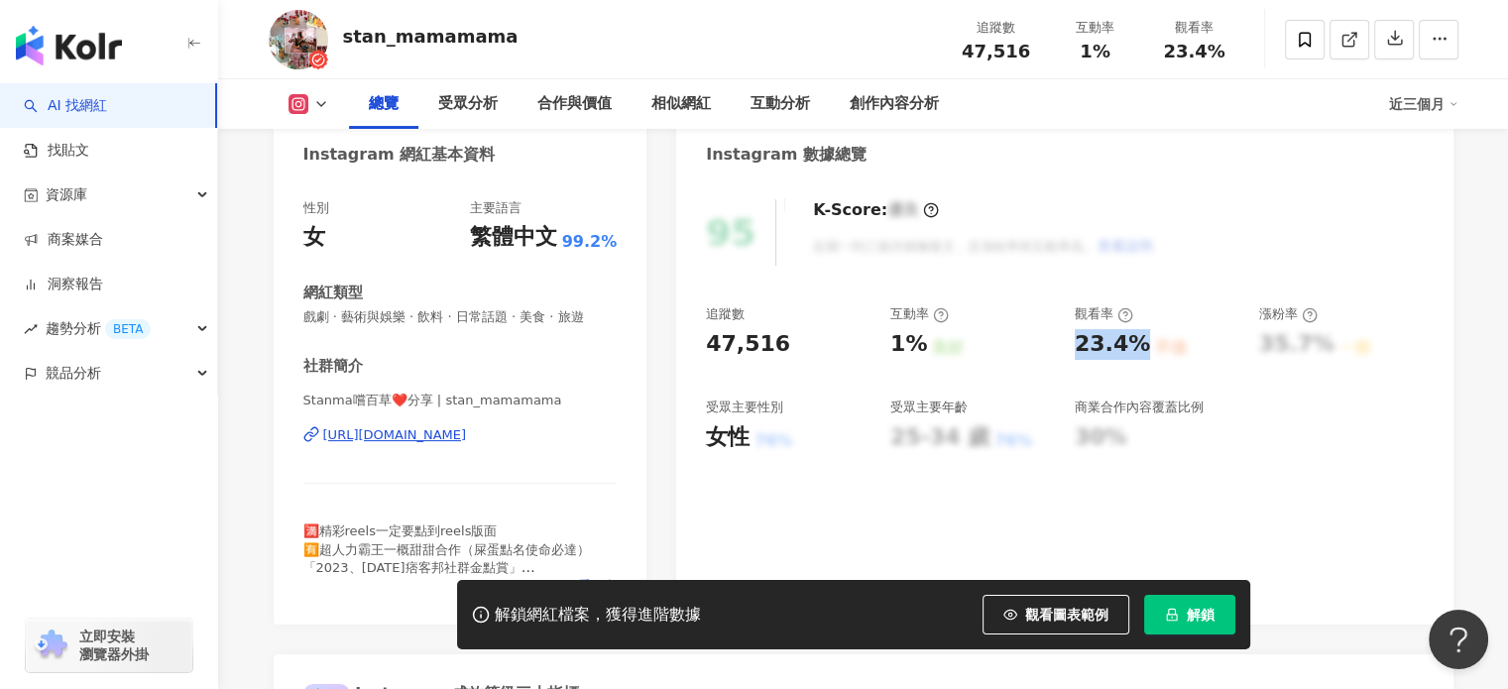
copy div "23.4%"
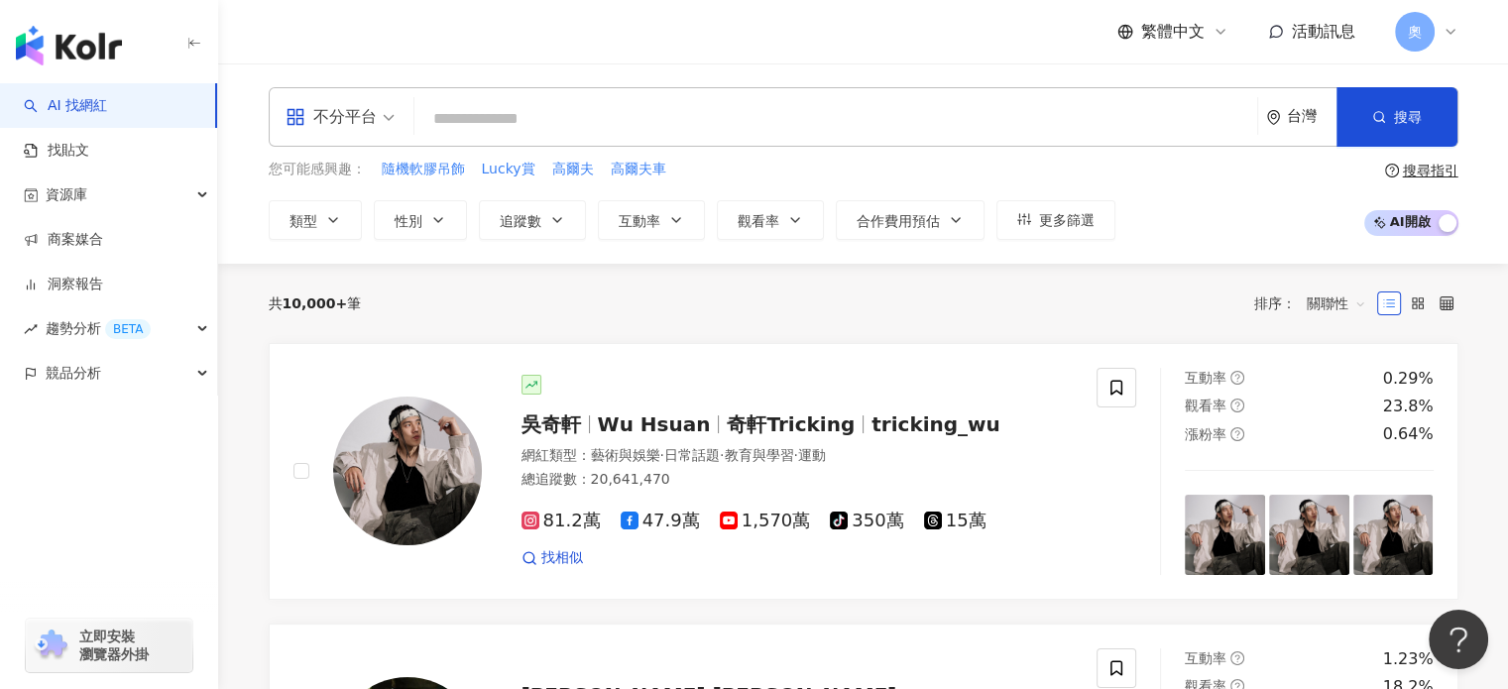
click at [516, 114] on input "search" at bounding box center [835, 119] width 827 height 38
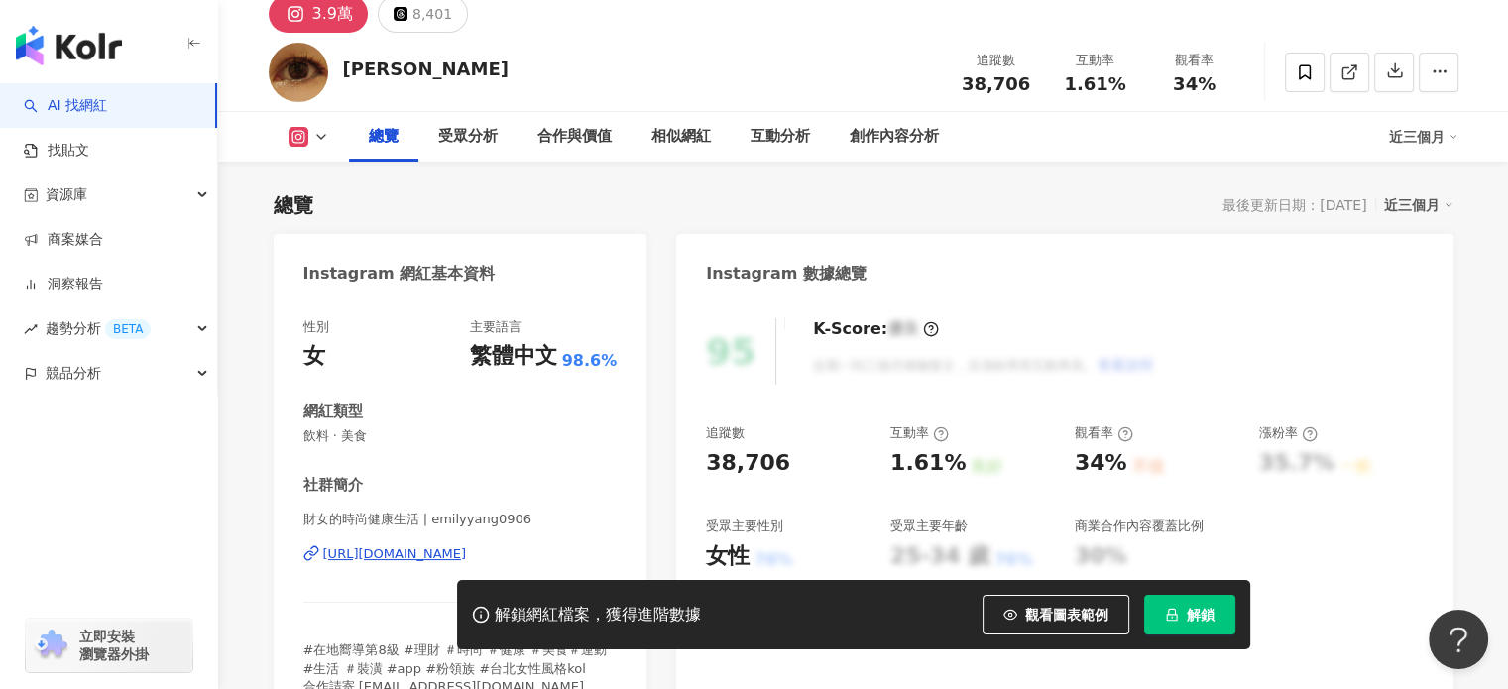
scroll to position [198, 0]
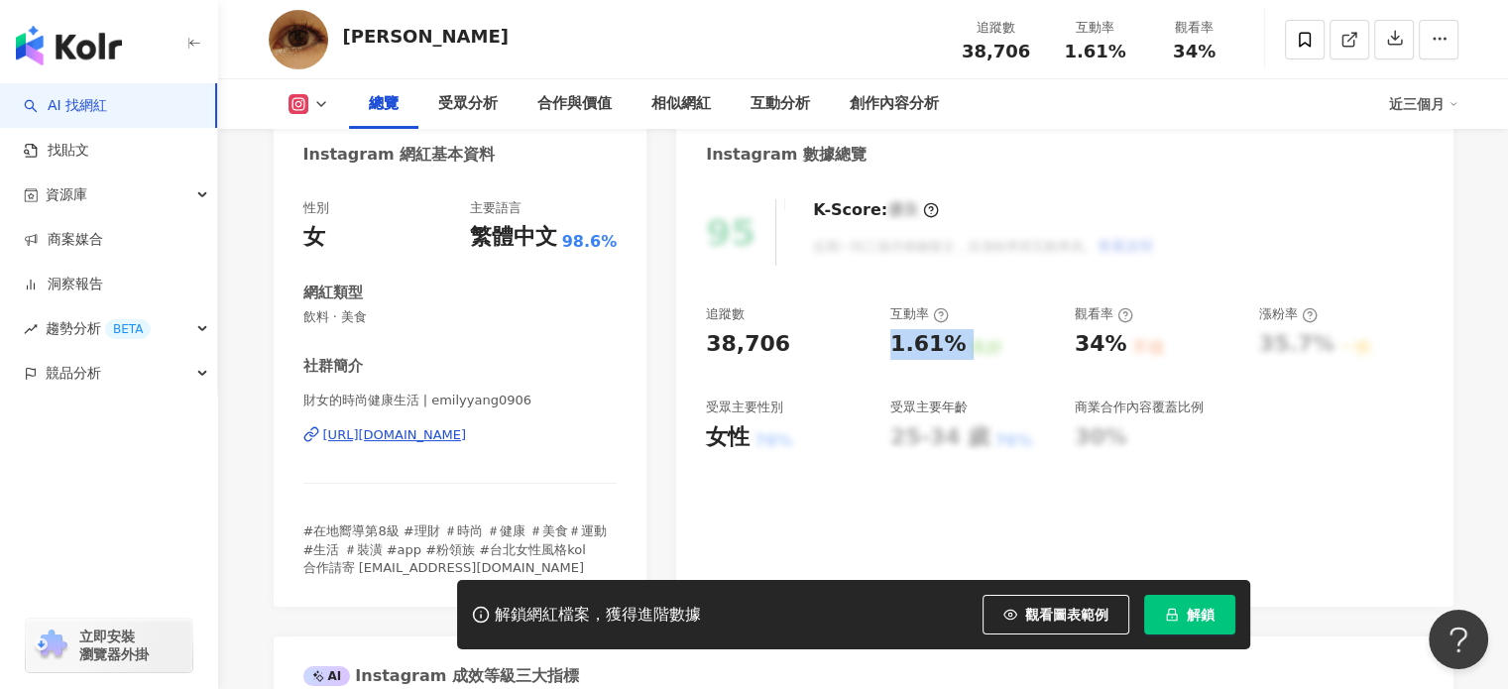
drag, startPoint x: 885, startPoint y: 338, endPoint x: 970, endPoint y: 341, distance: 85.3
click at [970, 341] on div "追蹤數 38,706 互動率 1.61% 良好 觀看率 34% 不佳 漲粉率 35.7% 一般 受眾主要性別 女性 76% 受眾主要年齡 25-34 歲 76…" at bounding box center [1064, 378] width 717 height 147
copy div "1.61% 良好"
drag, startPoint x: 1079, startPoint y: 344, endPoint x: 1112, endPoint y: 351, distance: 33.5
click at [1112, 351] on div "34%" at bounding box center [1101, 344] width 53 height 31
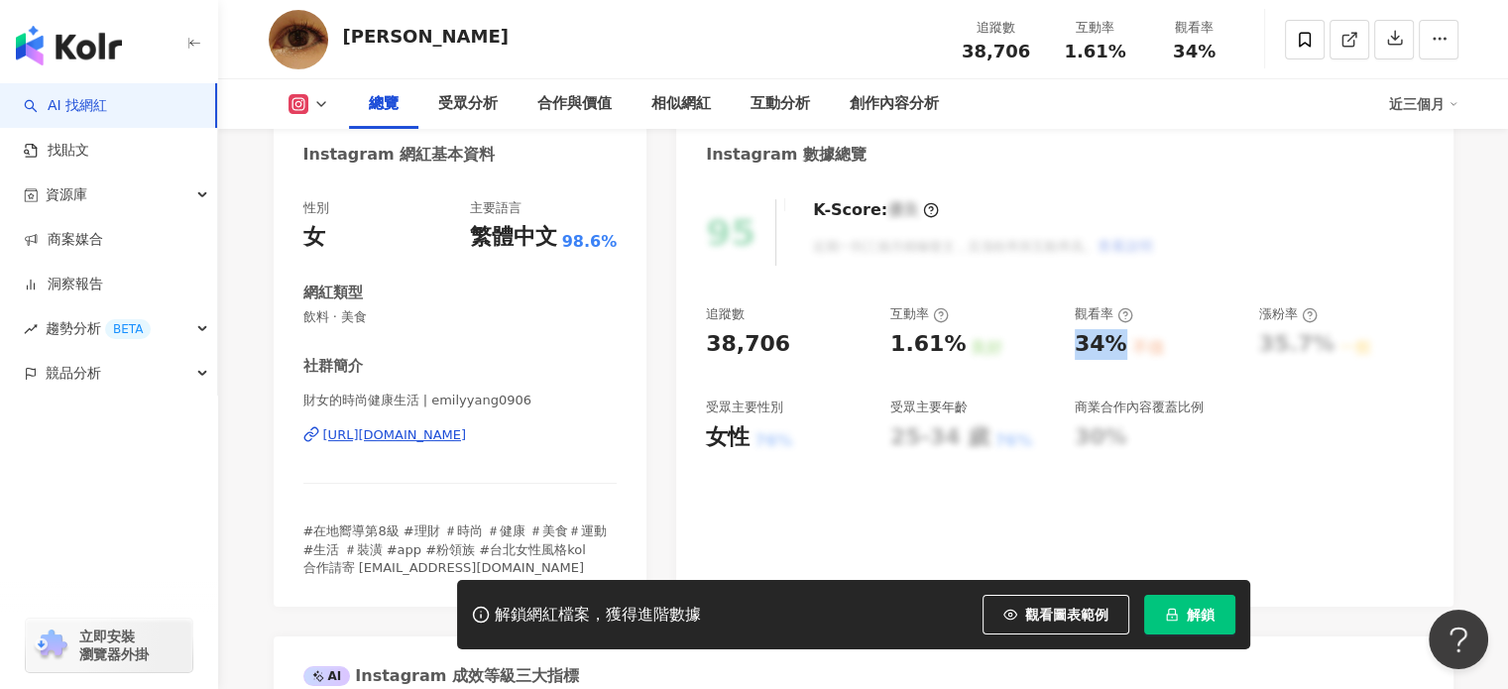
copy div "34%"
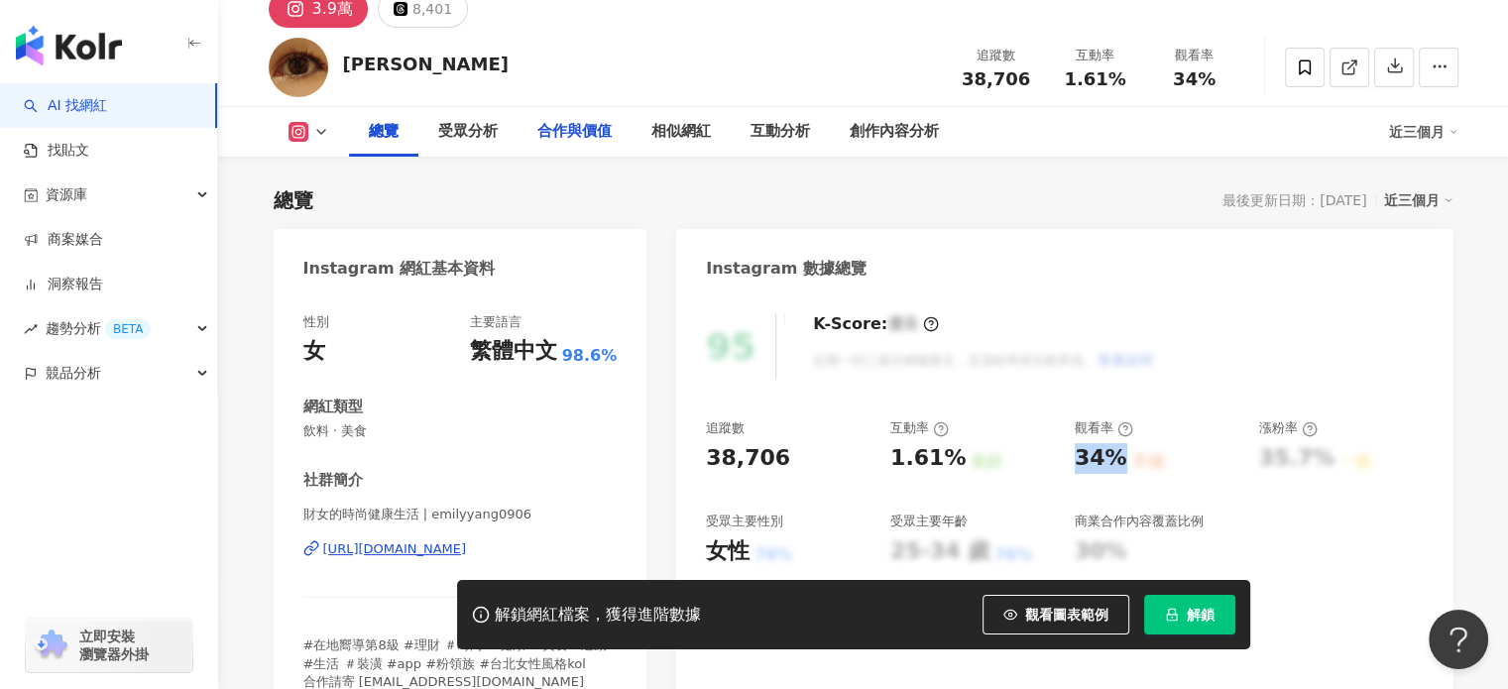
scroll to position [0, 0]
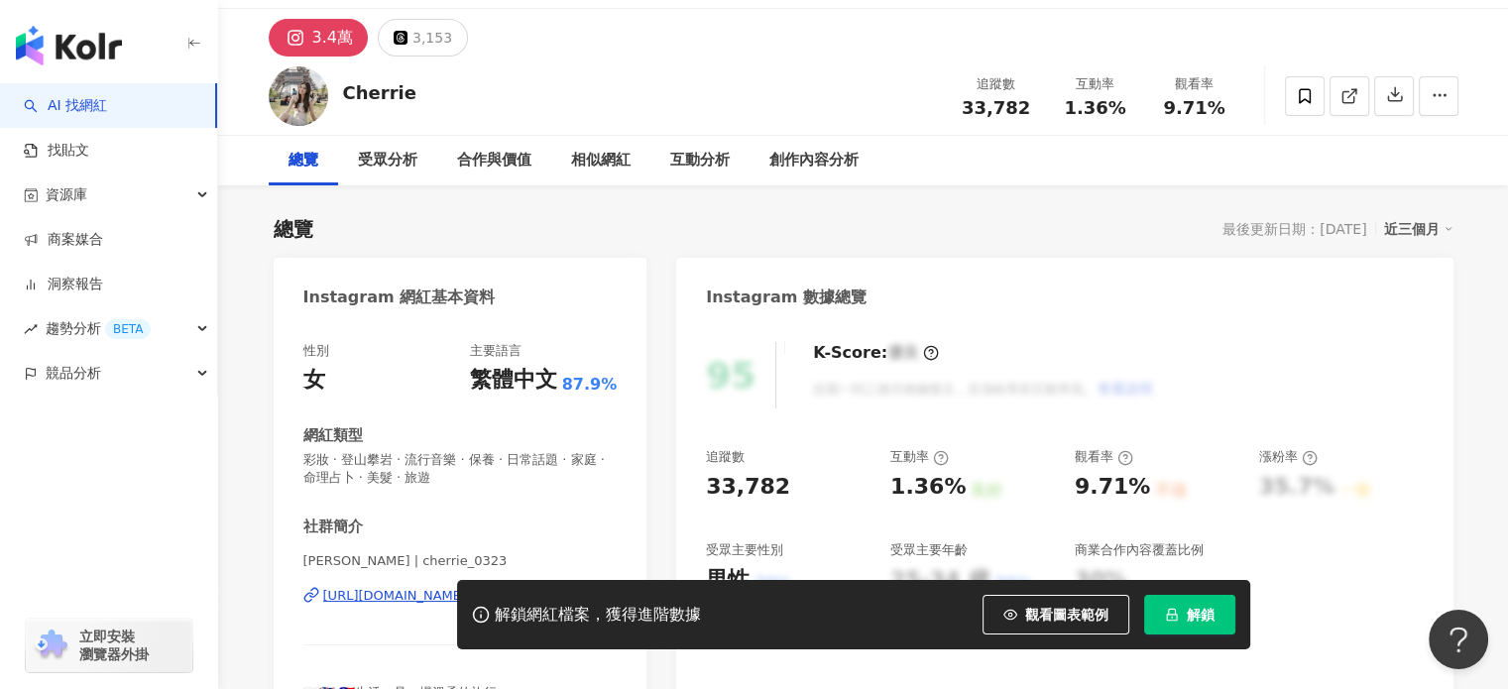
scroll to position [298, 0]
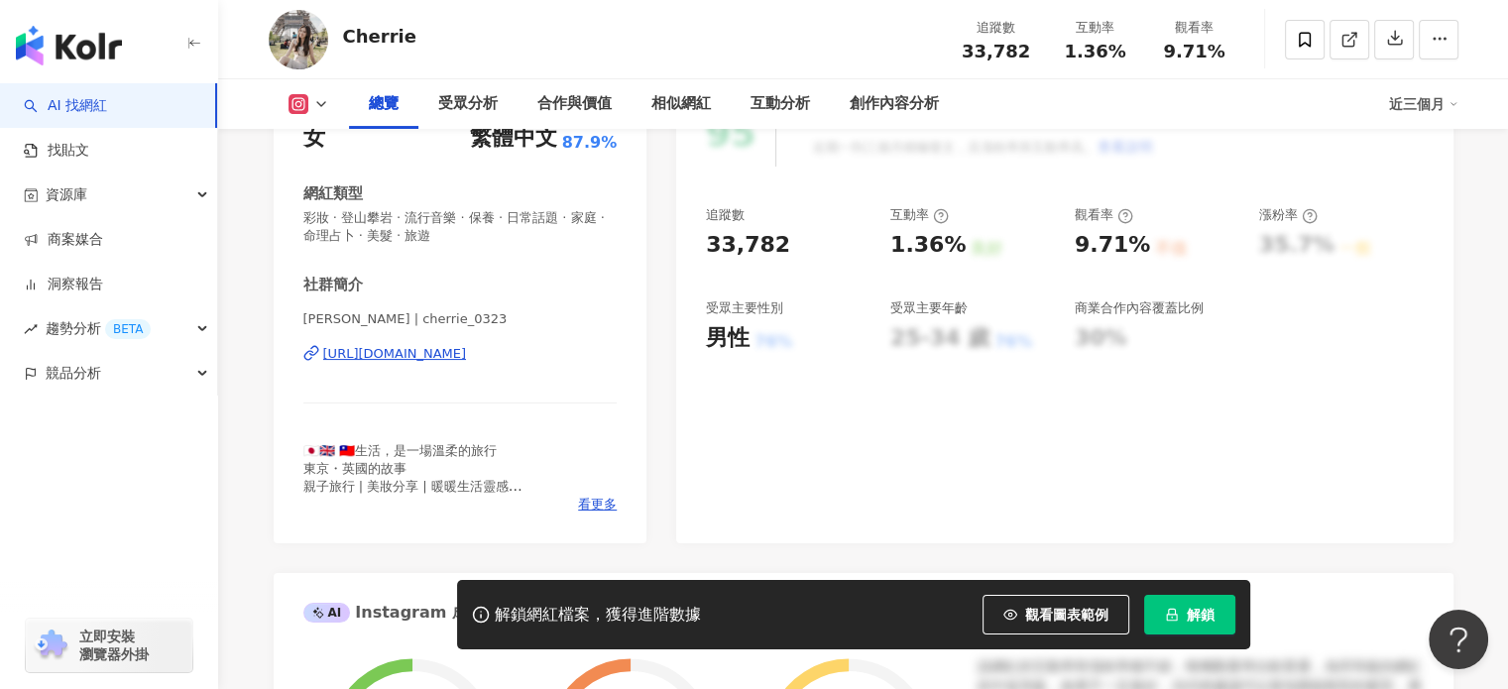
drag, startPoint x: 946, startPoint y: 239, endPoint x: 512, endPoint y: 401, distance: 463.5
click at [948, 241] on div "1.36%" at bounding box center [928, 245] width 75 height 31
drag, startPoint x: 1066, startPoint y: 247, endPoint x: 1136, endPoint y: 243, distance: 70.5
click at [1136, 243] on div "追蹤數 33,782 互動率 1.36% 良好 觀看率 9.71% 不佳 漲粉率 35.7% 一般 受眾主要性別 男性 76% 受眾主要年齡 25-34 歲 …" at bounding box center [1064, 279] width 717 height 147
copy div "9.71%"
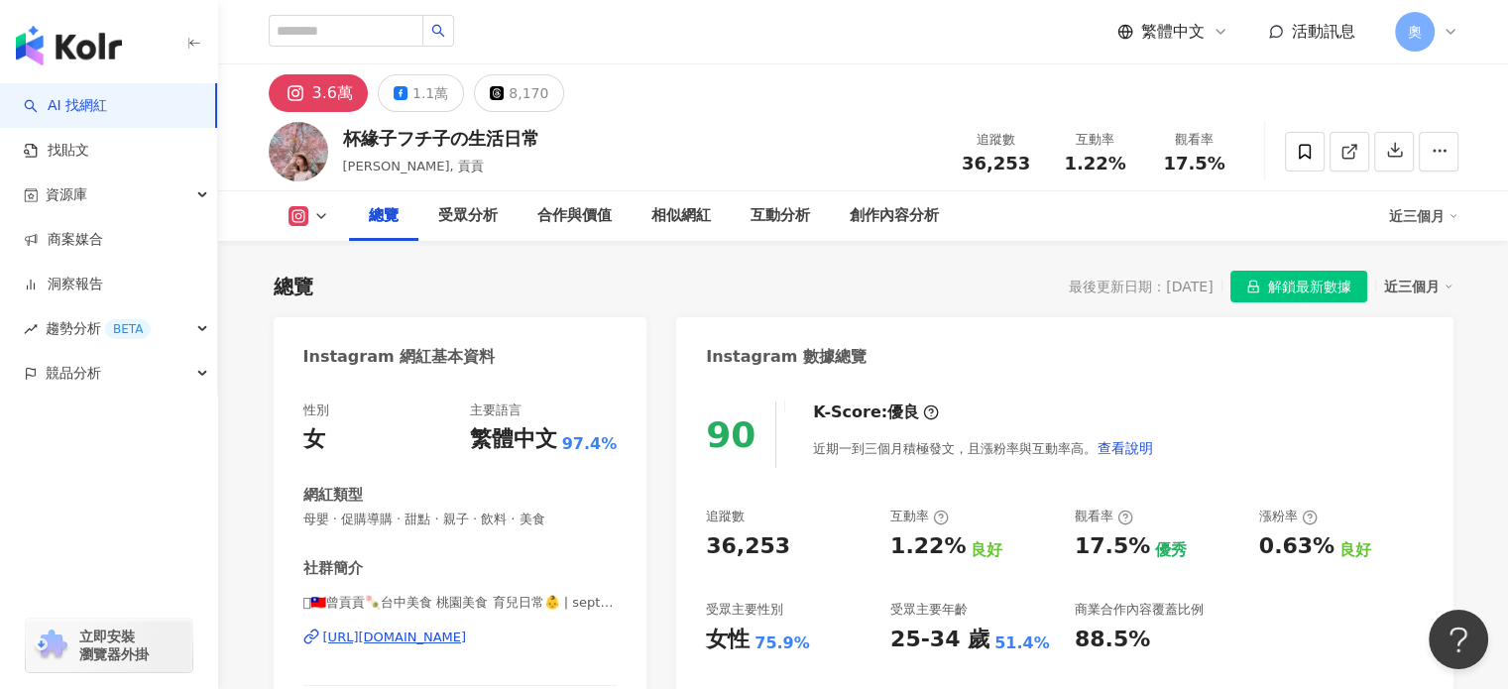
scroll to position [198, 0]
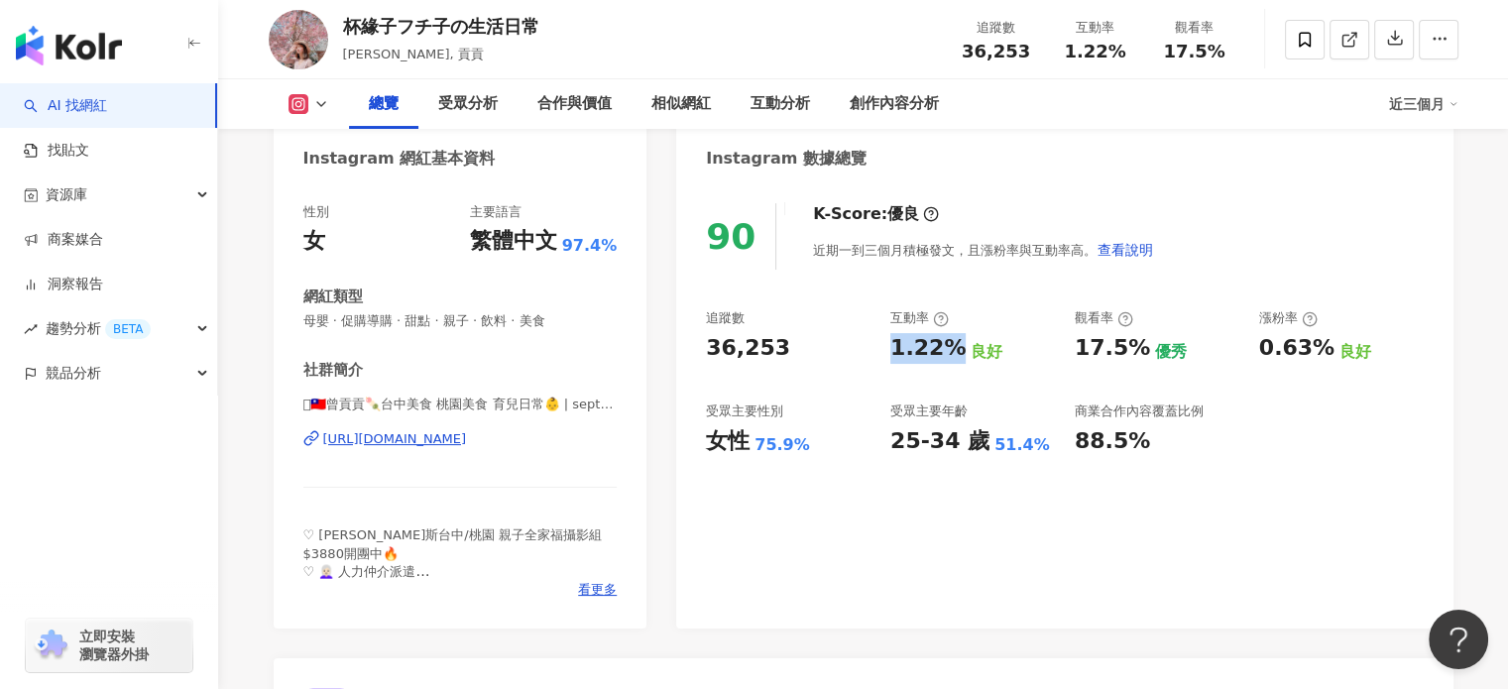
drag, startPoint x: 887, startPoint y: 345, endPoint x: 957, endPoint y: 355, distance: 71.1
click at [957, 355] on div "追蹤數 36,253 互動率 1.22% 良好 觀看率 17.5% 優秀 漲粉率 0.63% 良好 受眾主要性別 女性 75.9% 受眾主要年齡 25-34 …" at bounding box center [1064, 382] width 717 height 147
copy div "1.22%"
click at [1096, 403] on div "商業合作內容覆蓋比例" at bounding box center [1139, 412] width 129 height 18
drag, startPoint x: 1078, startPoint y: 348, endPoint x: 1147, endPoint y: 348, distance: 69.4
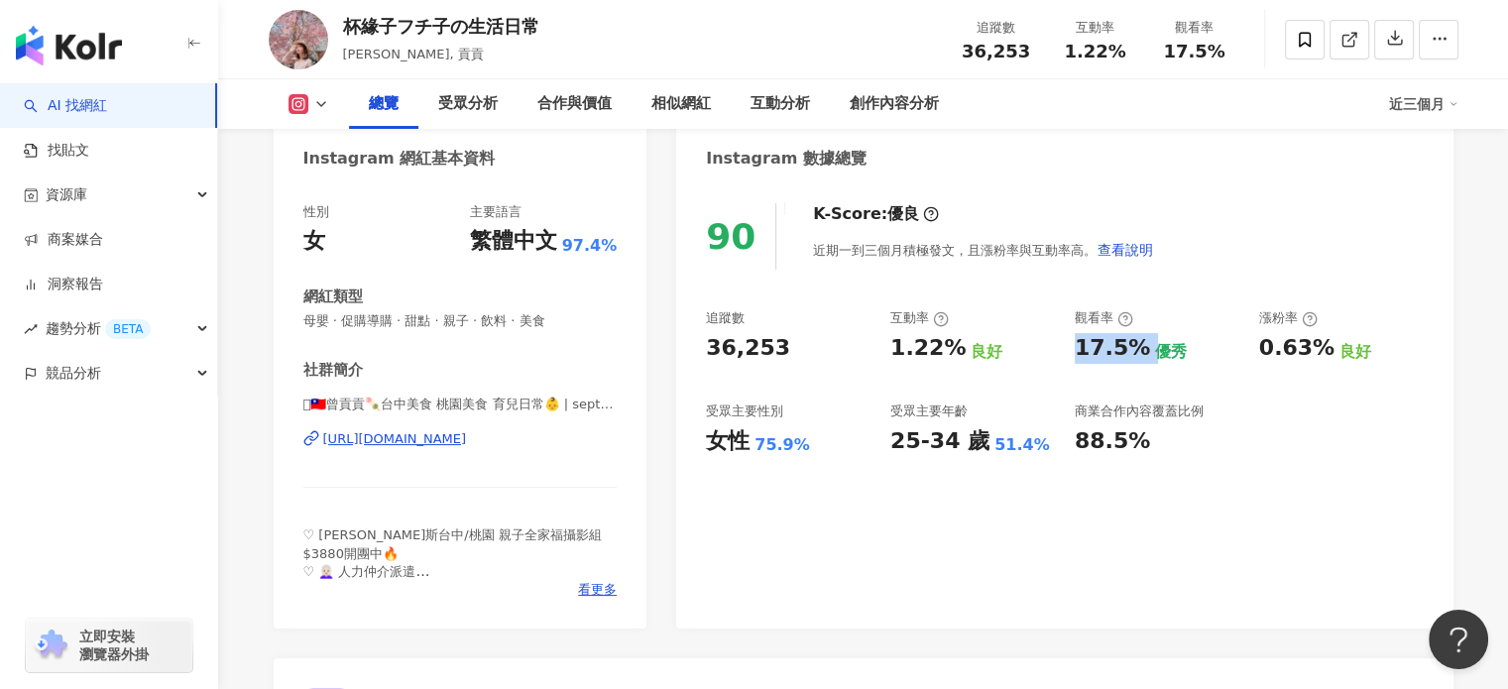
click at [1147, 348] on div "17.5% 優秀" at bounding box center [1157, 348] width 165 height 31
copy div "17.5%"
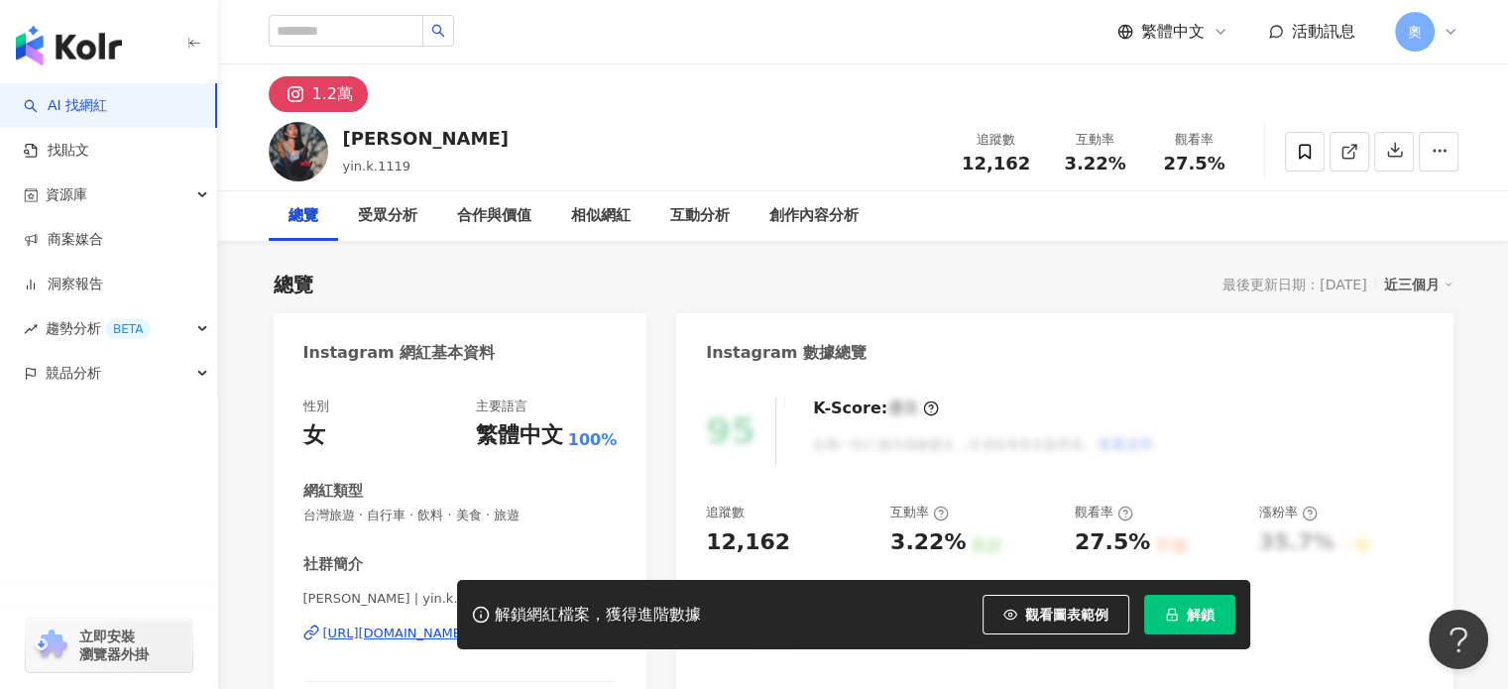
scroll to position [198, 0]
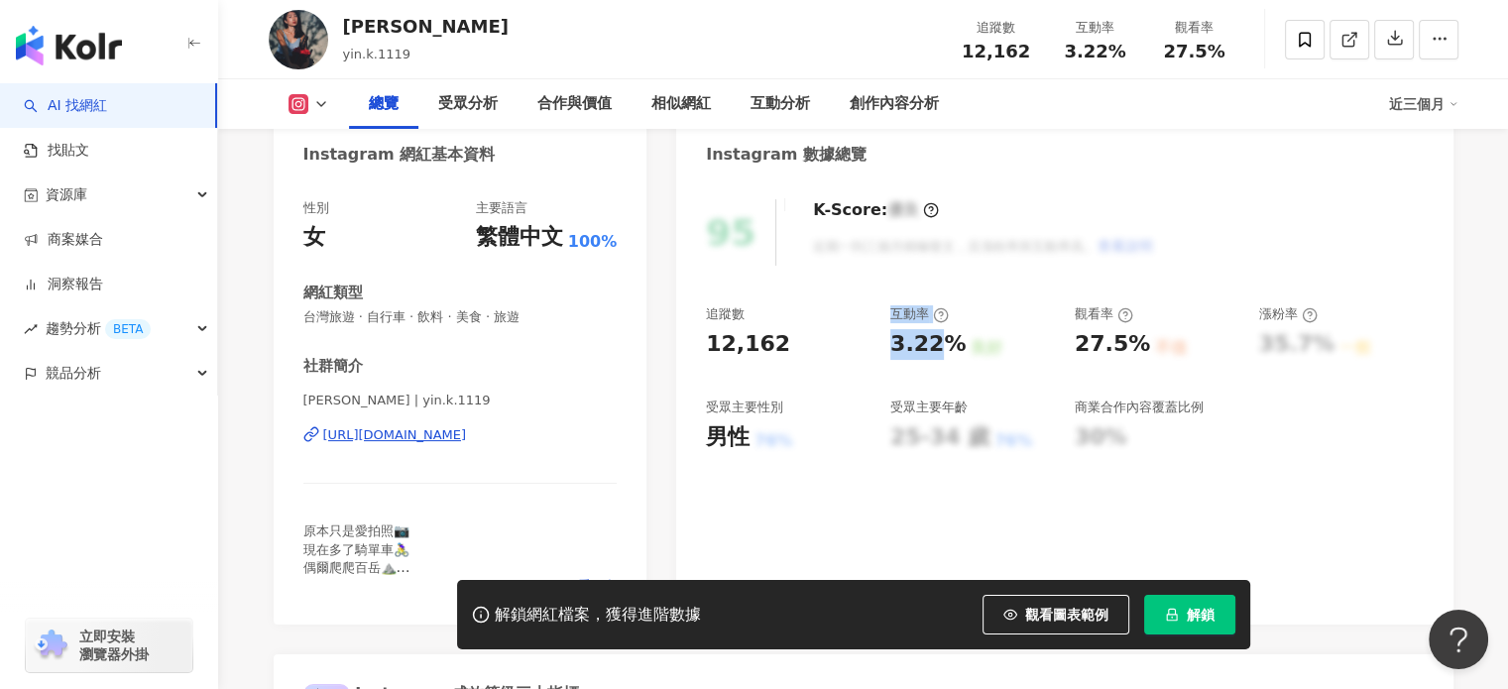
drag, startPoint x: 900, startPoint y: 349, endPoint x: 961, endPoint y: 342, distance: 60.9
click at [961, 342] on div "追蹤數 12,162 互動率 3.22% 良好 觀看率 27.5% 不佳 漲粉率 35.7% 一般 受眾主要性別 男性 76% 受眾主要年齡 25-34 歲 …" at bounding box center [1064, 378] width 717 height 147
click at [949, 380] on div "追蹤數 12,162 互動率 3.22% 良好 觀看率 27.5% 不佳 漲粉率 35.7% 一般 受眾主要性別 男性 76% 受眾主要年齡 25-34 歲 …" at bounding box center [1064, 378] width 717 height 147
click at [880, 359] on div "追蹤數 12,162 互動率 3.22% 良好 觀看率 27.5% 不佳 漲粉率 35.7% 一般 受眾主要性別 男性 76% 受眾主要年齡 25-34 歲 …" at bounding box center [1064, 378] width 717 height 147
click at [886, 400] on div "追蹤數 12,162 互動率 3.22% 良好 觀看率 27.5% 不佳 漲粉率 35.7% 一般 受眾主要性別 男性 76% 受眾主要年齡 25-34 歲 …" at bounding box center [1064, 378] width 717 height 147
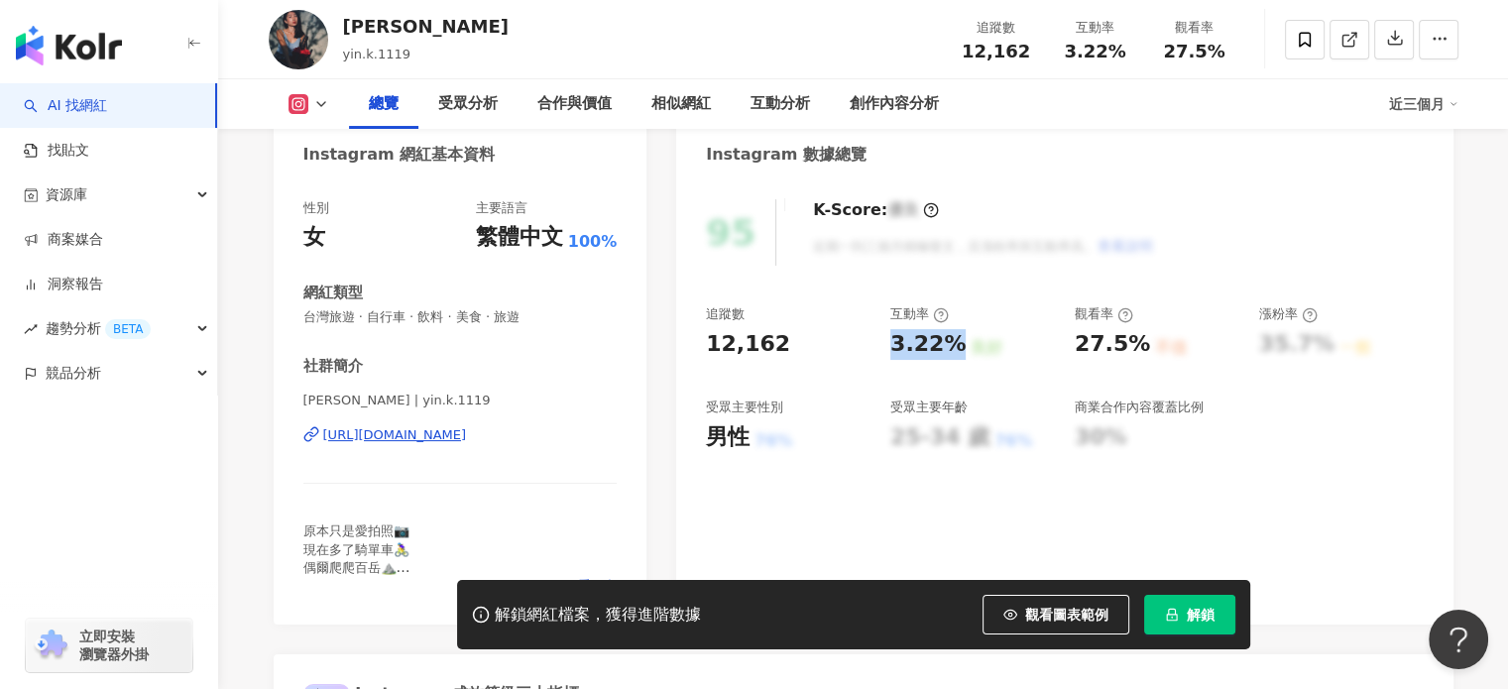
drag, startPoint x: 882, startPoint y: 352, endPoint x: 952, endPoint y: 344, distance: 70.9
click at [952, 344] on div "追蹤數 12,162 互動率 3.22% 良好 觀看率 27.5% 不佳 漲粉率 35.7% 一般 受眾主要性別 男性 76% 受眾主要年齡 25-34 歲 …" at bounding box center [1064, 378] width 717 height 147
copy div "3.22%"
drag, startPoint x: 1071, startPoint y: 337, endPoint x: 1138, endPoint y: 342, distance: 67.6
click at [1138, 342] on div "追蹤數 12,162 互動率 3.22% 良好 觀看率 27.5% 不佳 漲粉率 35.7% 一般 受眾主要性別 男性 76% 受眾主要年齡 25-34 歲 …" at bounding box center [1064, 378] width 717 height 147
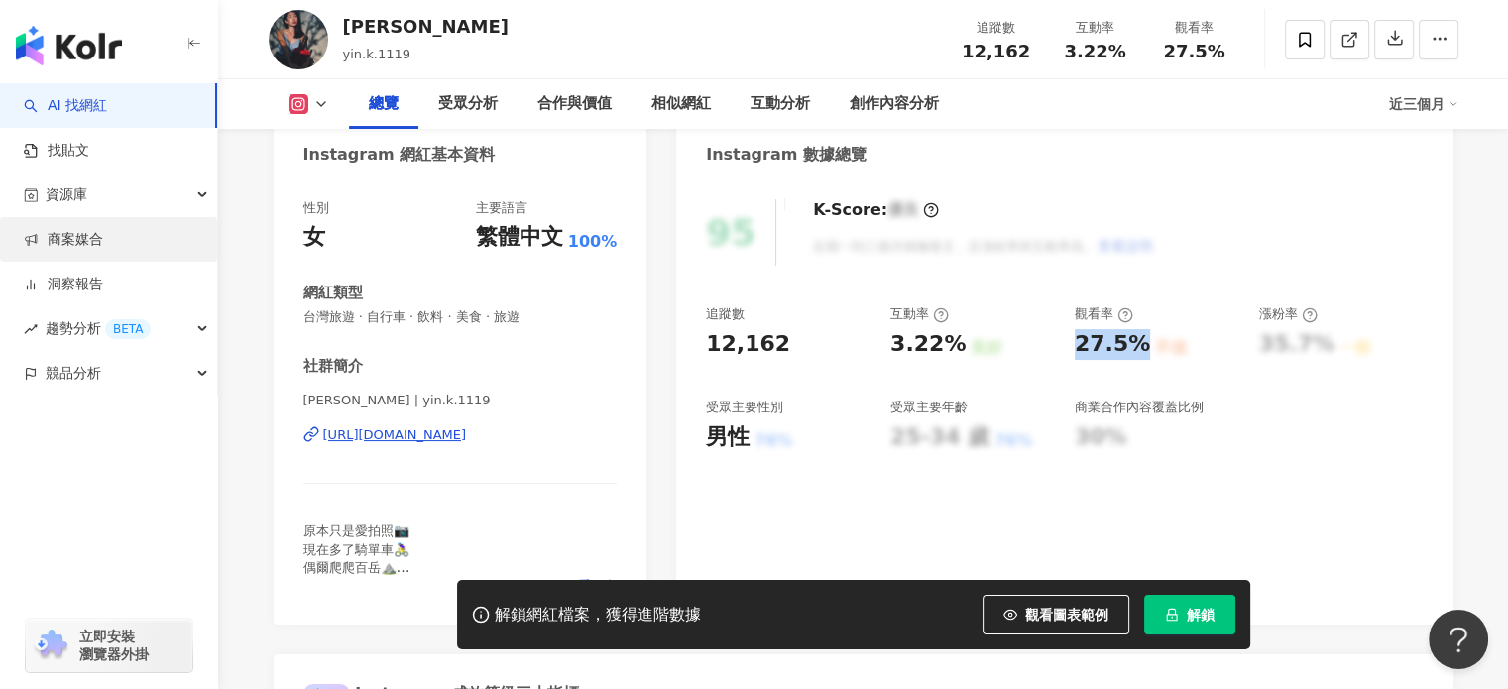
copy div "27.5%"
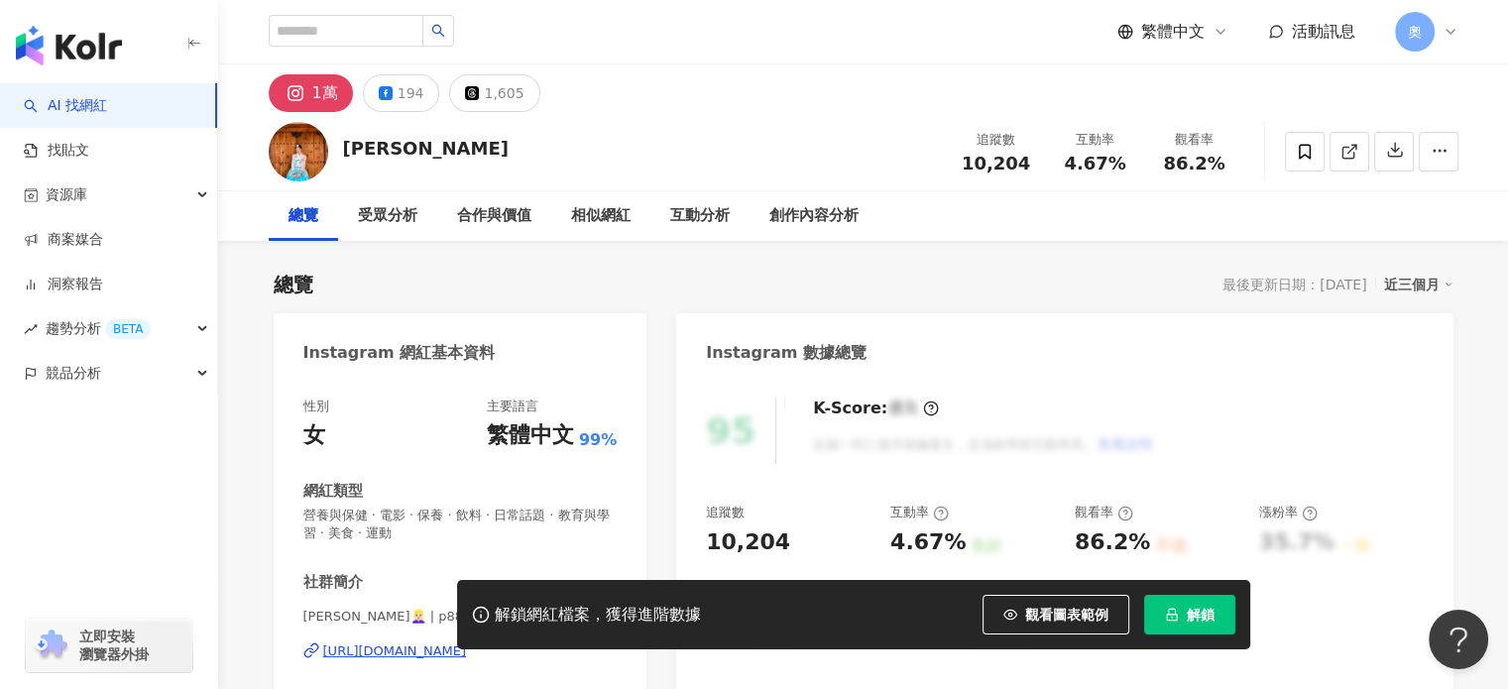
scroll to position [198, 0]
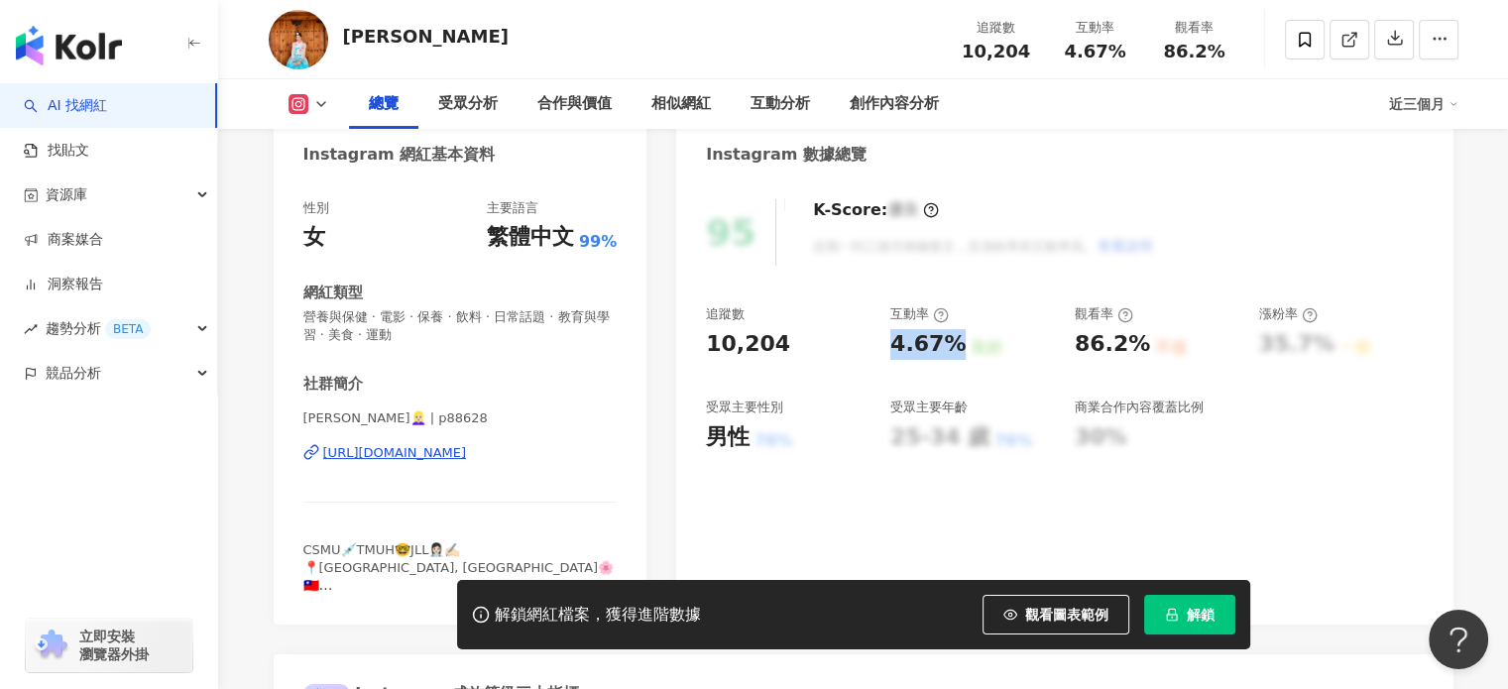
drag, startPoint x: 885, startPoint y: 339, endPoint x: 948, endPoint y: 342, distance: 63.5
click at [948, 342] on div "追蹤數 10,204 互動率 4.67% 良好 觀看率 86.2% 不佳 漲粉率 35.7% 一般 受眾主要性別 男性 76% 受眾主要年齡 25-34 歲 …" at bounding box center [1064, 378] width 717 height 147
copy div "4.67%"
drag, startPoint x: 1091, startPoint y: 342, endPoint x: 1137, endPoint y: 344, distance: 46.7
click at [1137, 344] on div "追蹤數 10,204 互動率 4.67% 良好 觀看率 86.2% 不佳 漲粉率 35.7% 一般 受眾主要性別 男性 76% 受眾主要年齡 25-34 歲 …" at bounding box center [1064, 378] width 717 height 147
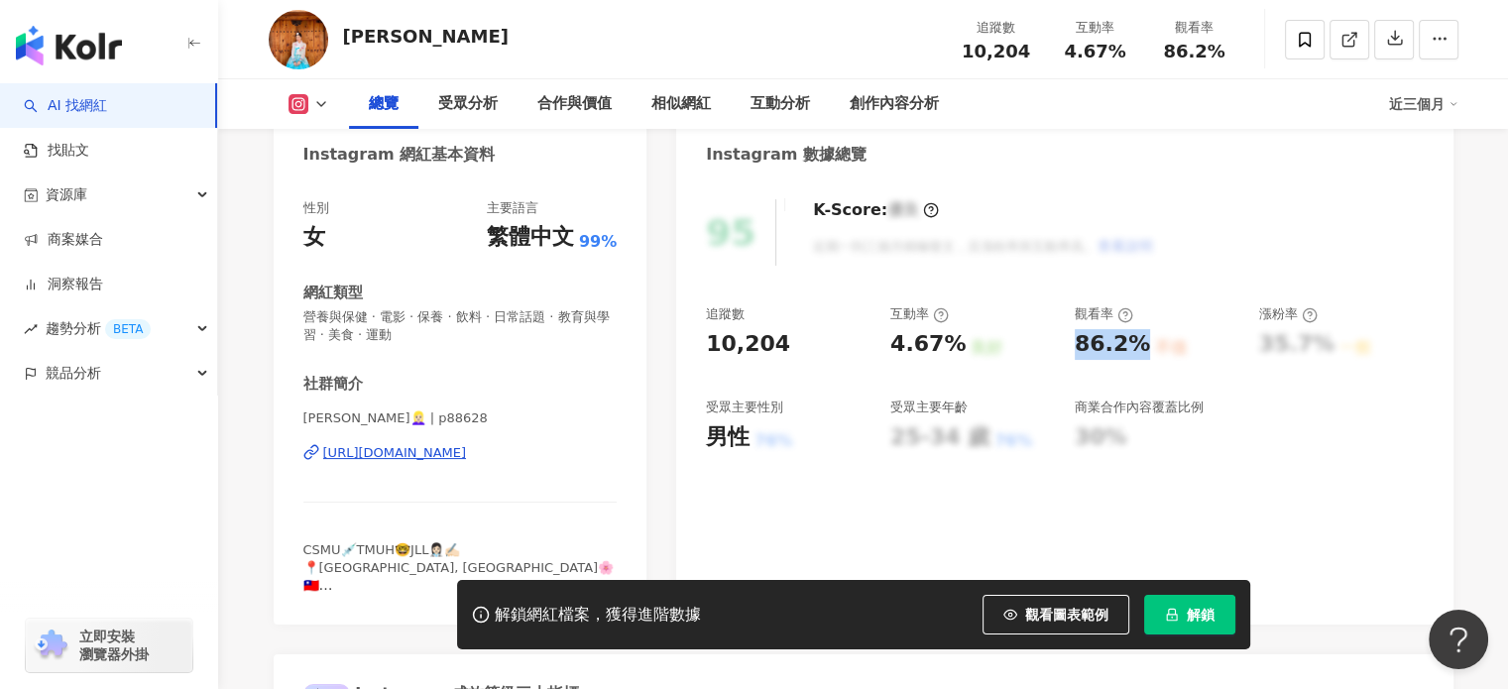
copy div "86.2%"
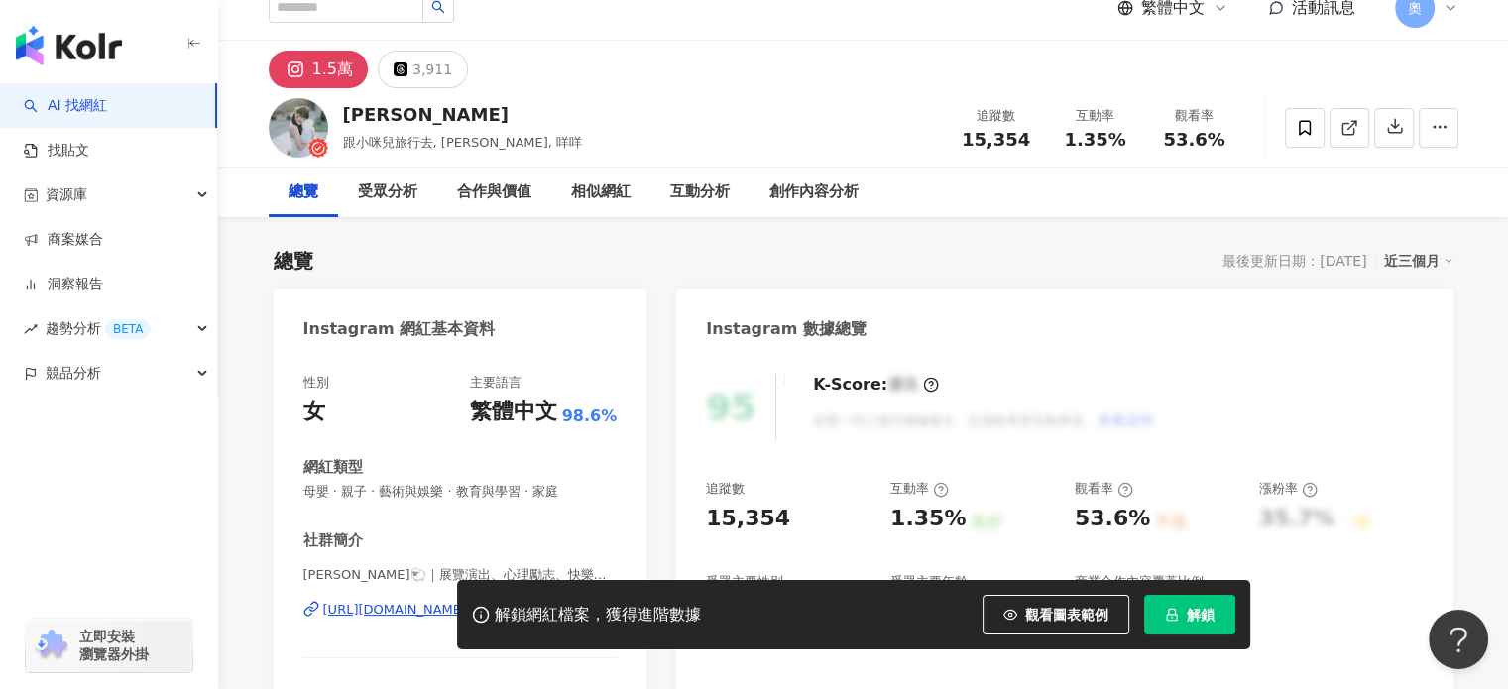
scroll to position [198, 0]
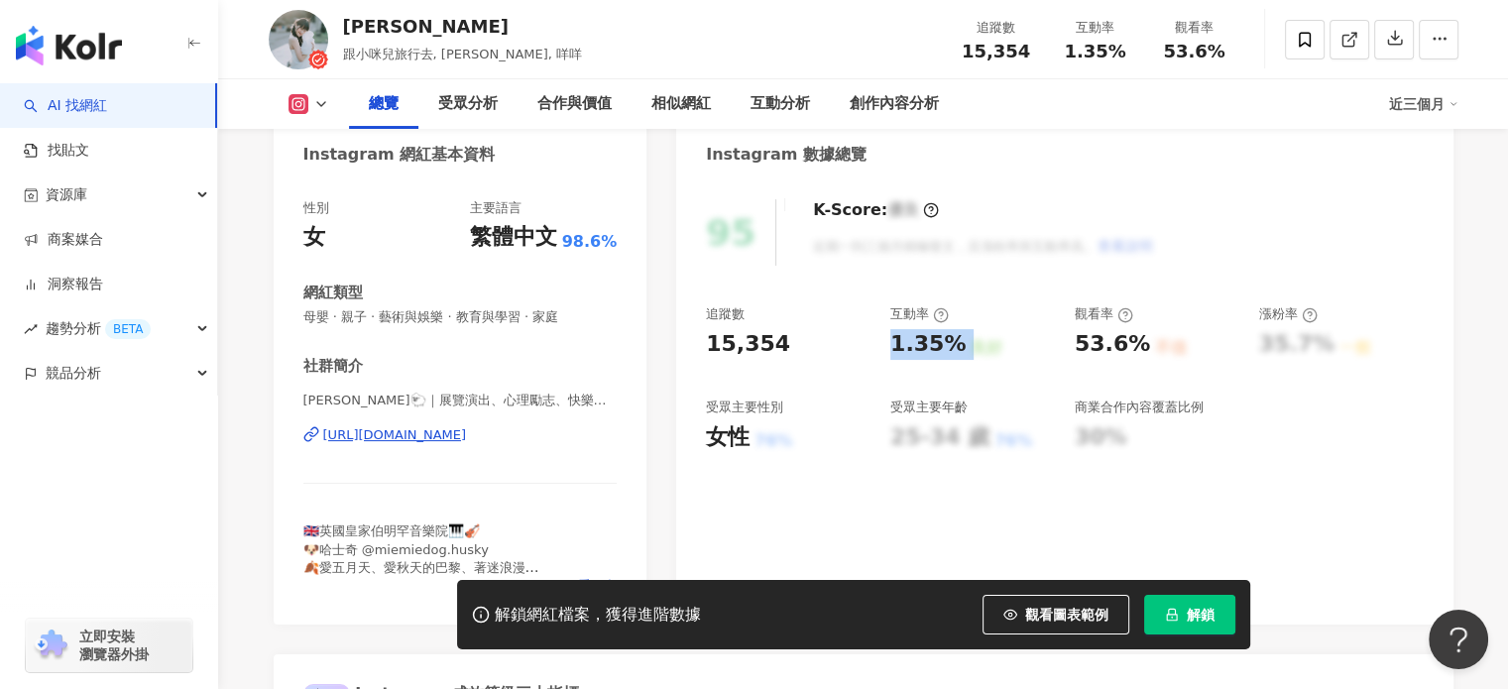
drag, startPoint x: 890, startPoint y: 340, endPoint x: 964, endPoint y: 347, distance: 74.7
click at [964, 347] on div "1.35% 良好" at bounding box center [973, 344] width 165 height 31
copy div "1.35% 良好"
drag, startPoint x: 1075, startPoint y: 340, endPoint x: 1133, endPoint y: 348, distance: 58.1
click at [1133, 348] on div "53.6%" at bounding box center [1112, 344] width 75 height 31
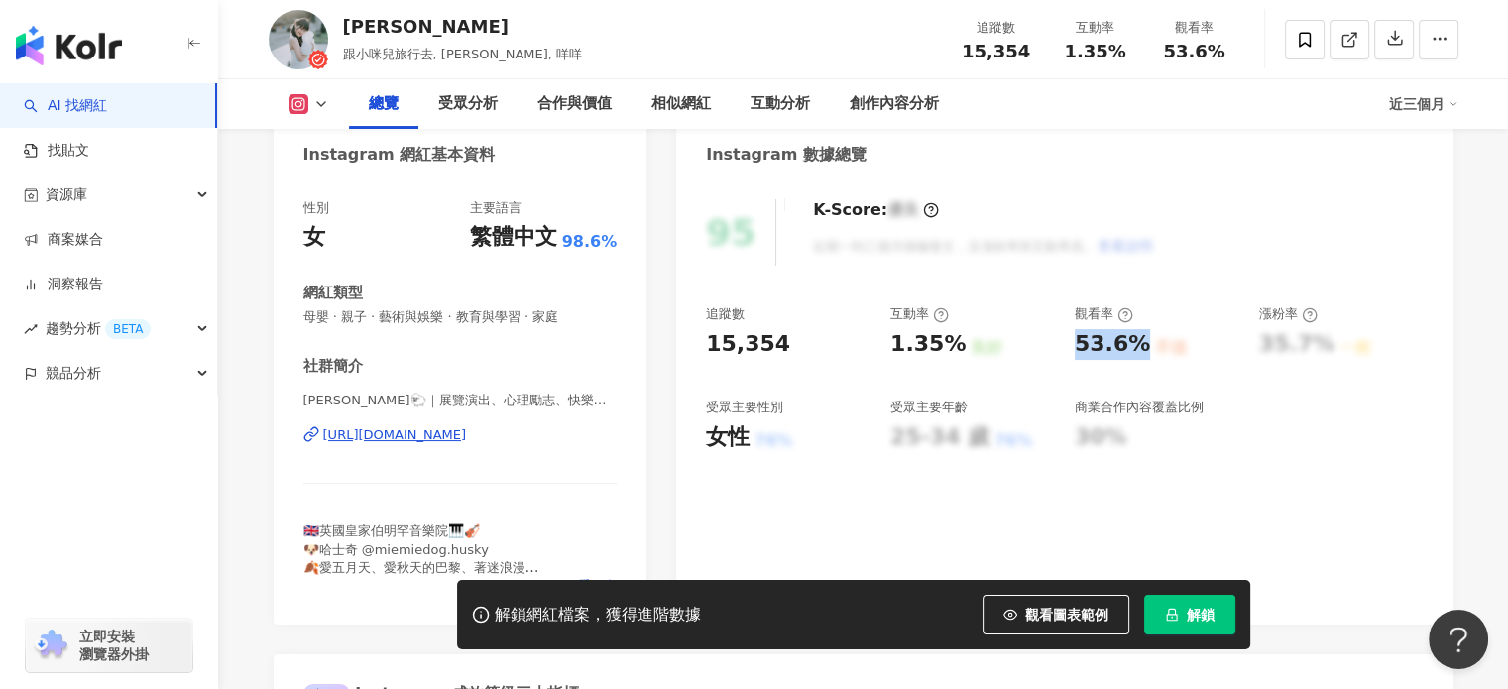
copy div "53.6%"
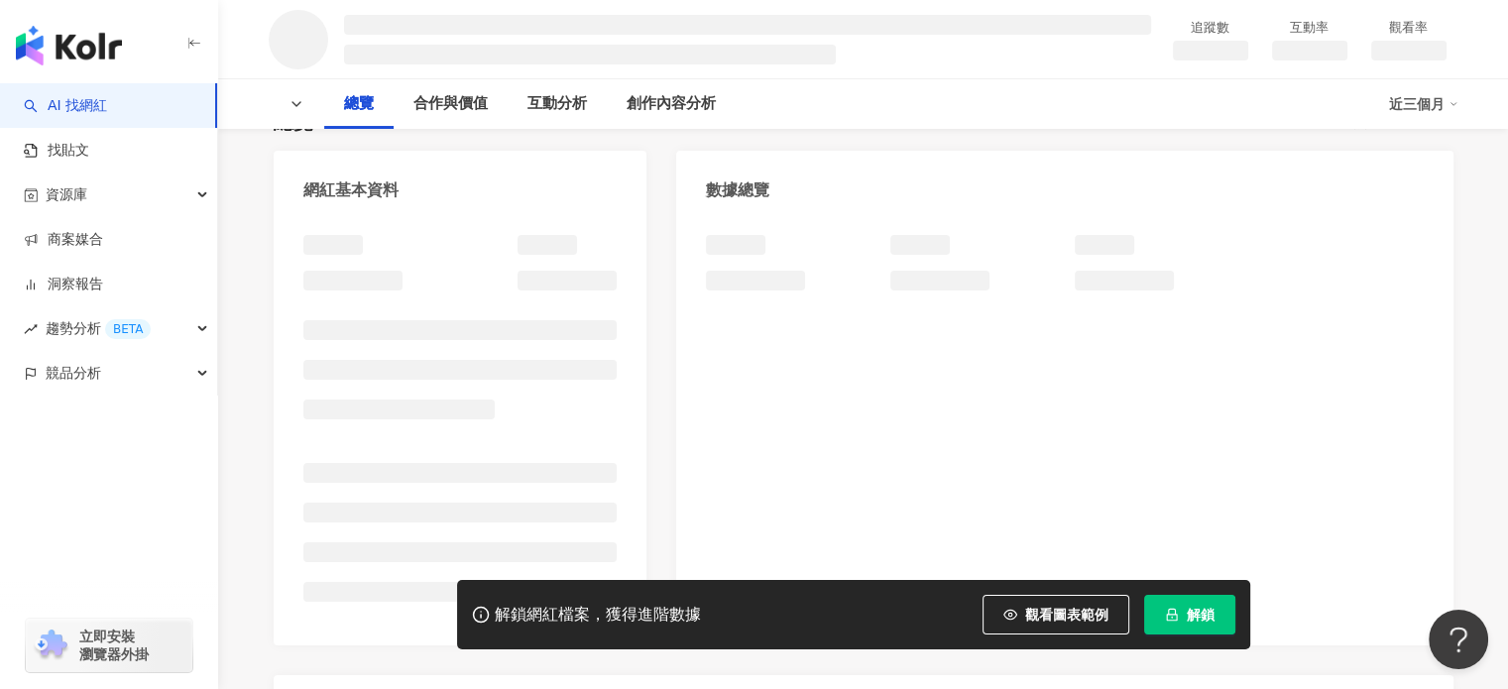
scroll to position [198, 0]
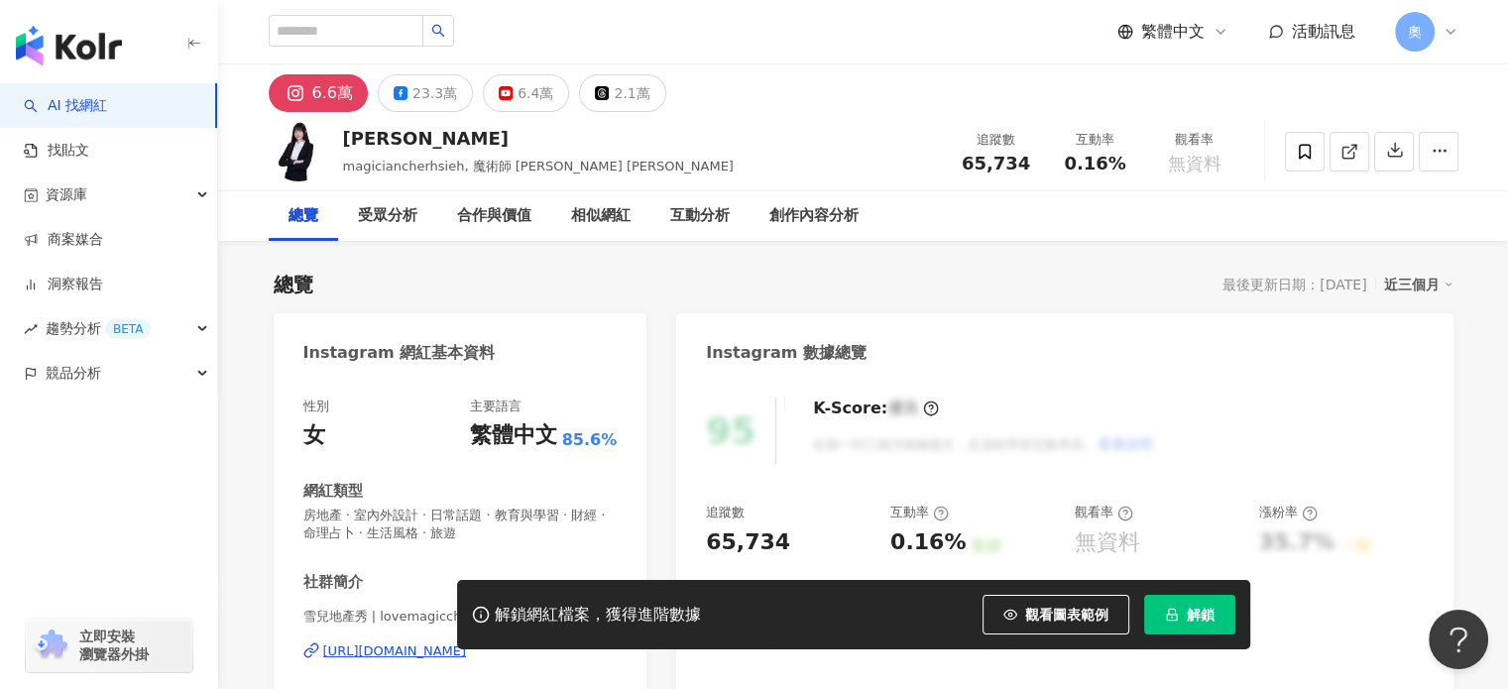
scroll to position [198, 0]
